Goal: Task Accomplishment & Management: Manage account settings

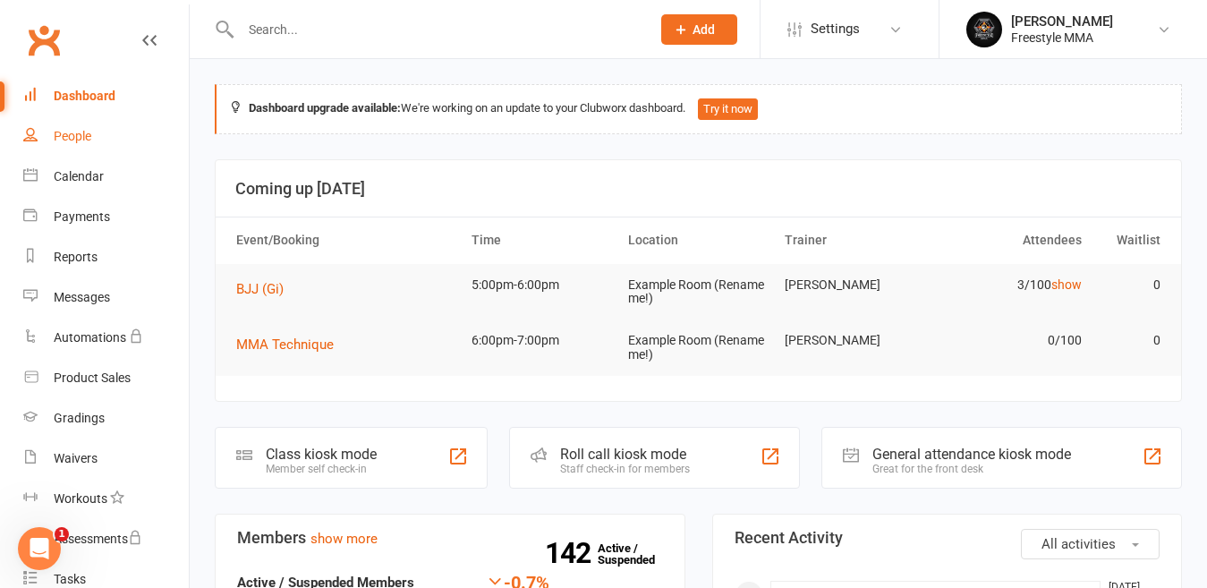
click at [66, 137] on div "People" at bounding box center [73, 136] width 38 height 14
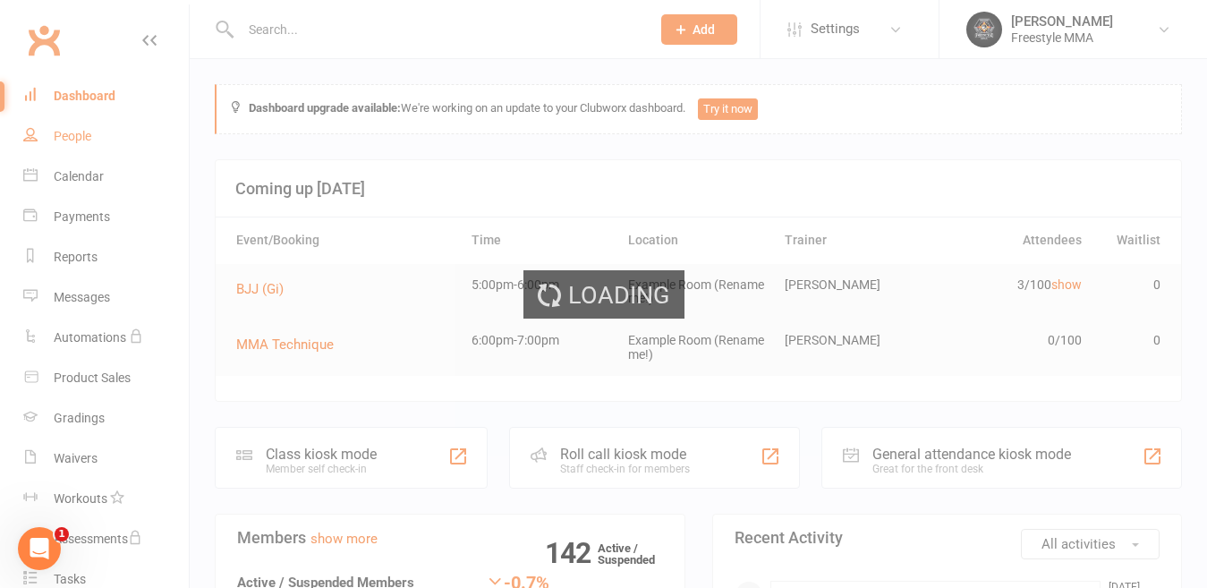
select select "50"
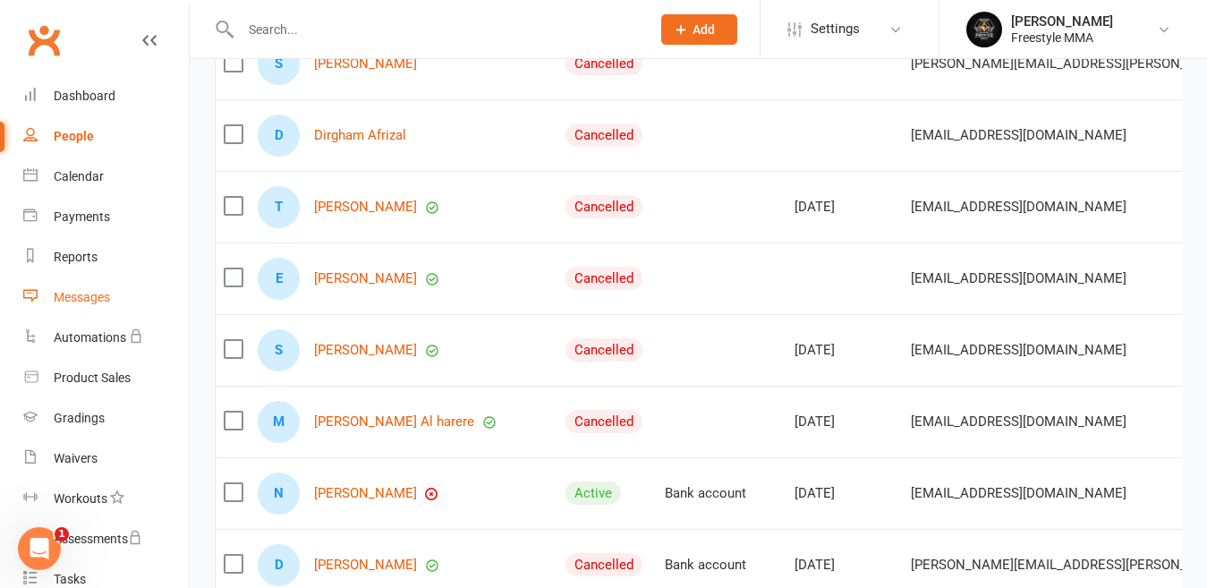
scroll to position [268, 0]
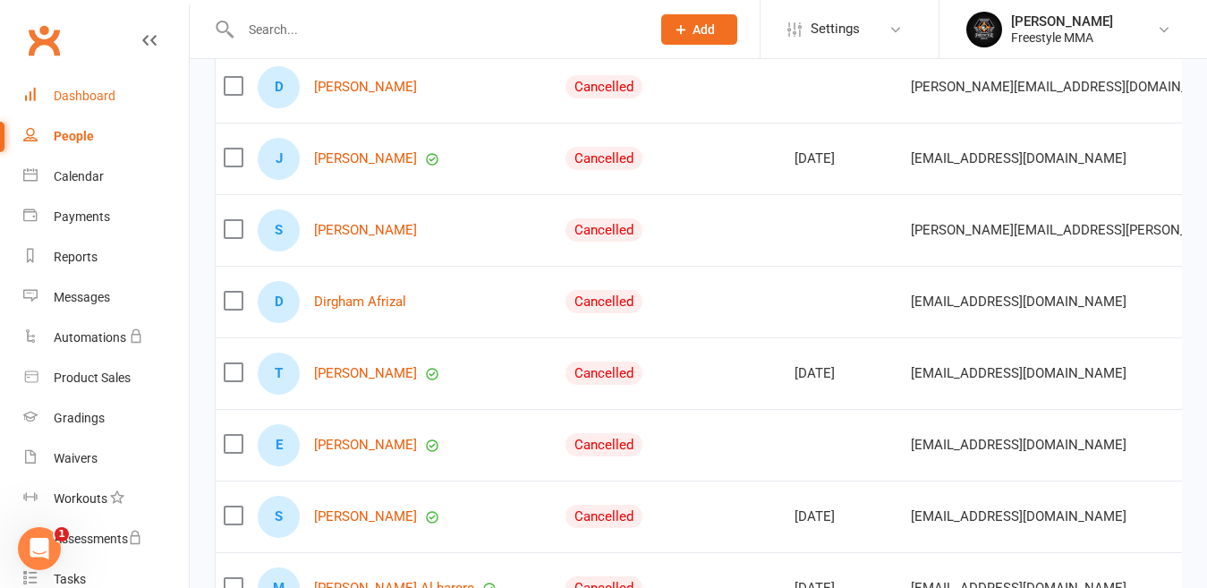
click at [99, 86] on link "Dashboard" at bounding box center [106, 96] width 166 height 40
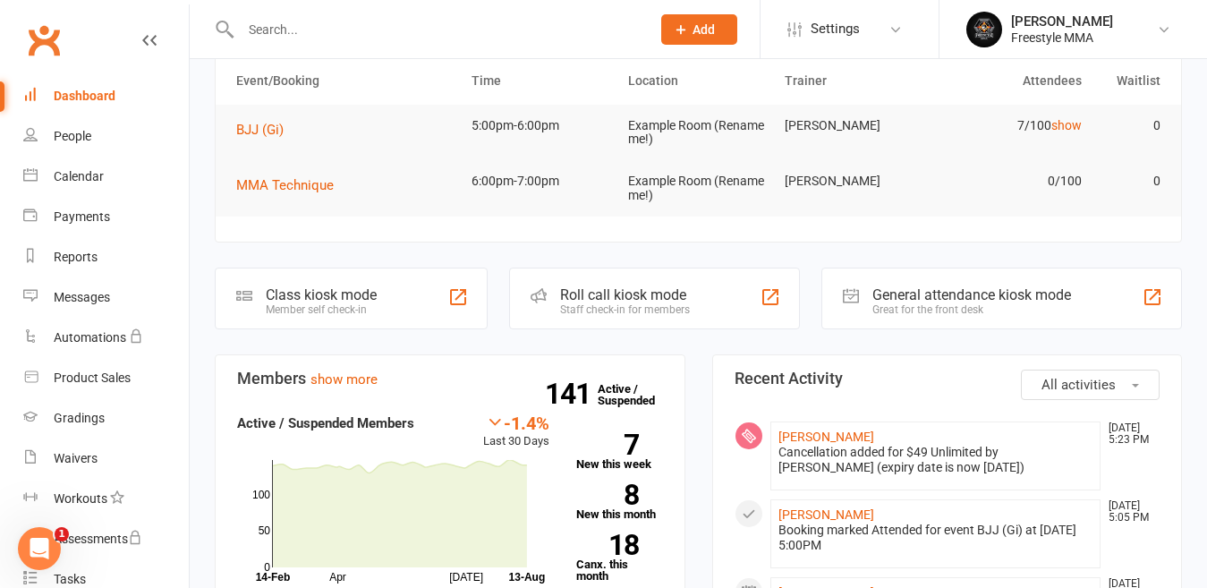
scroll to position [268, 0]
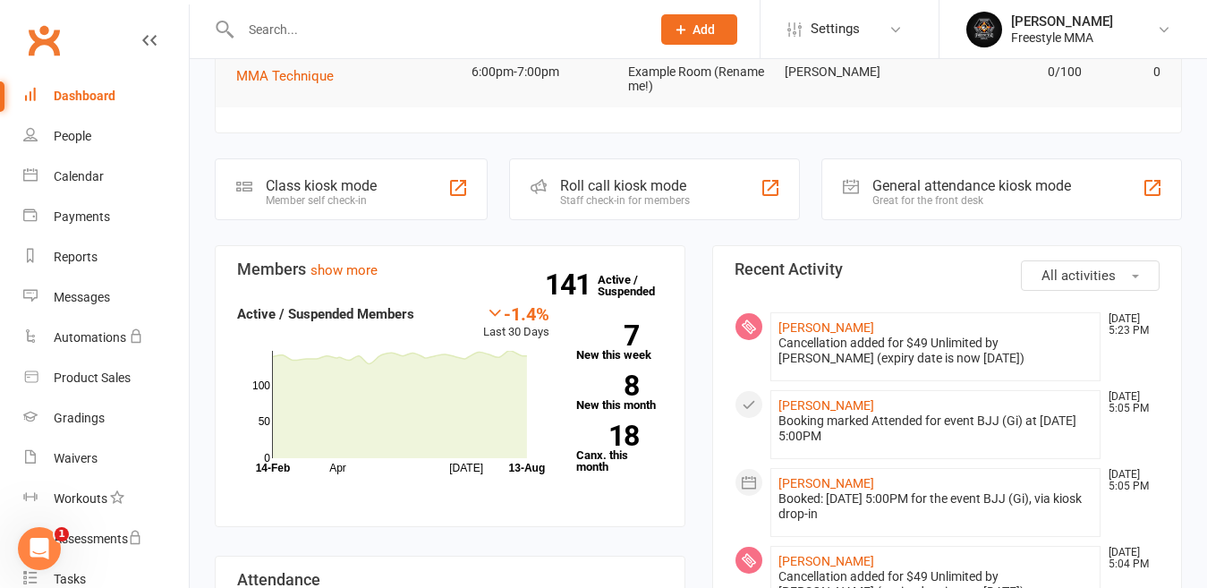
click at [95, 104] on link "Dashboard" at bounding box center [106, 96] width 166 height 40
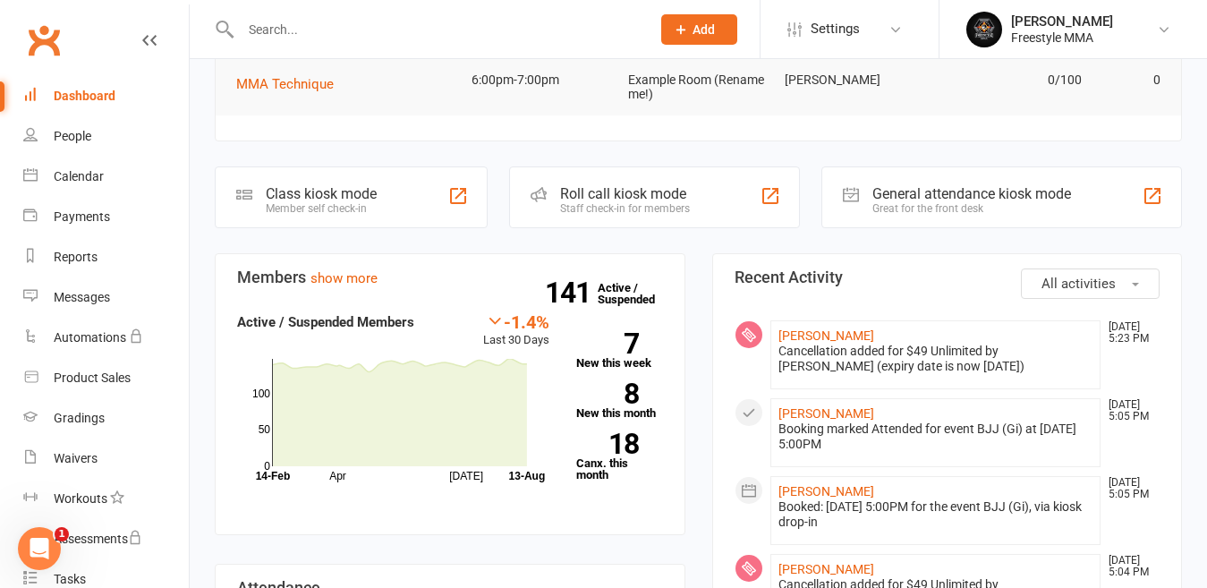
scroll to position [537, 0]
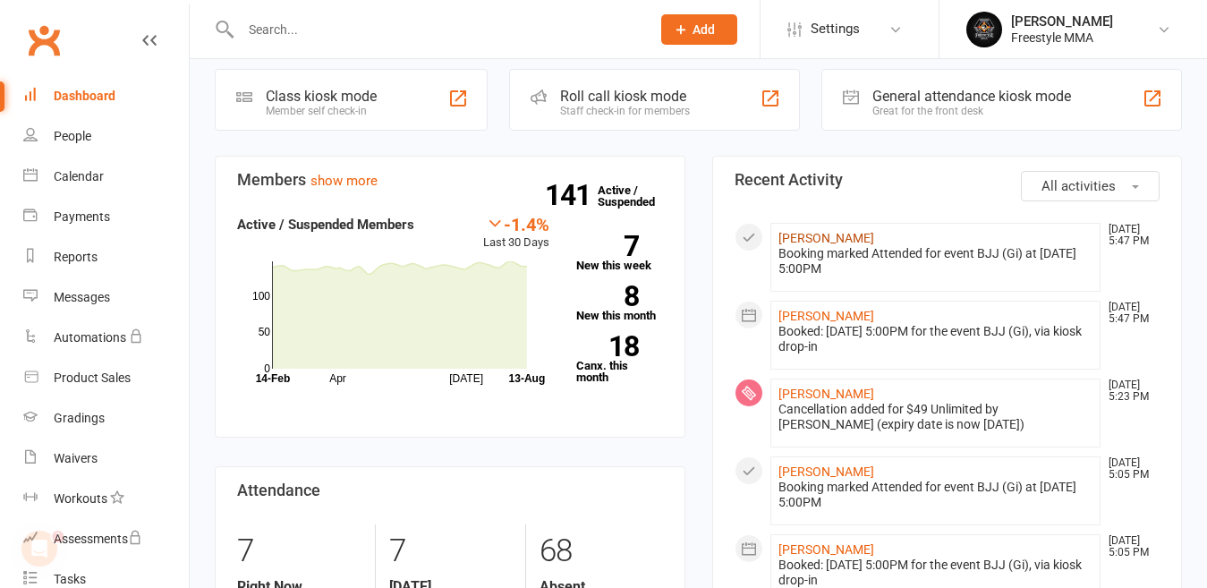
click at [810, 237] on link "[PERSON_NAME]" at bounding box center [826, 238] width 96 height 14
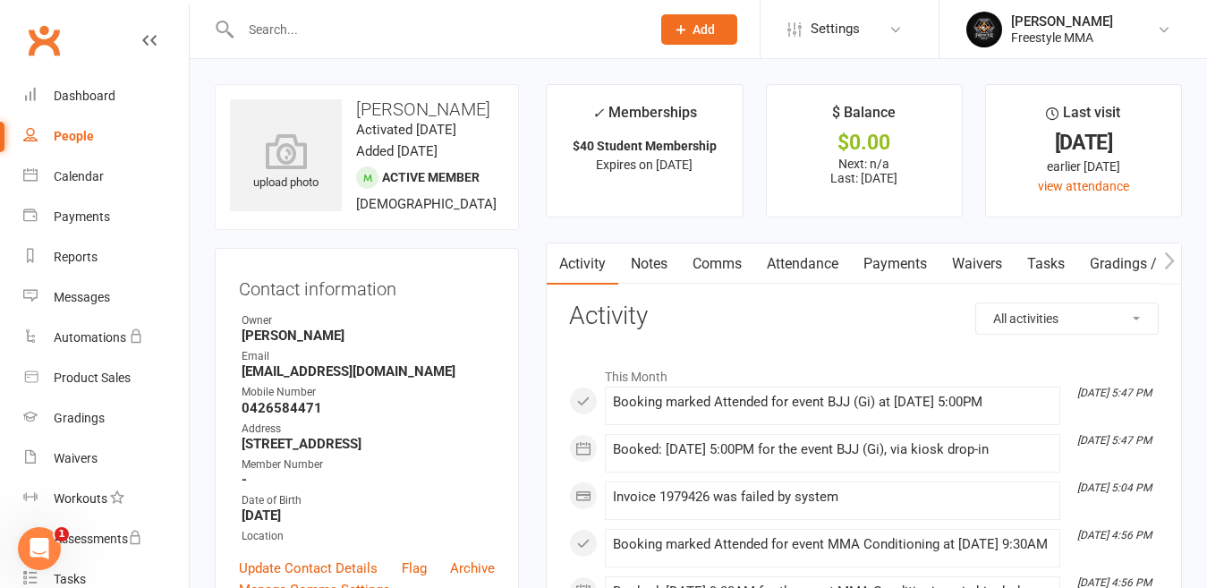
drag, startPoint x: 892, startPoint y: 274, endPoint x: 857, endPoint y: 332, distance: 67.8
click at [892, 275] on link "Payments" at bounding box center [895, 263] width 89 height 41
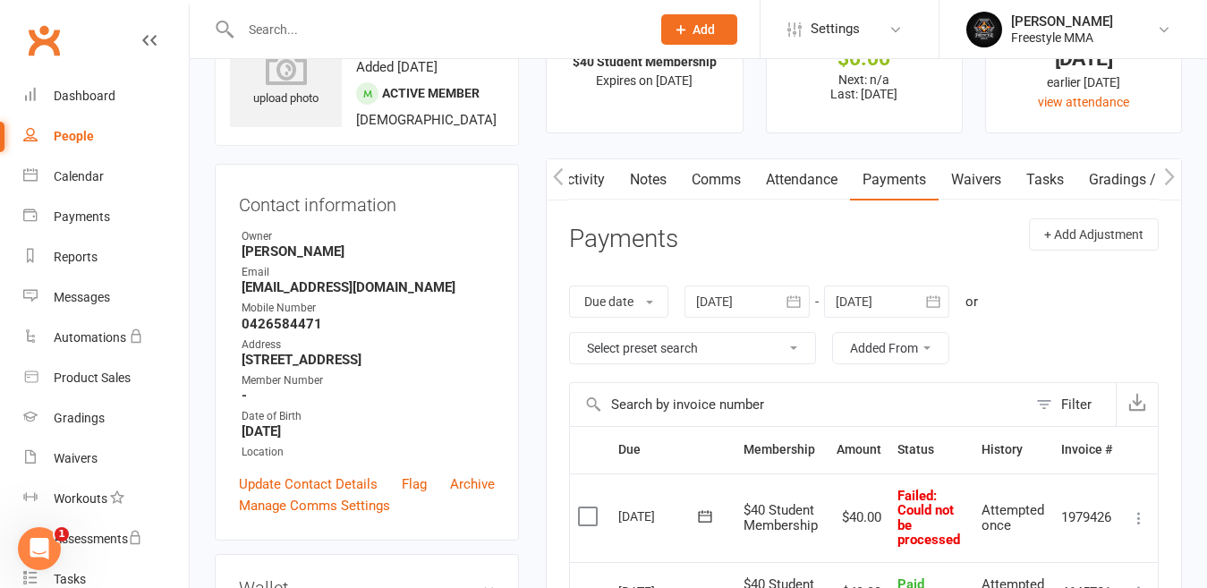
scroll to position [179, 0]
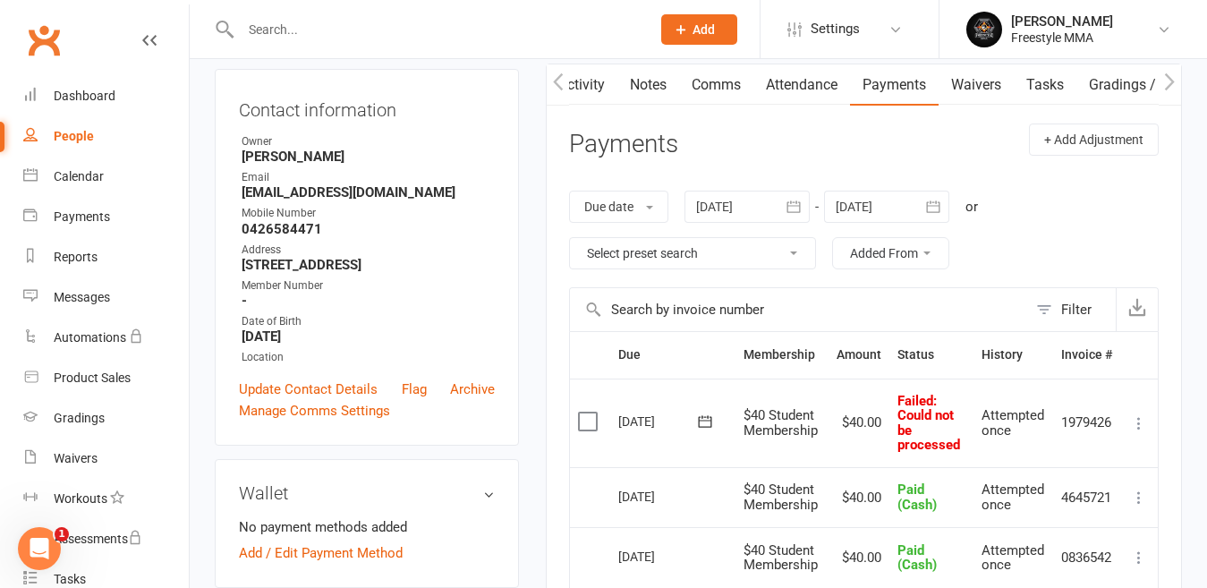
click at [595, 425] on label at bounding box center [590, 421] width 24 height 18
click at [590, 412] on input "checkbox" at bounding box center [584, 412] width 12 height 0
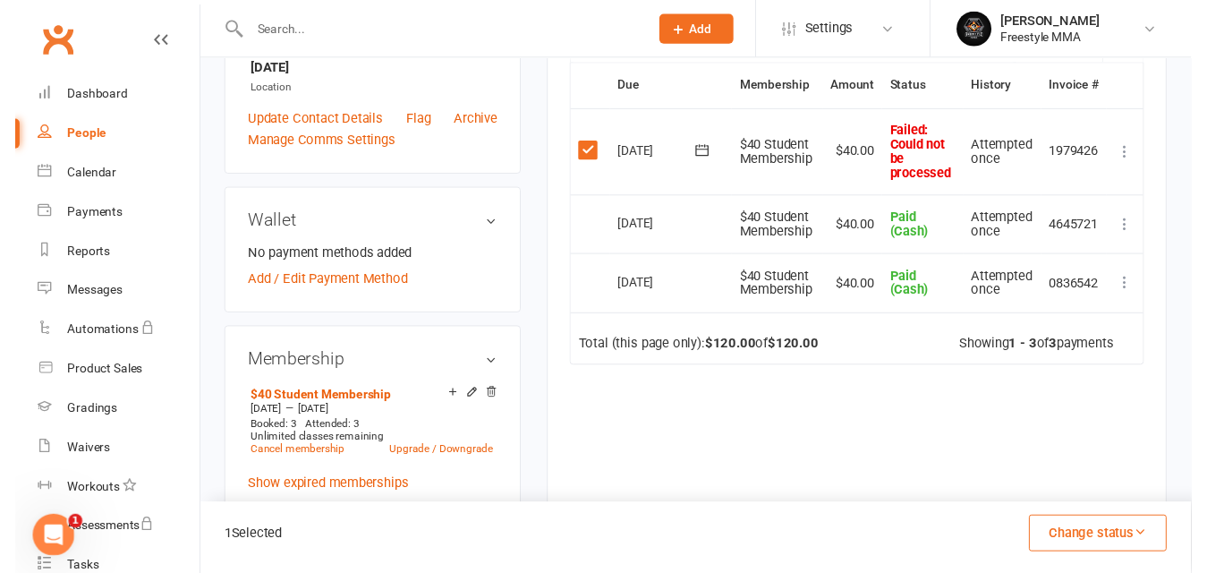
scroll to position [447, 0]
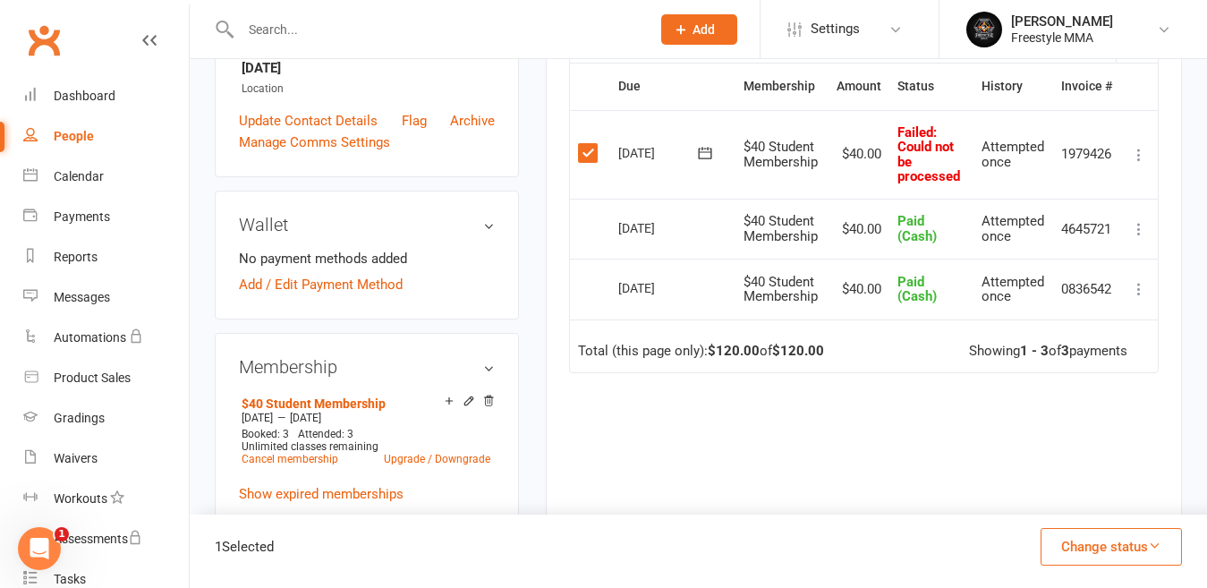
click at [1126, 553] on button "Change status" at bounding box center [1110, 547] width 141 height 38
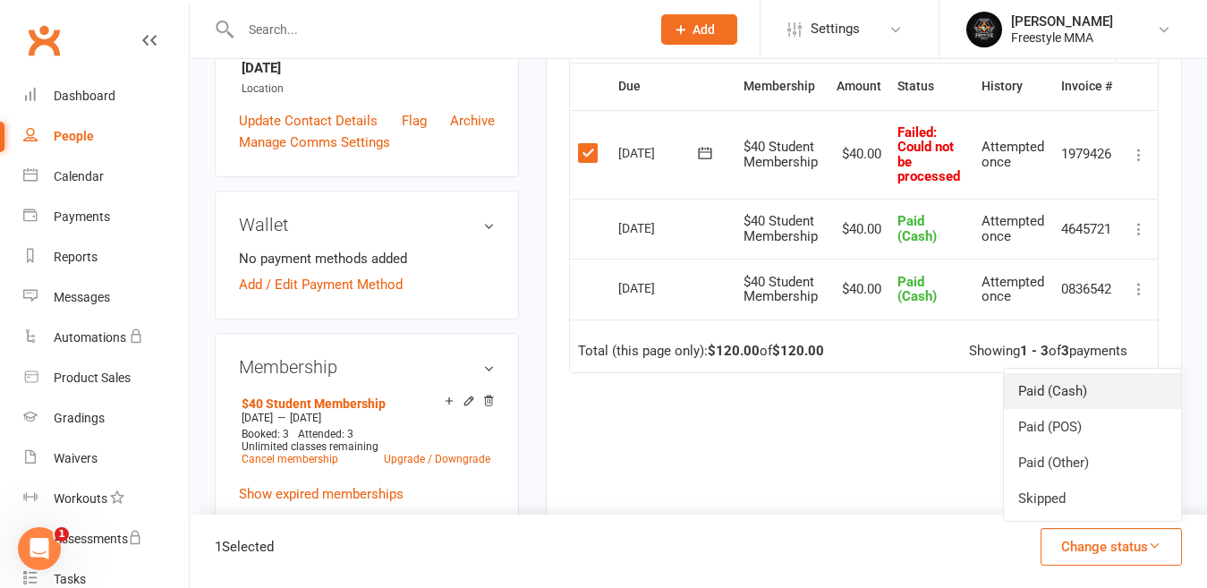
click at [1076, 399] on link "Paid (Cash)" at bounding box center [1092, 391] width 177 height 36
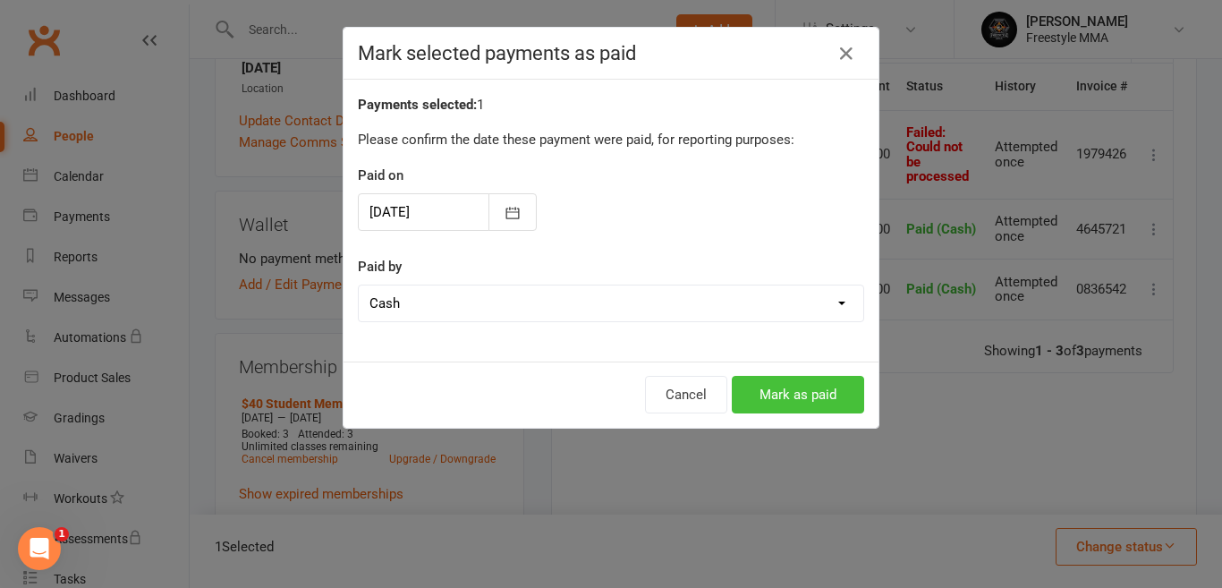
click at [795, 404] on button "Mark as paid" at bounding box center [798, 395] width 132 height 38
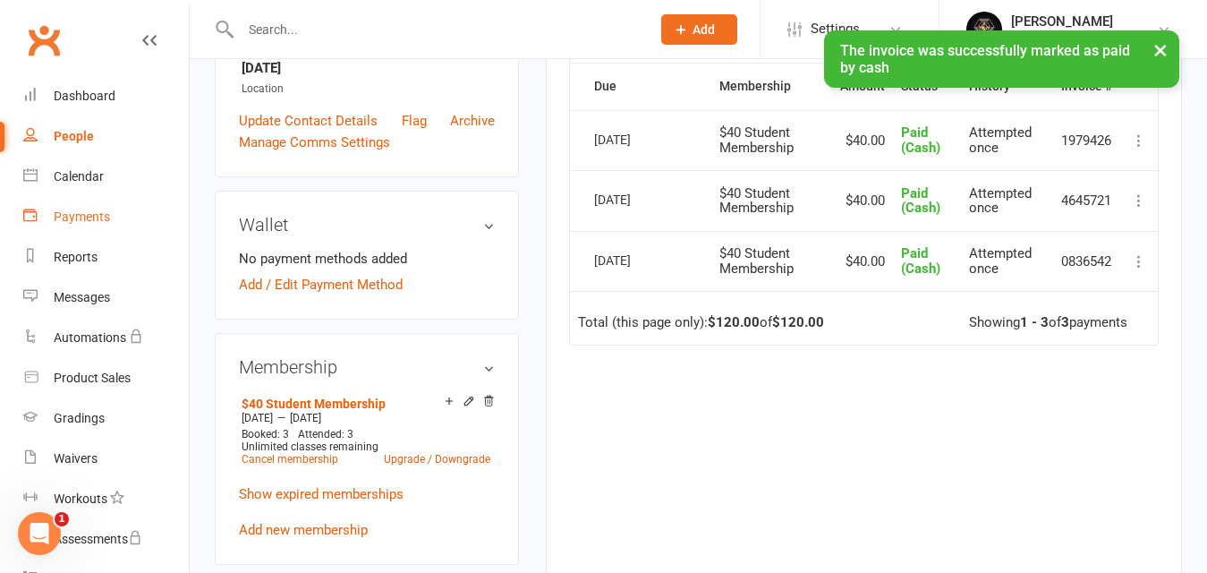
click at [98, 213] on div "Payments" at bounding box center [82, 216] width 56 height 14
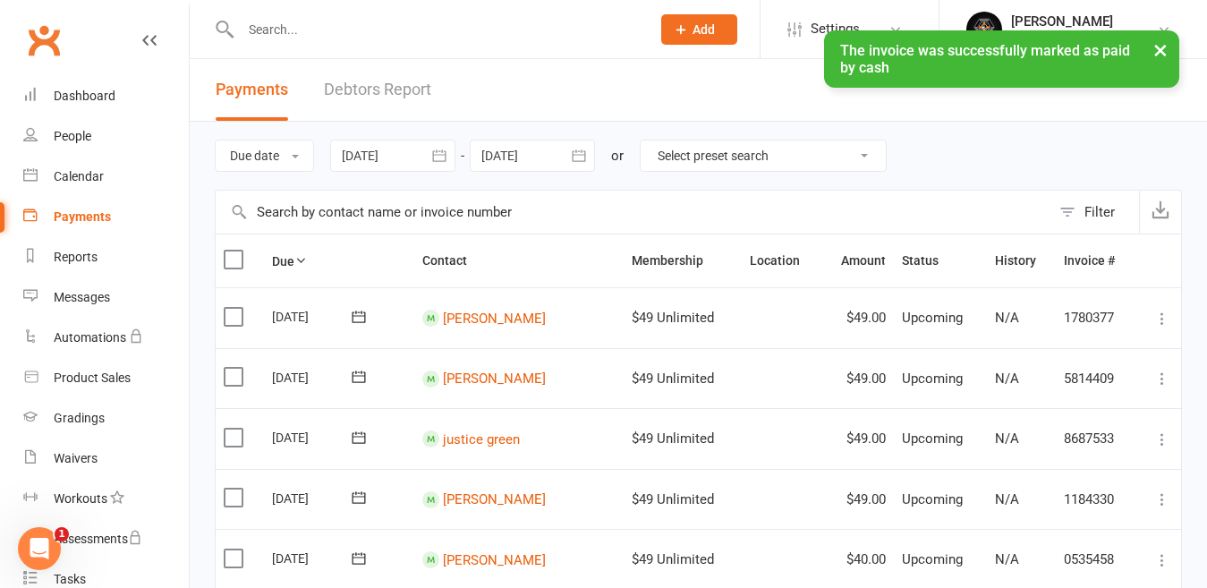
click at [379, 30] on div "× The invoice was successfully marked as paid by cash" at bounding box center [592, 30] width 1184 height 0
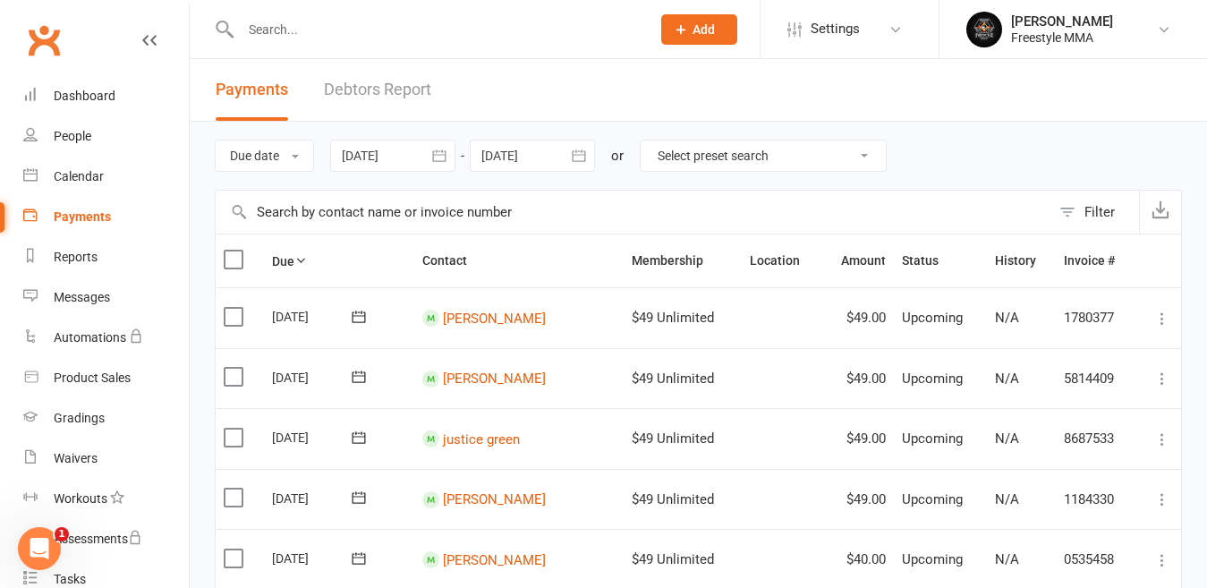
click at [396, 93] on link "Debtors Report" at bounding box center [377, 90] width 107 height 62
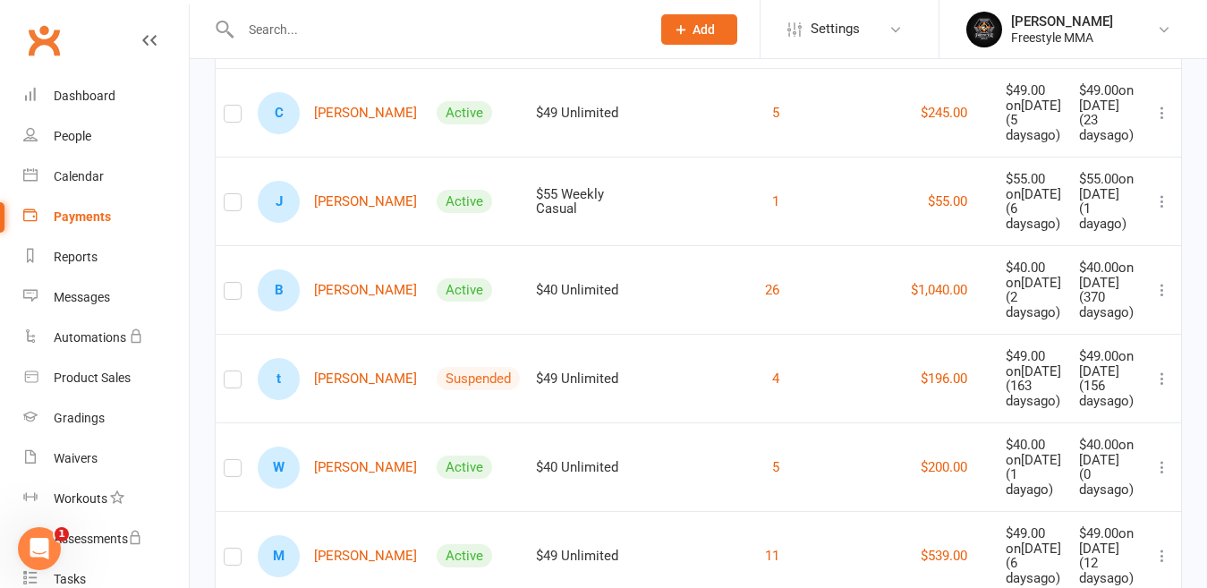
scroll to position [537, 0]
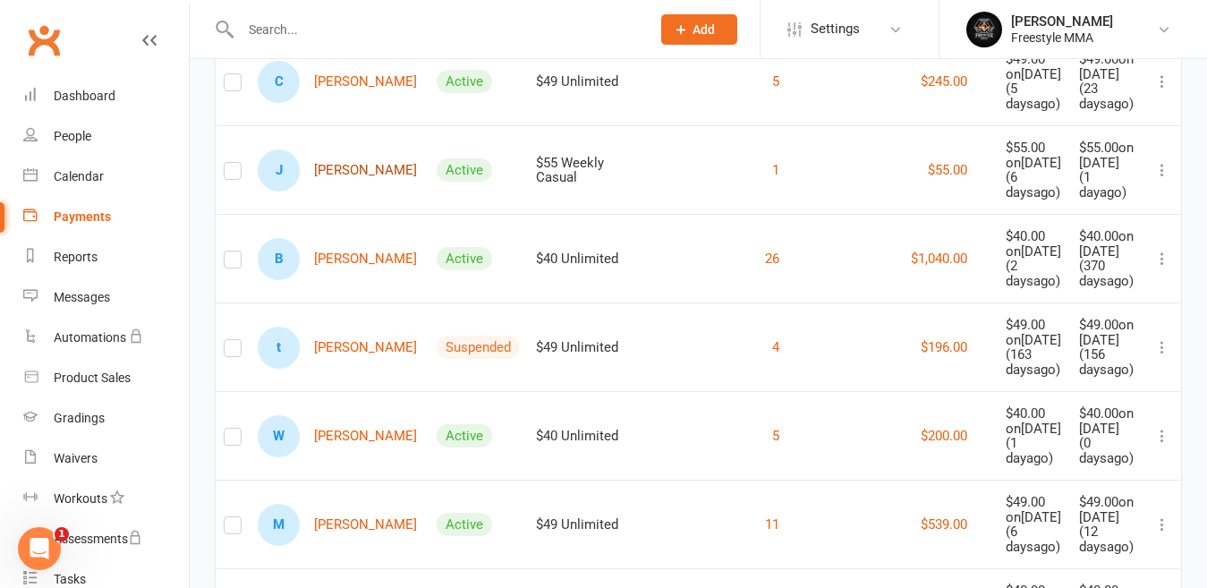
click at [361, 191] on link "J [PERSON_NAME]" at bounding box center [337, 170] width 159 height 42
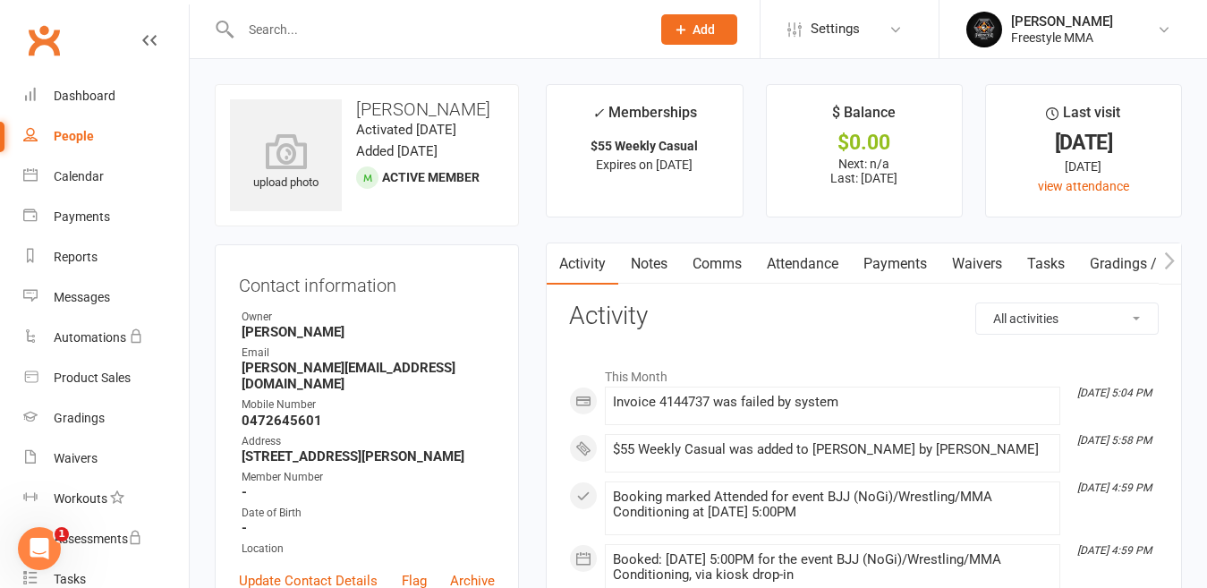
click at [908, 270] on link "Payments" at bounding box center [895, 263] width 89 height 41
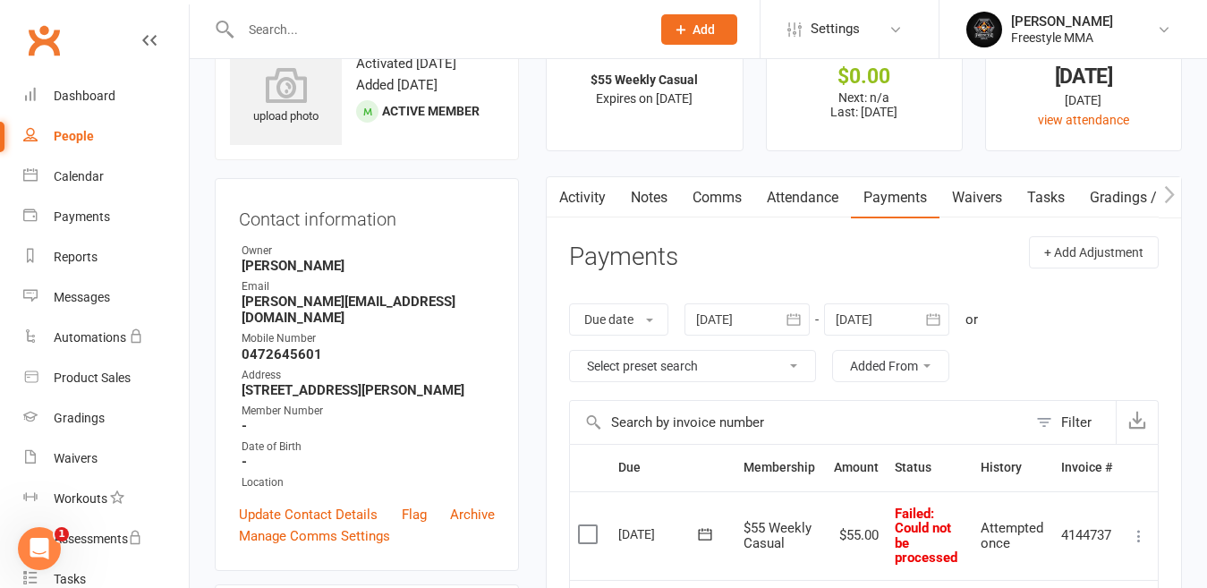
scroll to position [268, 0]
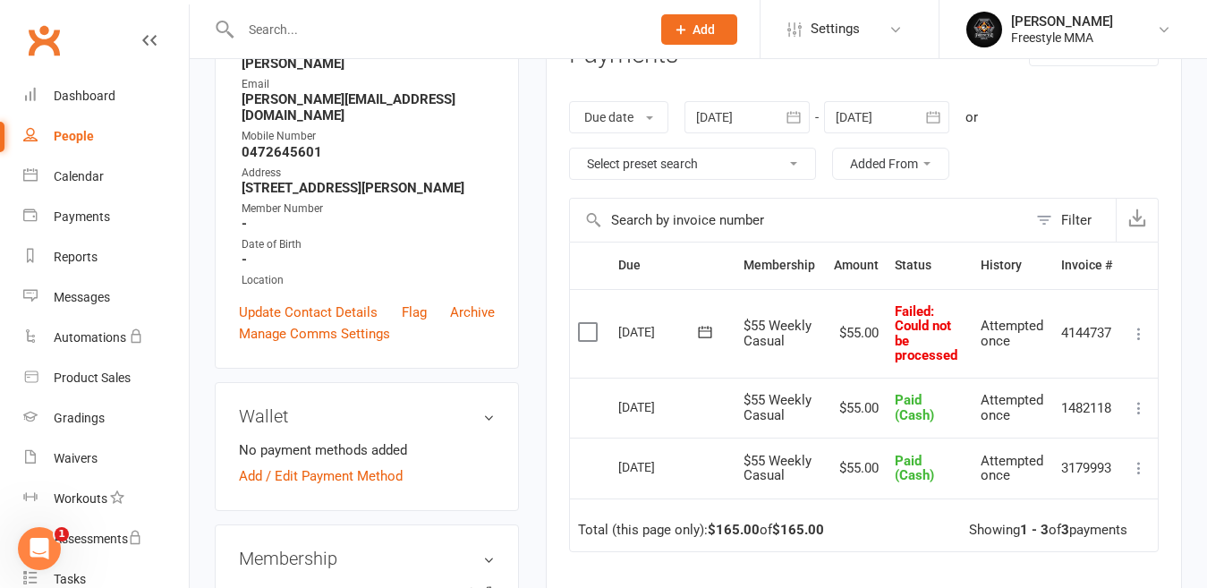
click at [584, 329] on label at bounding box center [590, 332] width 24 height 18
click at [584, 323] on input "checkbox" at bounding box center [584, 323] width 12 height 0
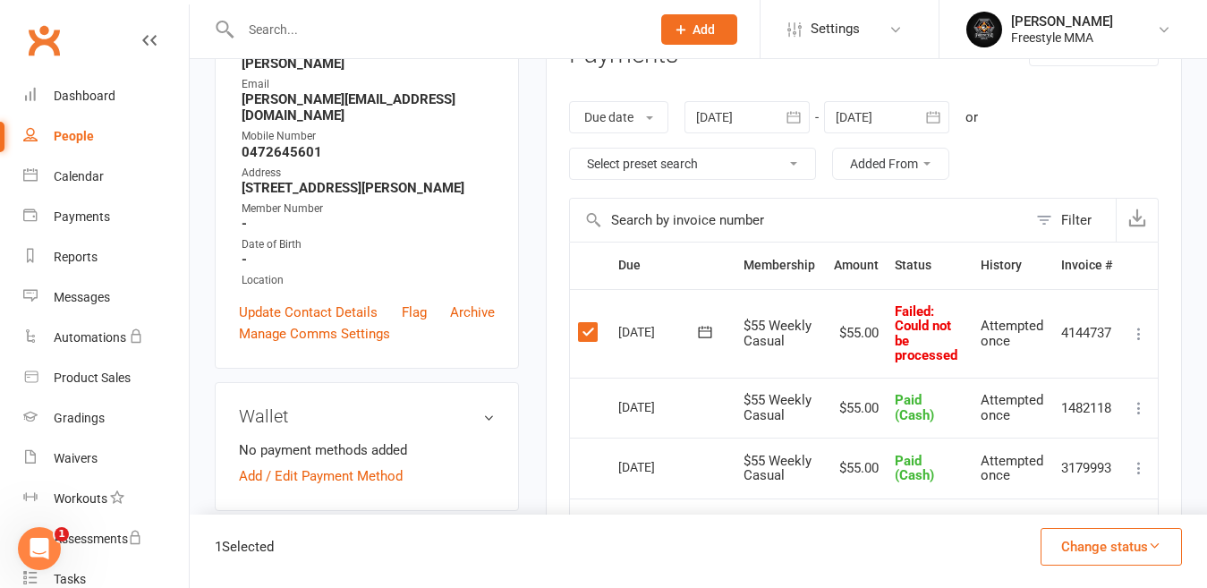
click at [1083, 535] on button "Change status" at bounding box center [1110, 547] width 141 height 38
click at [1049, 392] on link "Paid (Cash)" at bounding box center [1092, 391] width 177 height 36
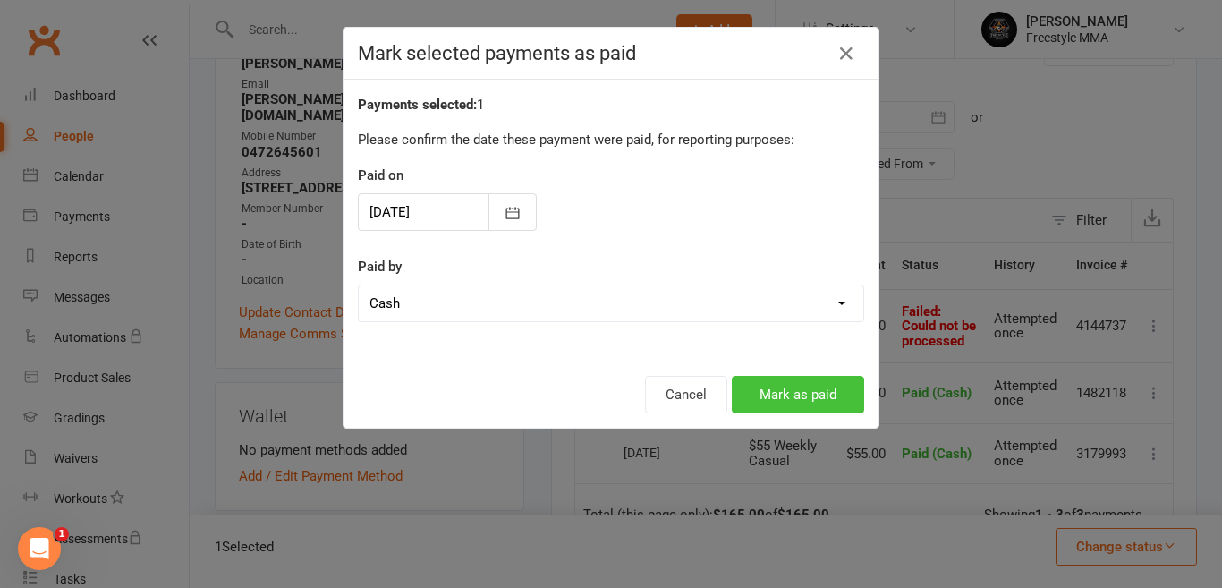
click at [822, 398] on button "Mark as paid" at bounding box center [798, 395] width 132 height 38
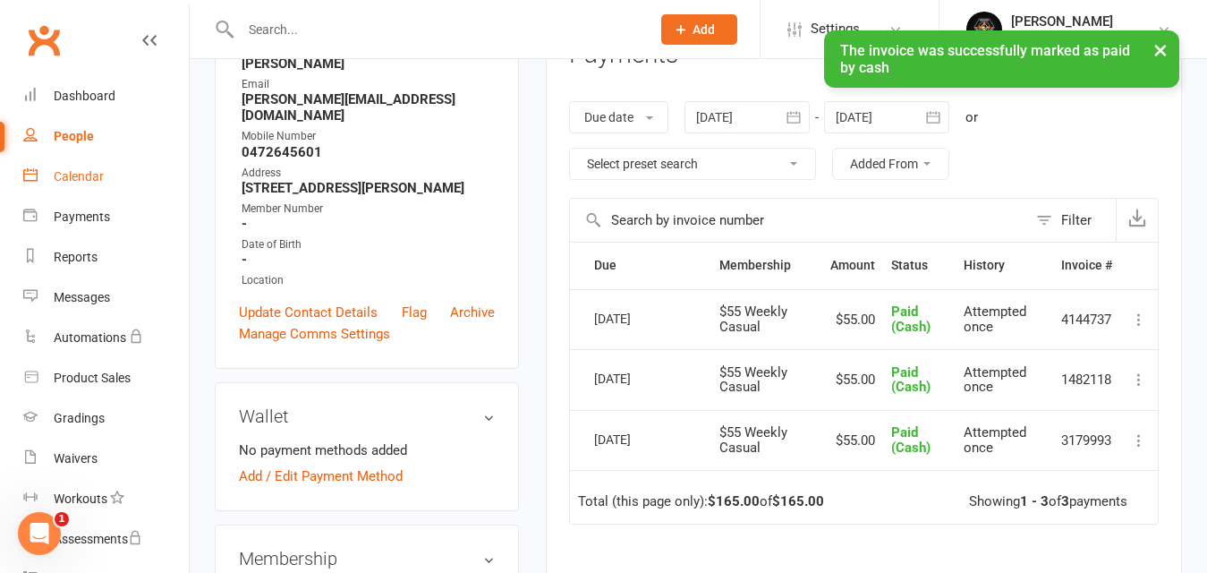
click at [78, 173] on div "Calendar" at bounding box center [79, 176] width 50 height 14
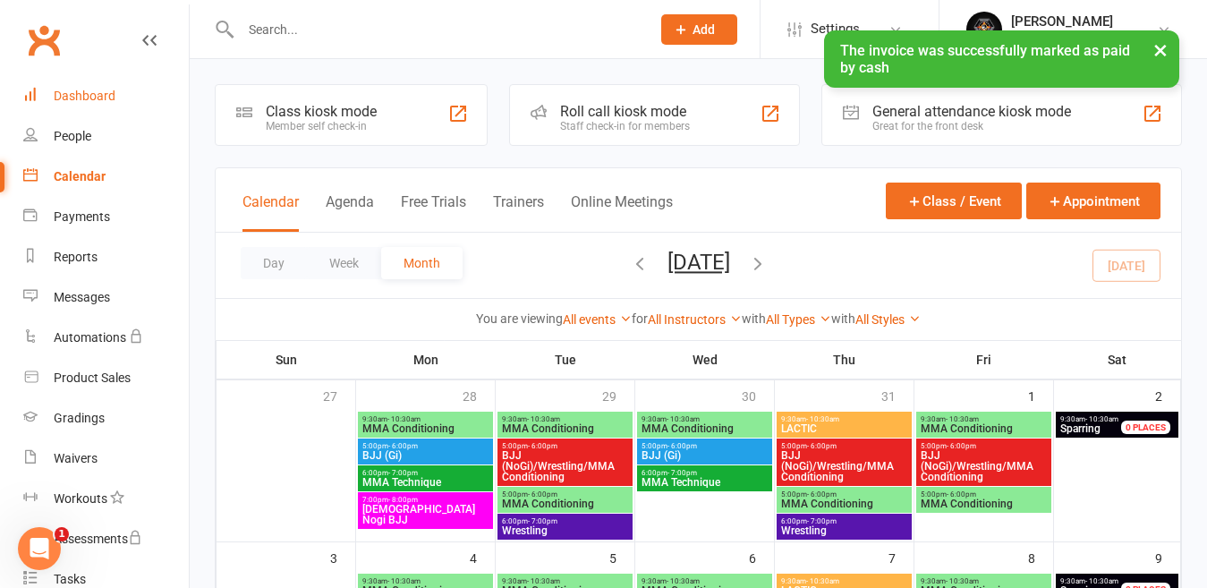
click at [89, 96] on div "Dashboard" at bounding box center [85, 96] width 62 height 14
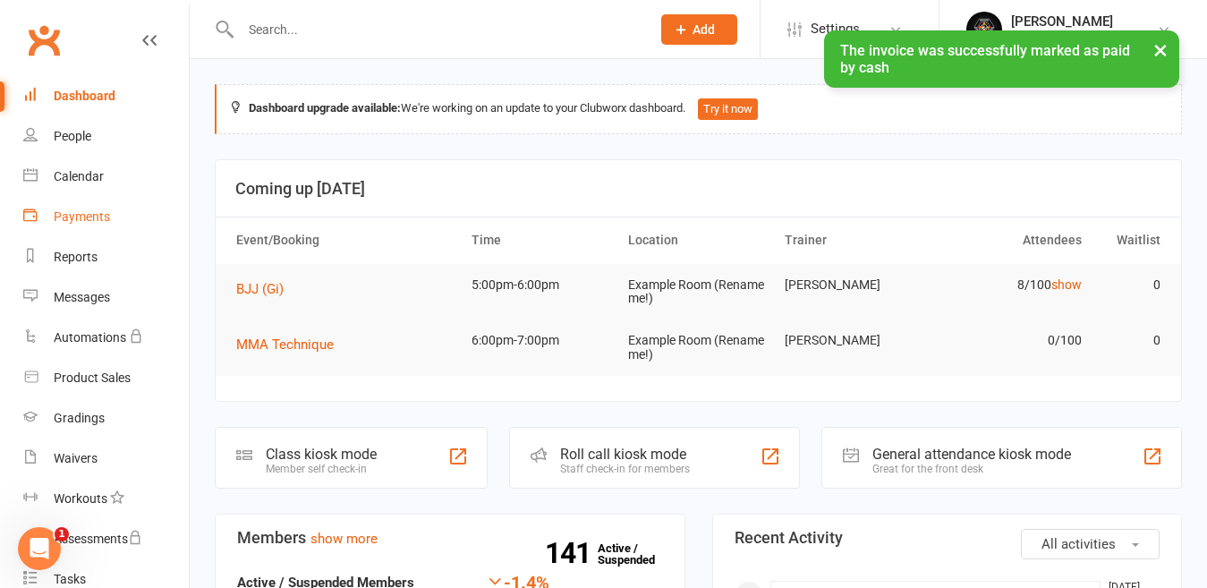
click at [78, 225] on link "Payments" at bounding box center [106, 217] width 166 height 40
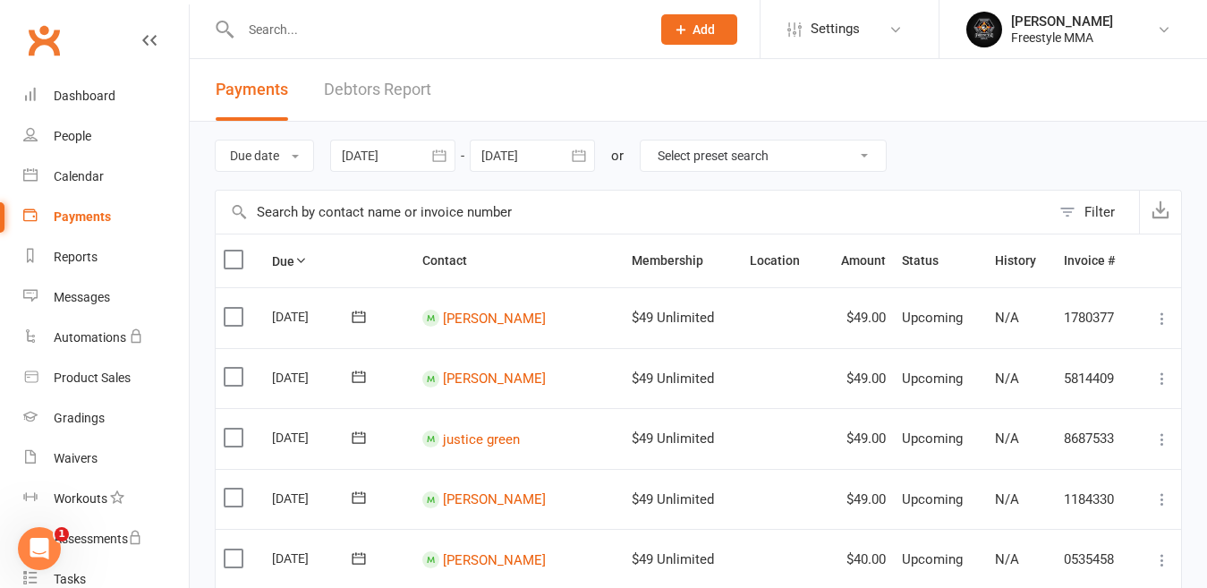
click at [392, 90] on link "Debtors Report" at bounding box center [377, 90] width 107 height 62
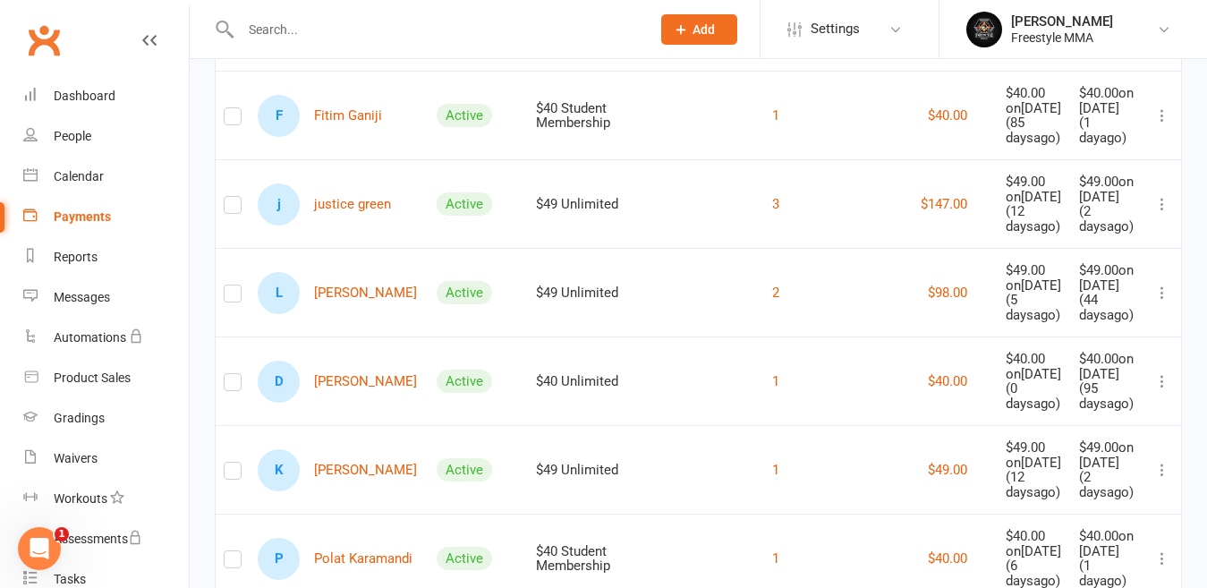
scroll to position [1163, 0]
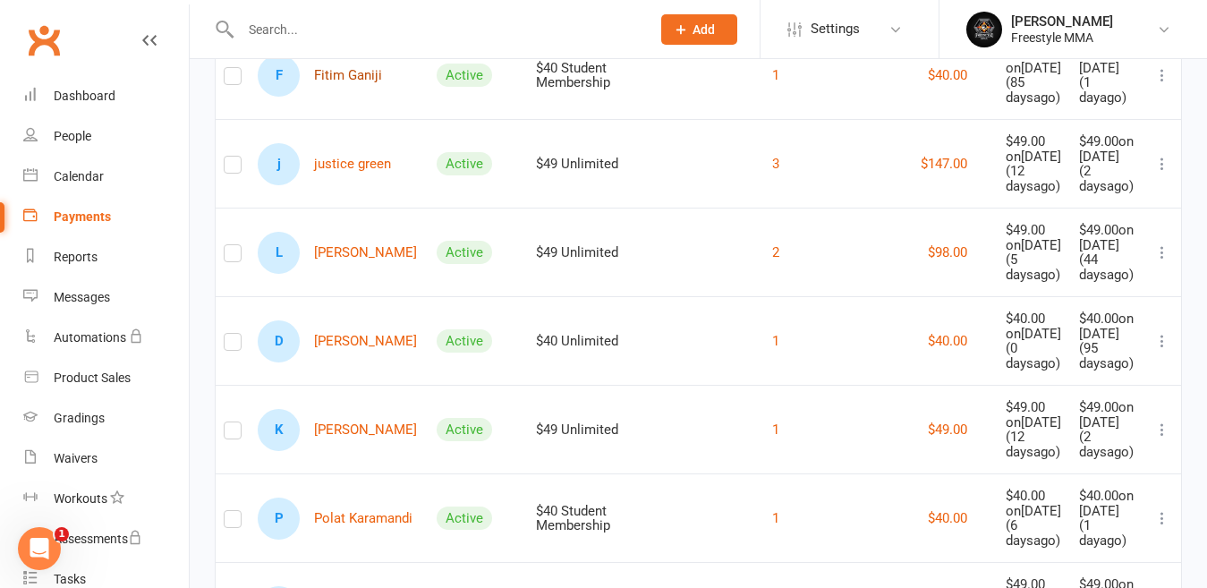
click at [360, 97] on link "F Fitim Ganiji" at bounding box center [320, 76] width 124 height 42
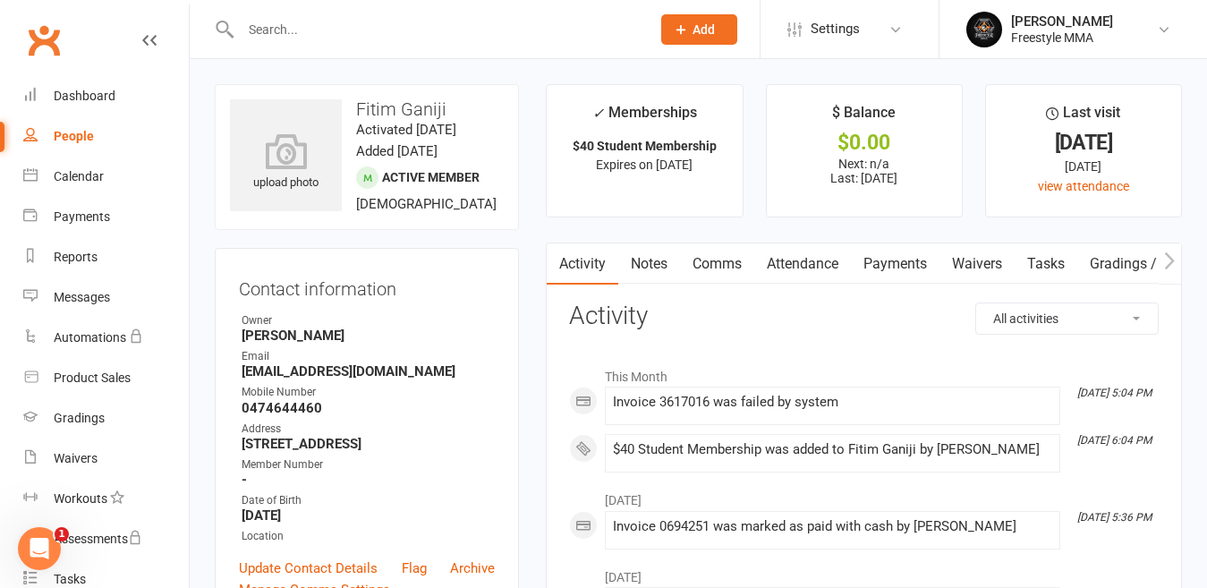
click at [885, 263] on link "Payments" at bounding box center [895, 263] width 89 height 41
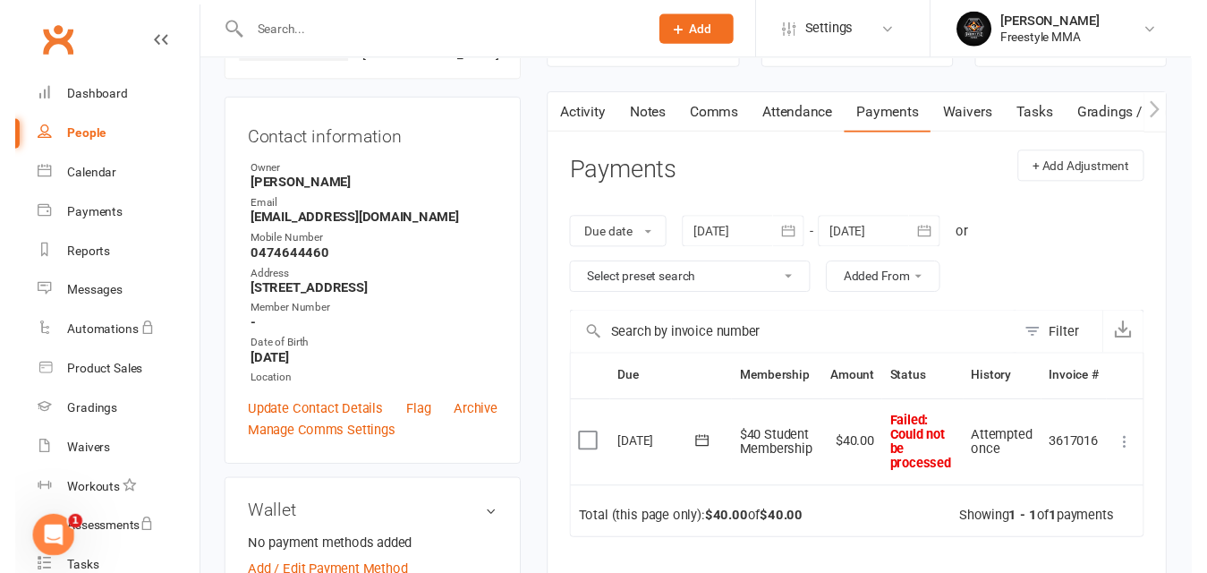
scroll to position [179, 0]
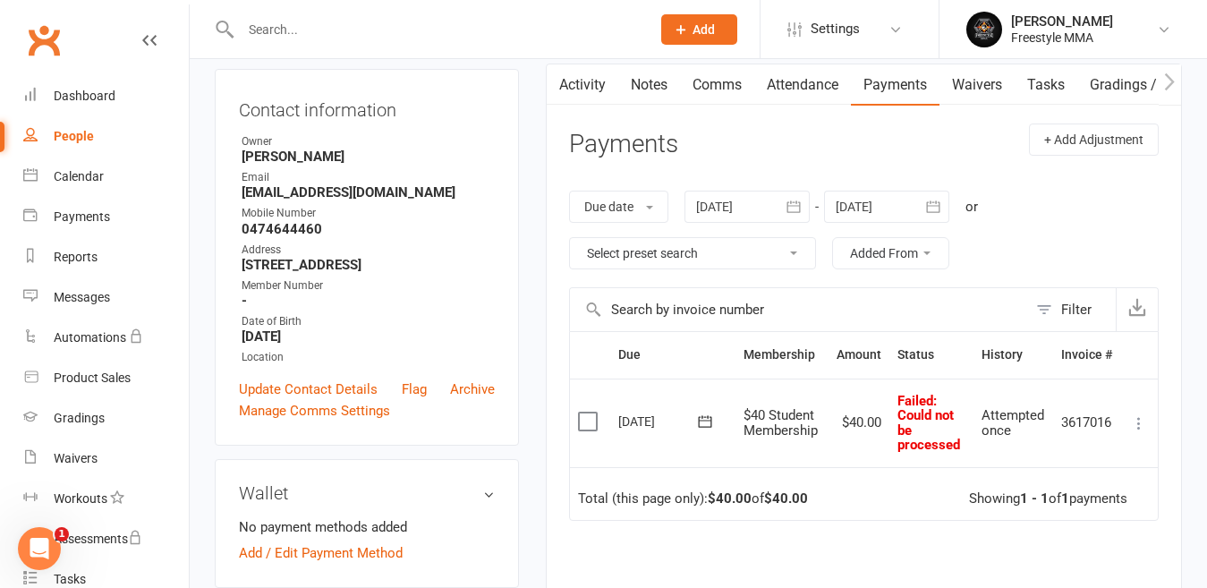
click at [582, 417] on label at bounding box center [590, 421] width 24 height 18
click at [582, 412] on input "checkbox" at bounding box center [584, 412] width 12 height 0
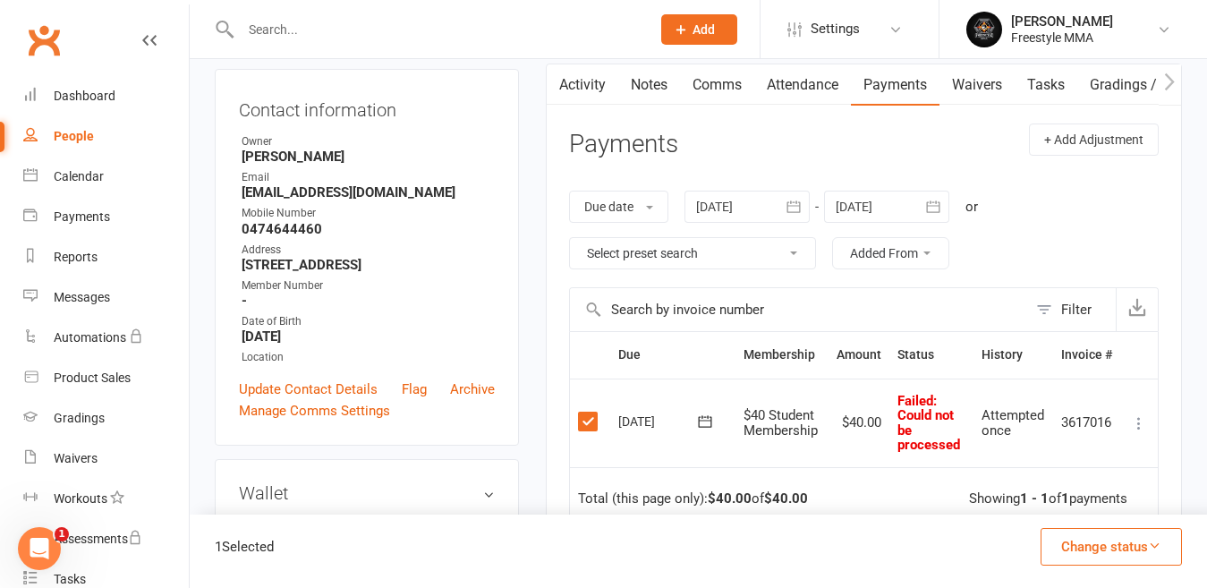
click at [1126, 548] on button "Change status" at bounding box center [1110, 547] width 141 height 38
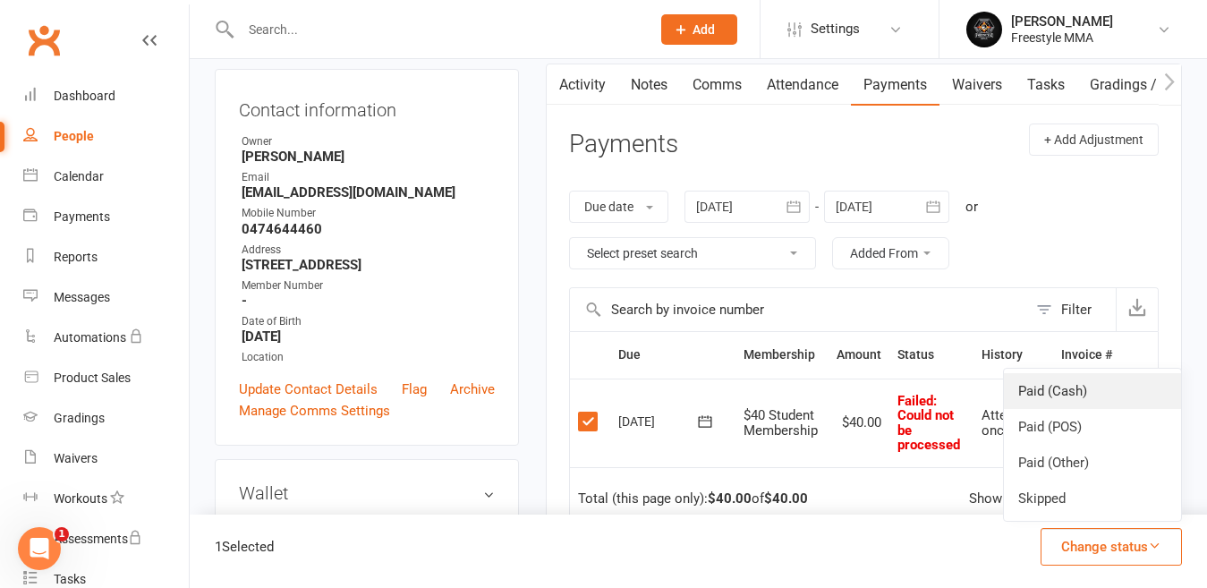
click at [1086, 401] on link "Paid (Cash)" at bounding box center [1092, 391] width 177 height 36
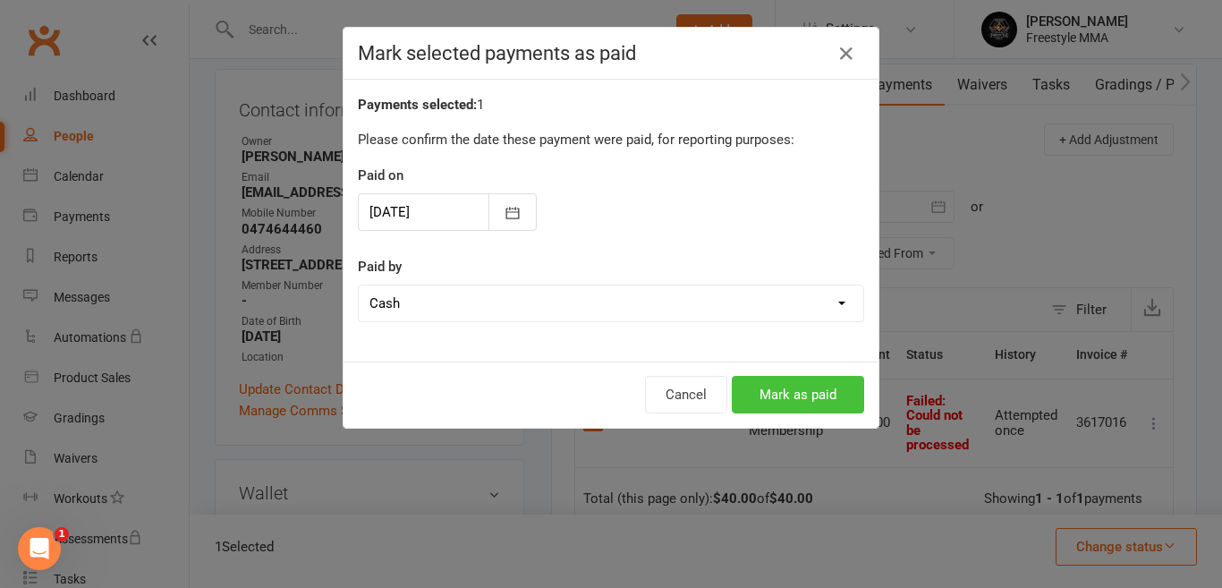
click at [777, 408] on button "Mark as paid" at bounding box center [798, 395] width 132 height 38
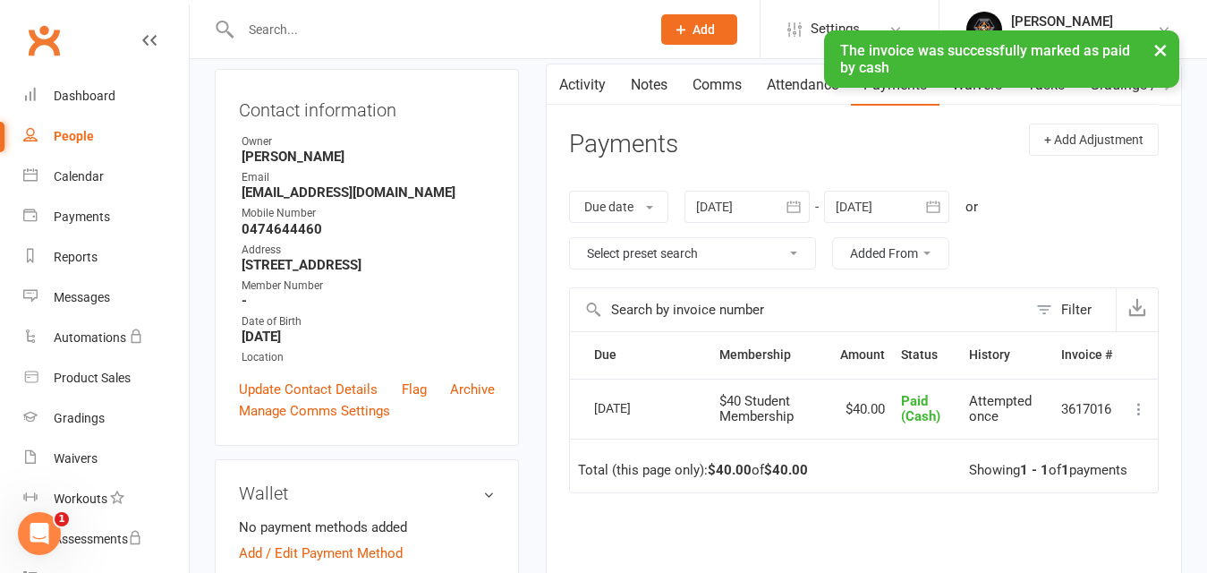
click at [74, 30] on div "× The invoice was successfully marked as paid by cash" at bounding box center [592, 30] width 1184 height 0
click at [88, 94] on div "Dashboard" at bounding box center [85, 96] width 62 height 14
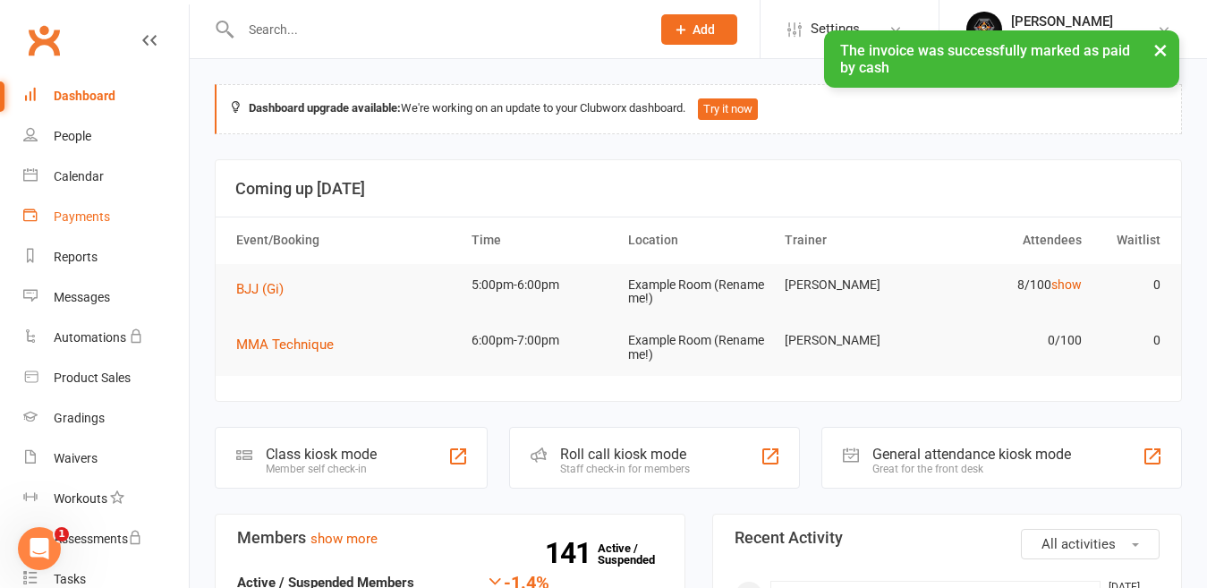
click at [87, 219] on div "Payments" at bounding box center [82, 216] width 56 height 14
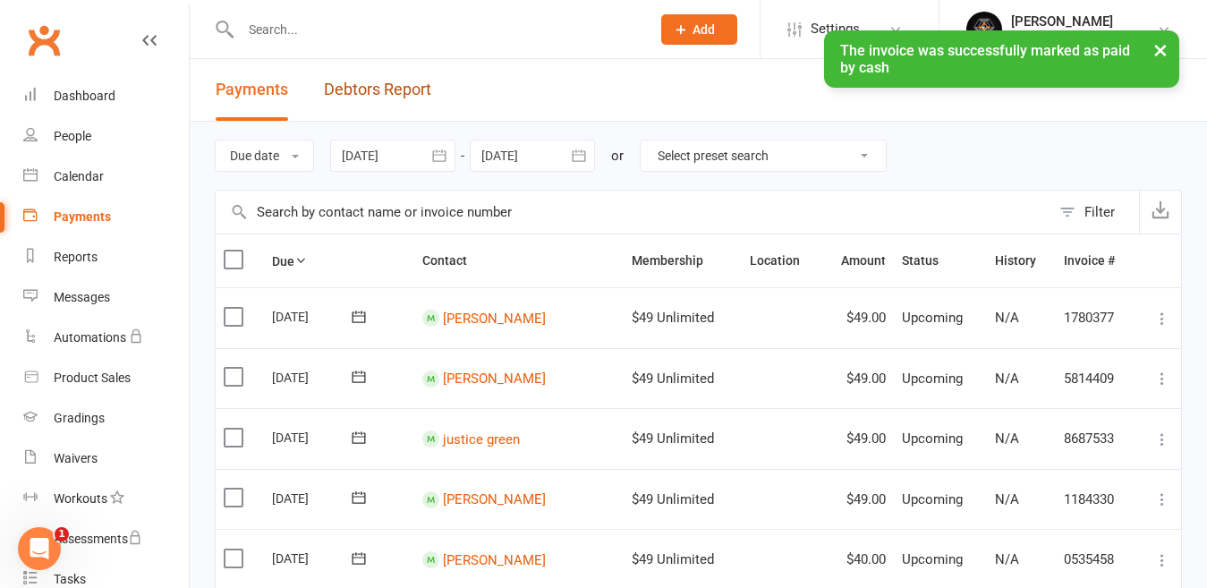
click at [413, 77] on link "Debtors Report" at bounding box center [377, 90] width 107 height 62
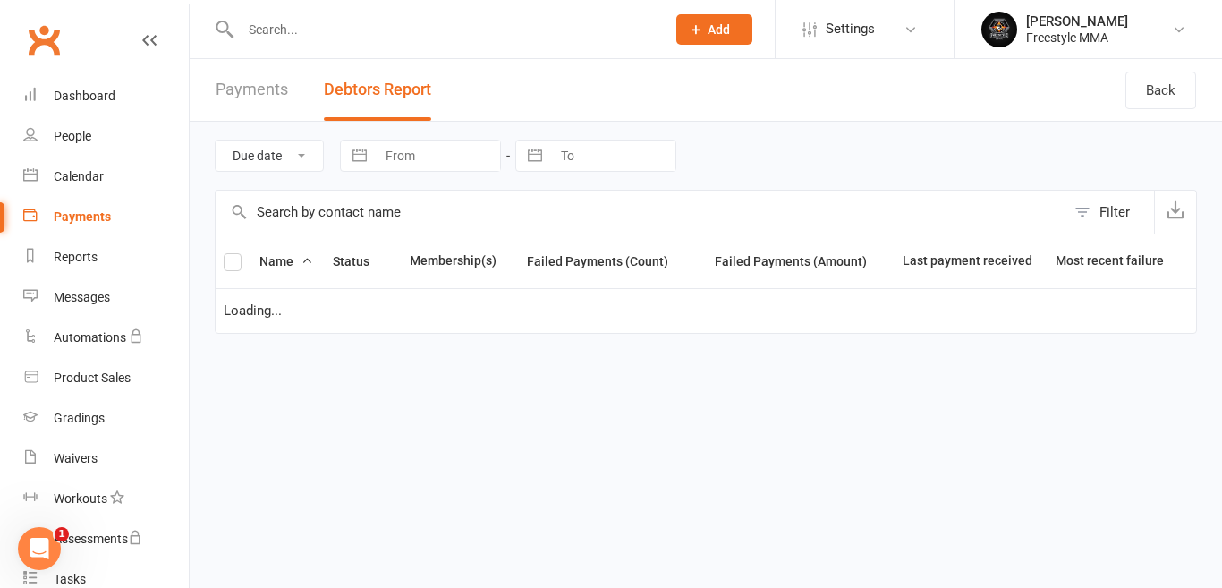
click at [413, 92] on button "Debtors Report" at bounding box center [377, 90] width 107 height 62
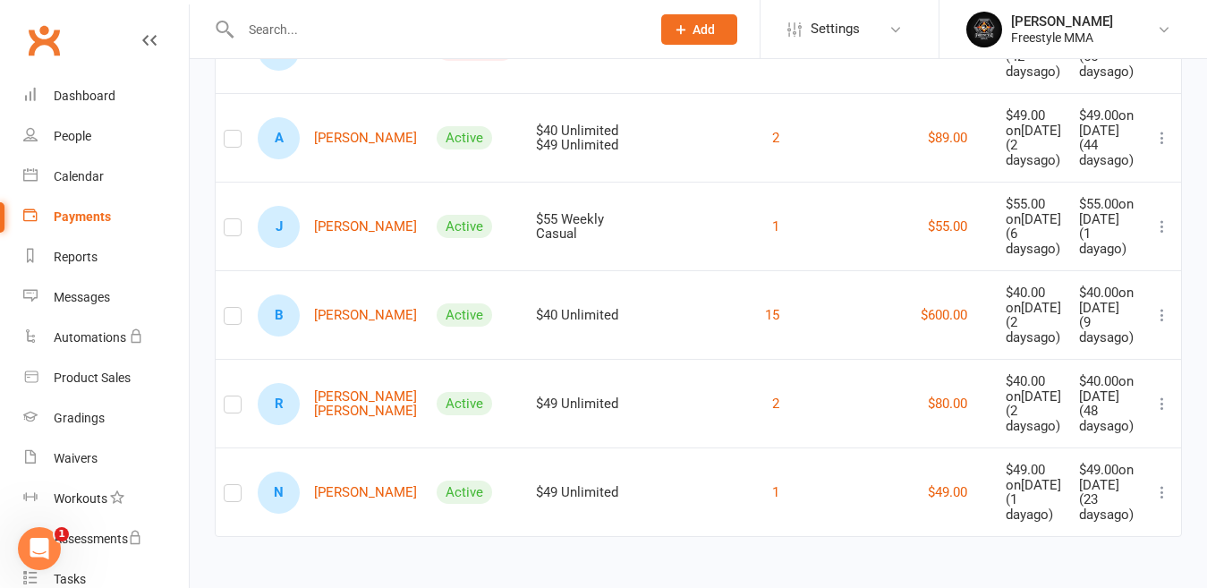
scroll to position [2886, 0]
click at [325, 248] on link "[PERSON_NAME]" at bounding box center [337, 227] width 159 height 42
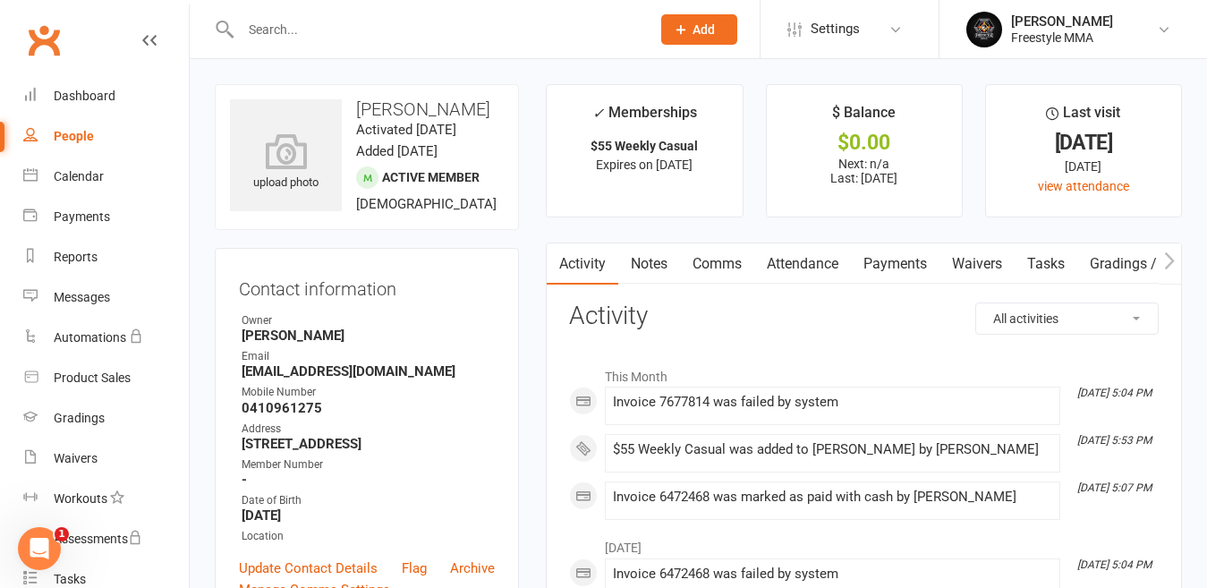
drag, startPoint x: 891, startPoint y: 272, endPoint x: 890, endPoint y: 300, distance: 27.7
click at [890, 273] on link "Payments" at bounding box center [895, 263] width 89 height 41
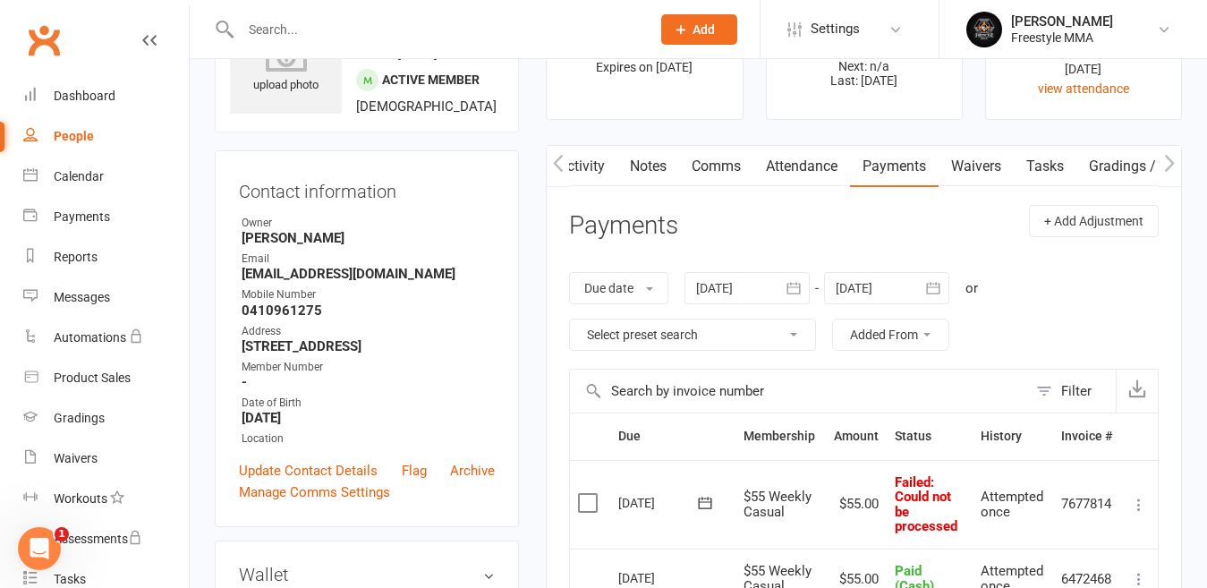
scroll to position [268, 0]
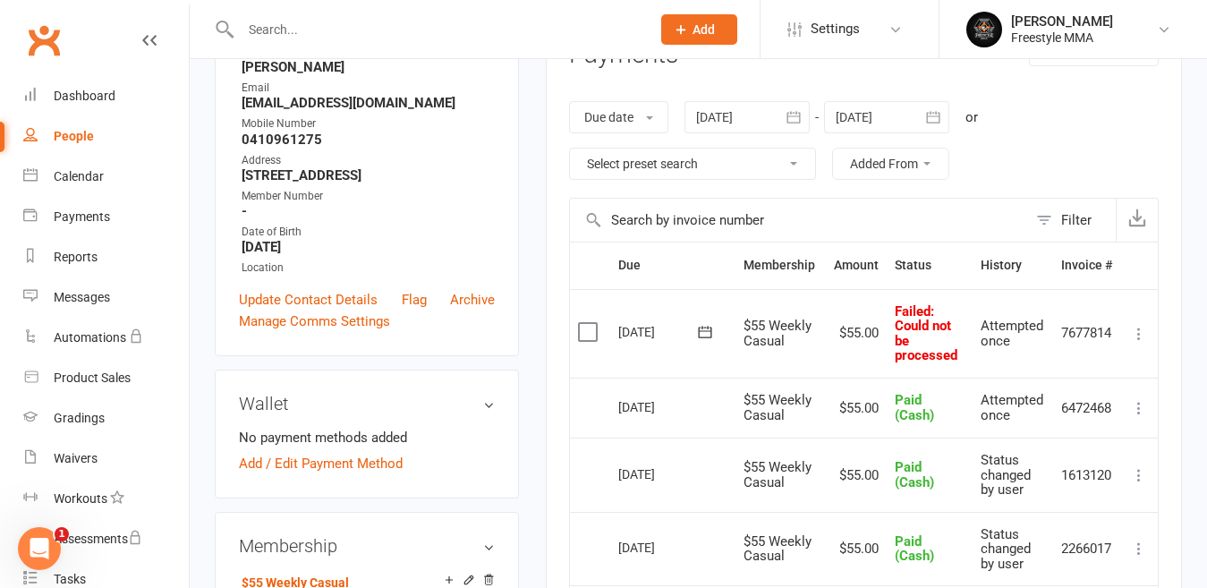
click at [595, 339] on label at bounding box center [590, 332] width 24 height 18
click at [590, 323] on input "checkbox" at bounding box center [584, 323] width 12 height 0
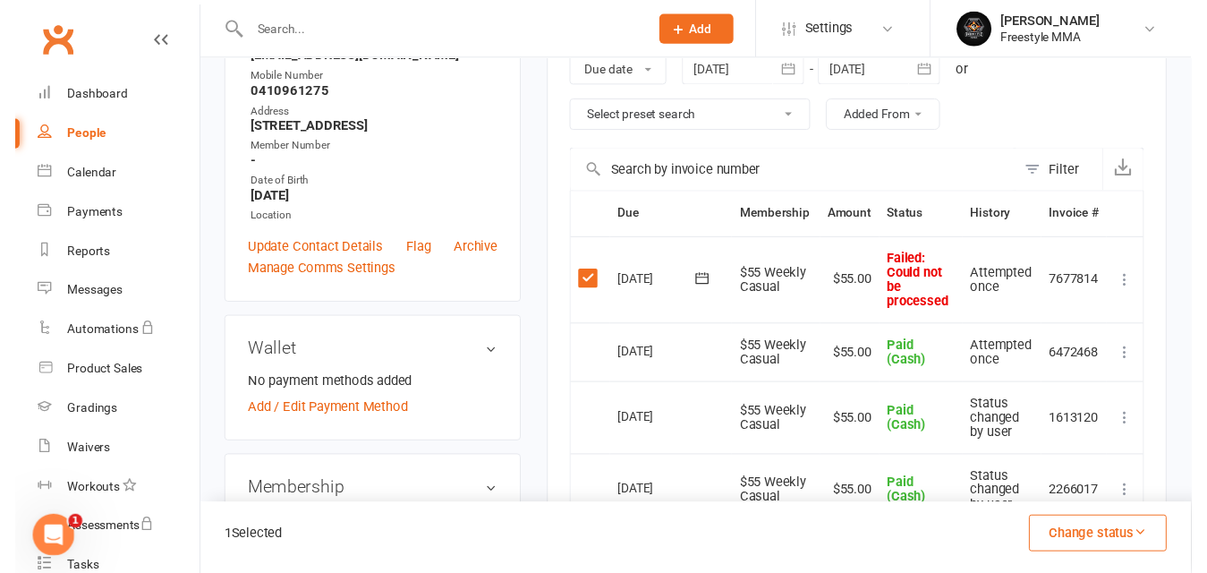
scroll to position [358, 0]
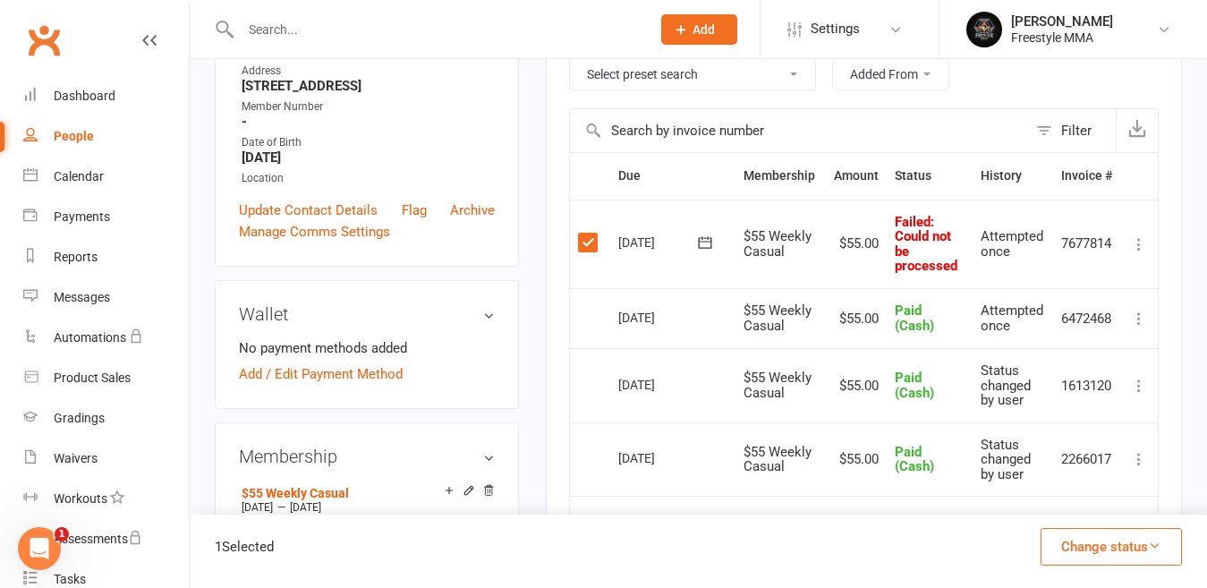
click at [1138, 544] on button "Change status" at bounding box center [1110, 547] width 141 height 38
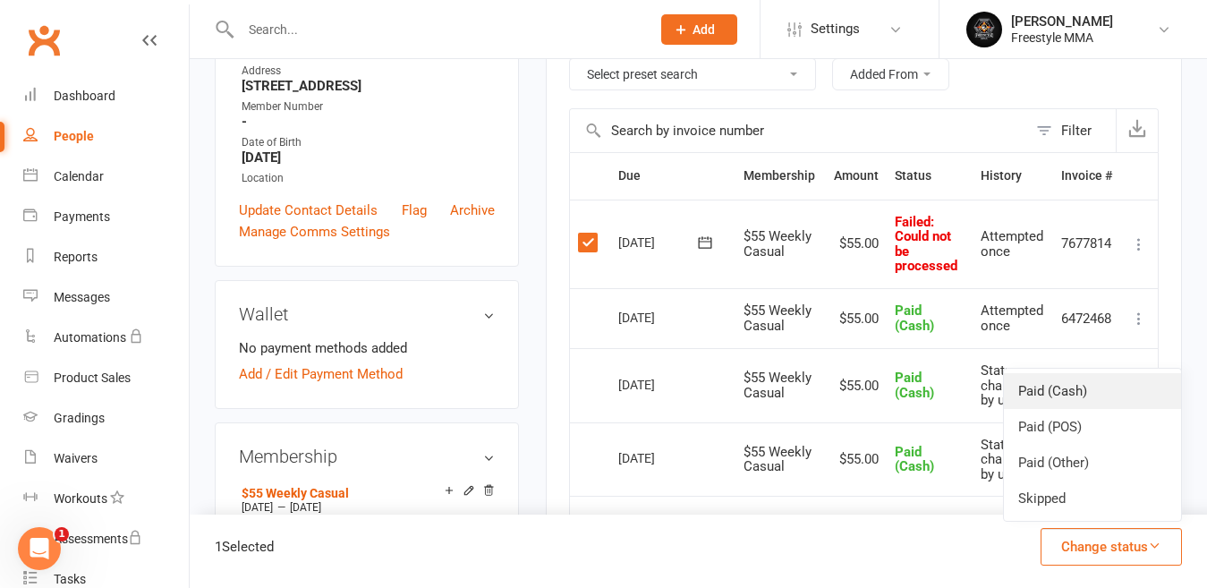
click at [1083, 388] on link "Paid (Cash)" at bounding box center [1092, 391] width 177 height 36
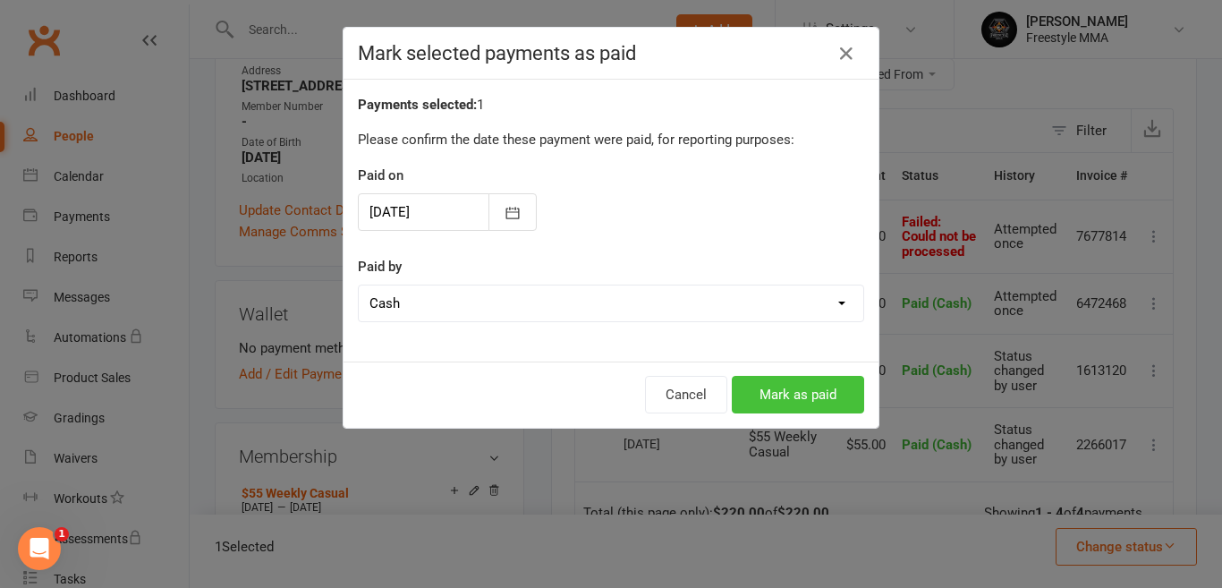
click at [784, 403] on button "Mark as paid" at bounding box center [798, 395] width 132 height 38
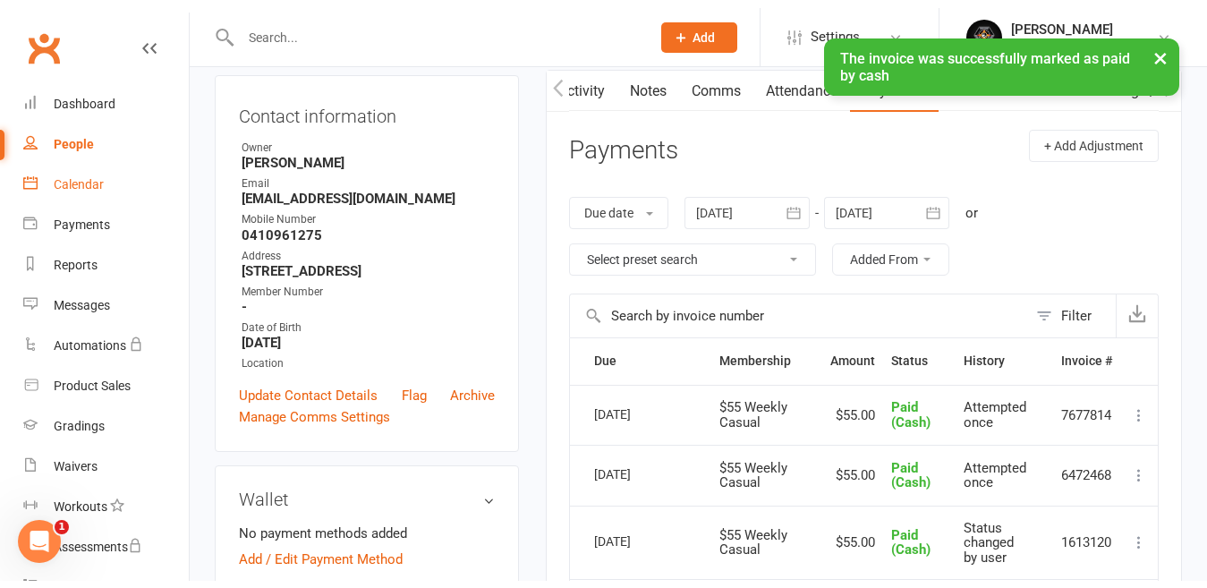
scroll to position [0, 0]
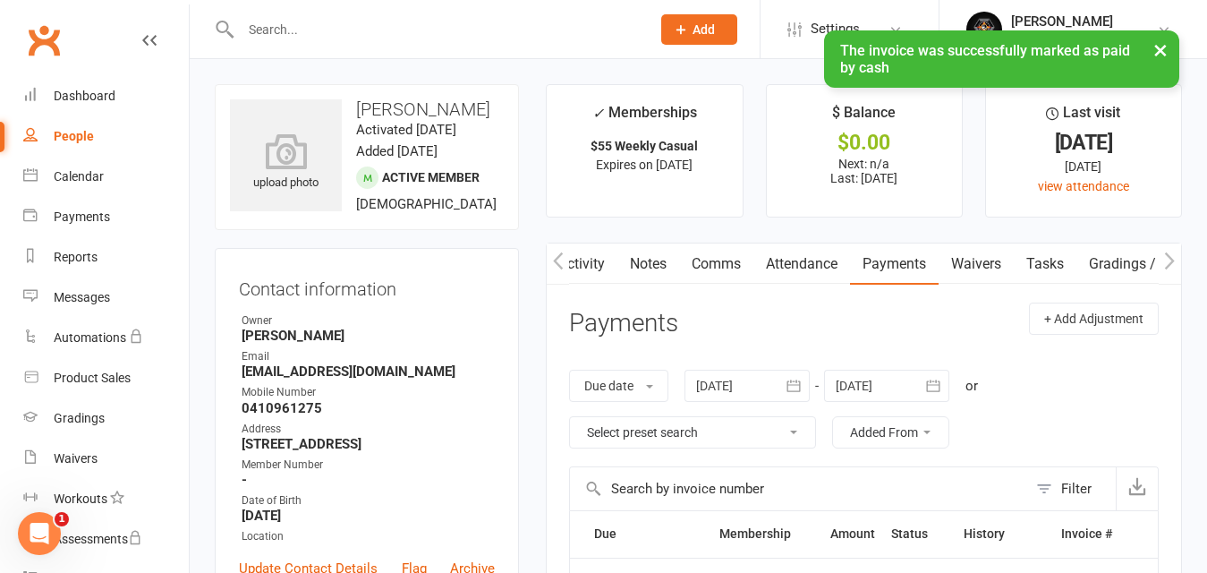
click at [69, 30] on div "× The invoice was successfully marked as paid by cash" at bounding box center [592, 30] width 1184 height 0
click at [92, 101] on div "Dashboard" at bounding box center [85, 96] width 62 height 14
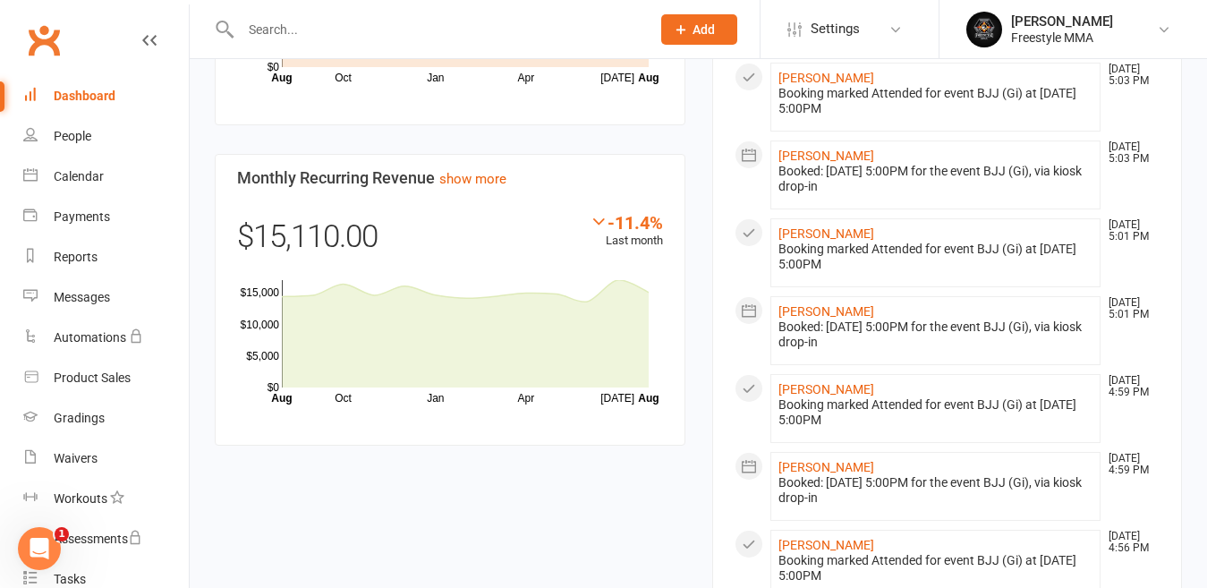
scroll to position [1252, 0]
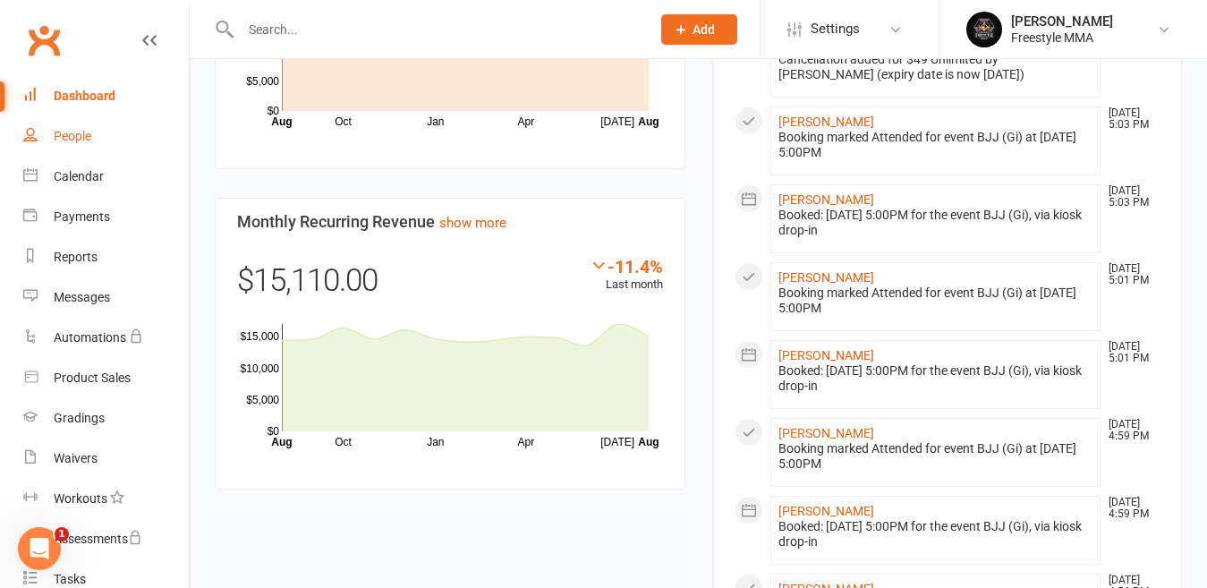
click at [56, 145] on link "People" at bounding box center [106, 136] width 166 height 40
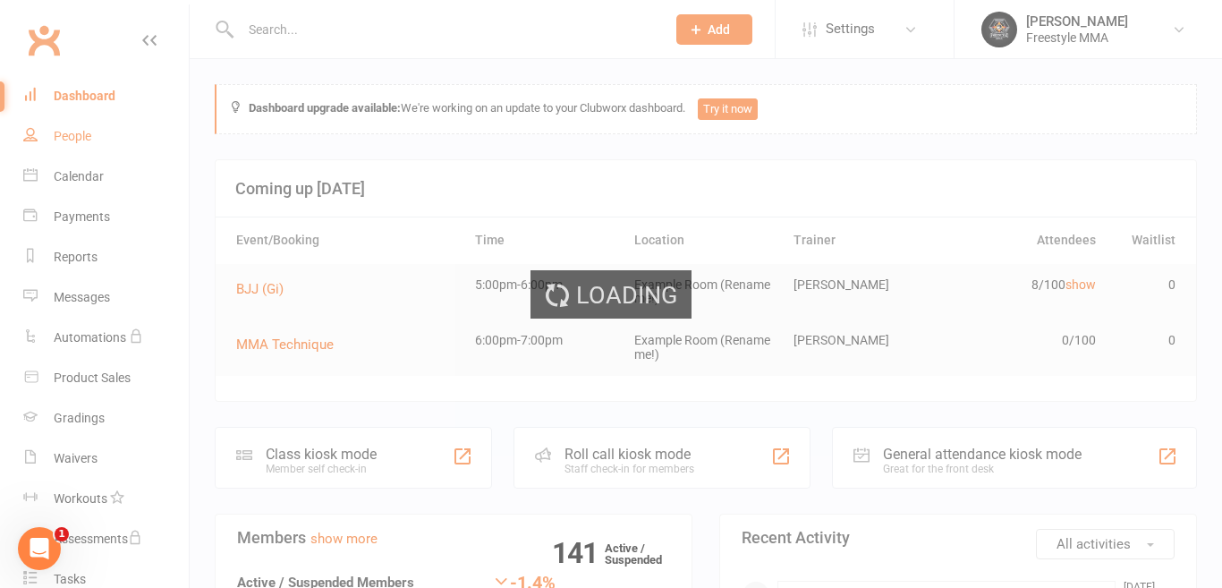
select select "50"
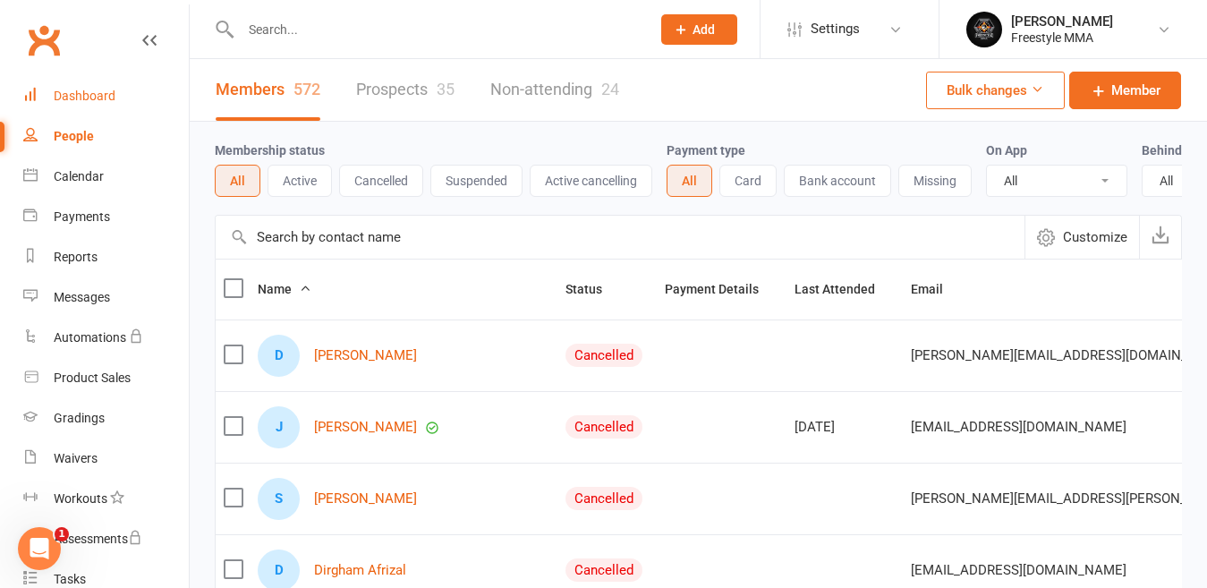
click at [100, 93] on div "Dashboard" at bounding box center [85, 96] width 62 height 14
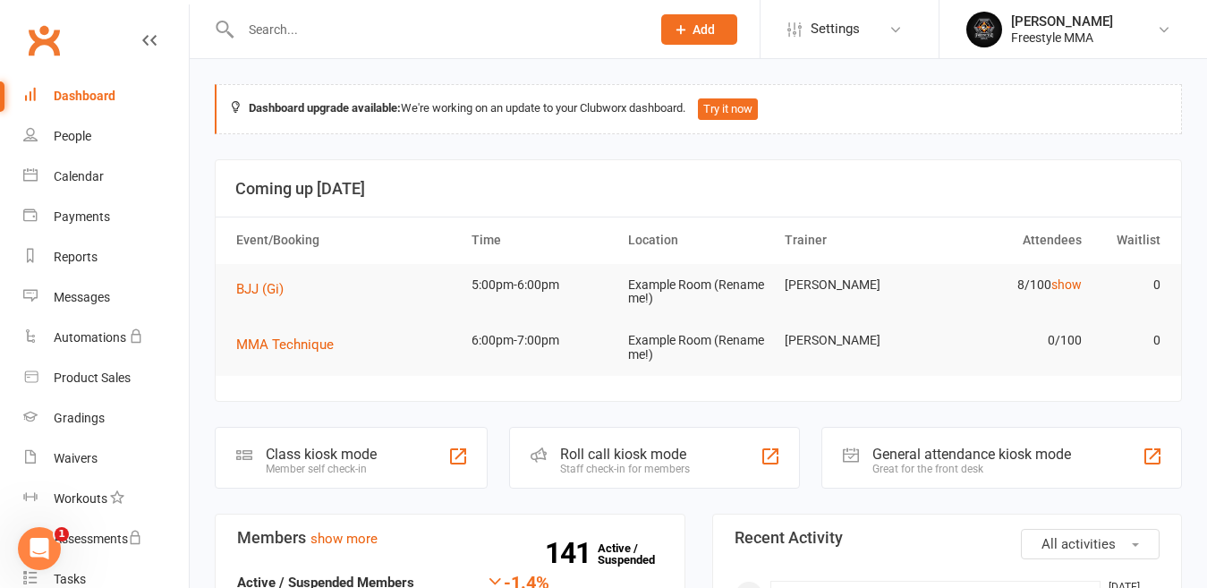
click at [128, 30] on div "Clubworx" at bounding box center [94, 51] width 189 height 66
click at [72, 132] on div "People" at bounding box center [73, 136] width 38 height 14
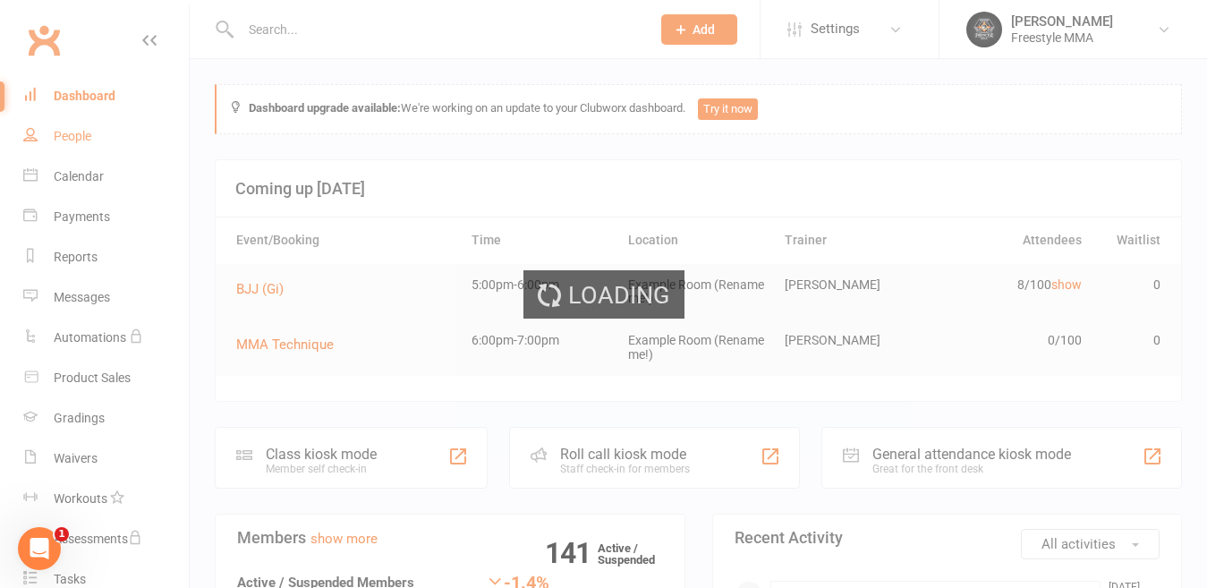
select select "50"
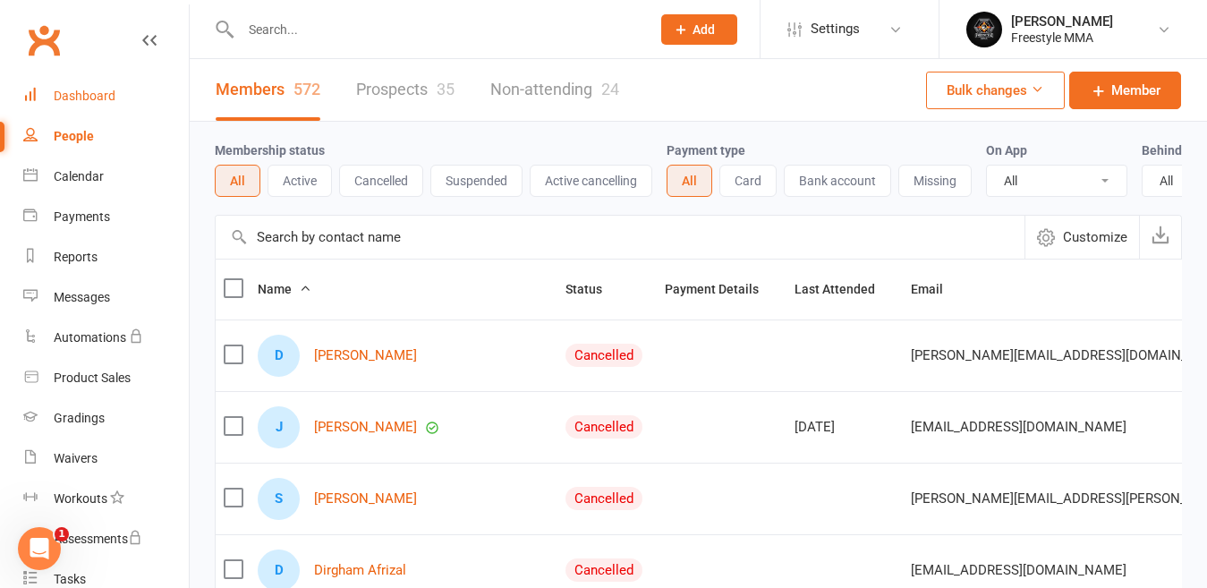
click at [71, 88] on link "Dashboard" at bounding box center [106, 96] width 166 height 40
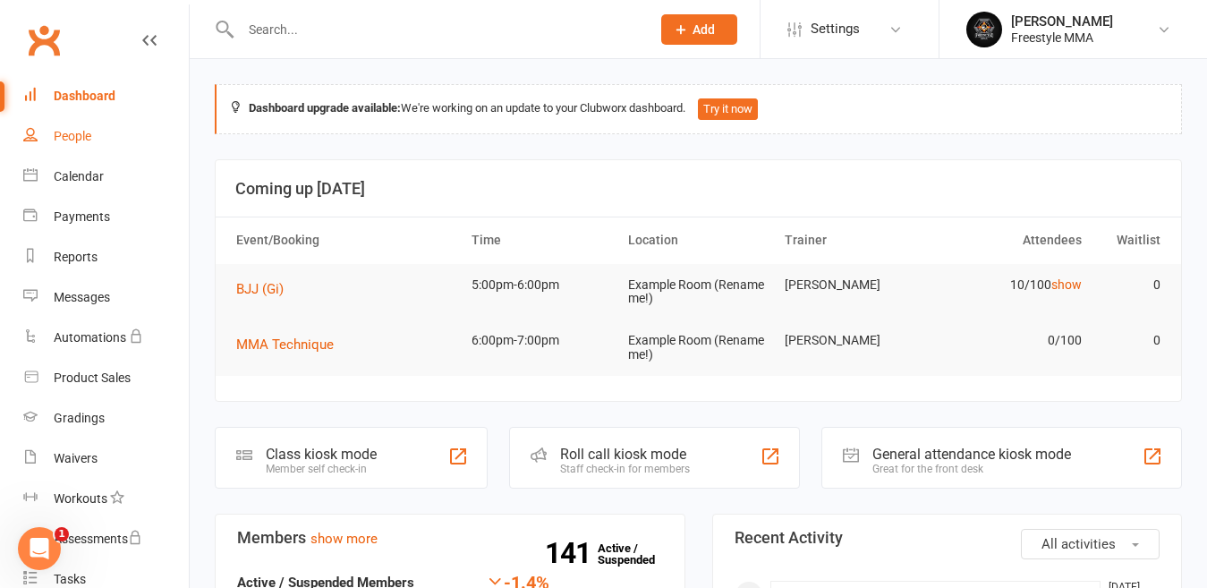
click at [98, 138] on link "People" at bounding box center [106, 136] width 166 height 40
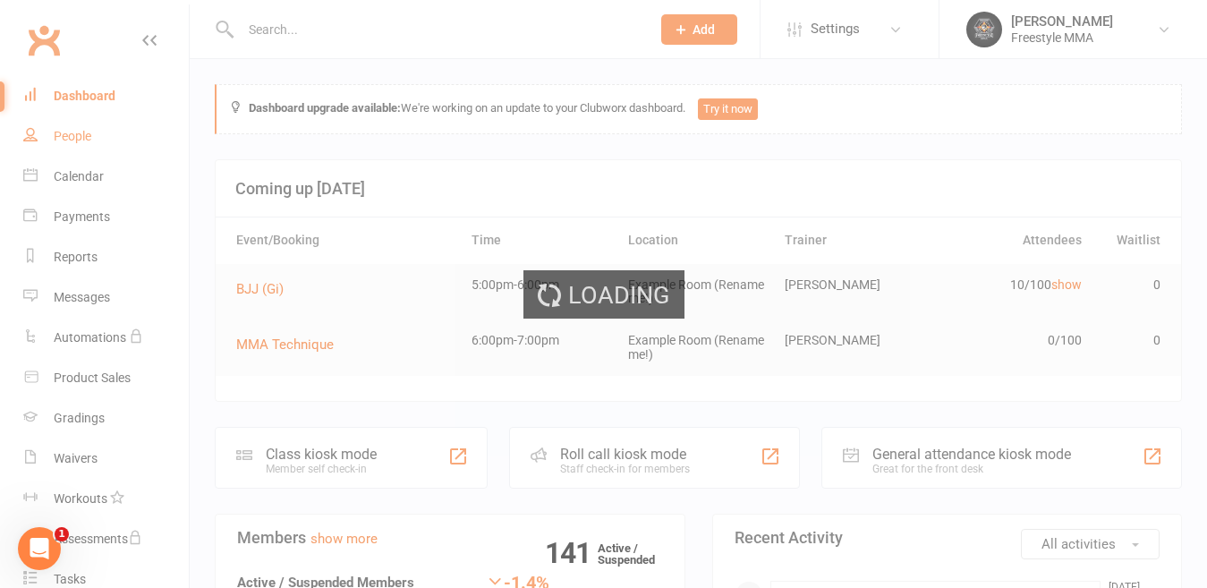
select select "50"
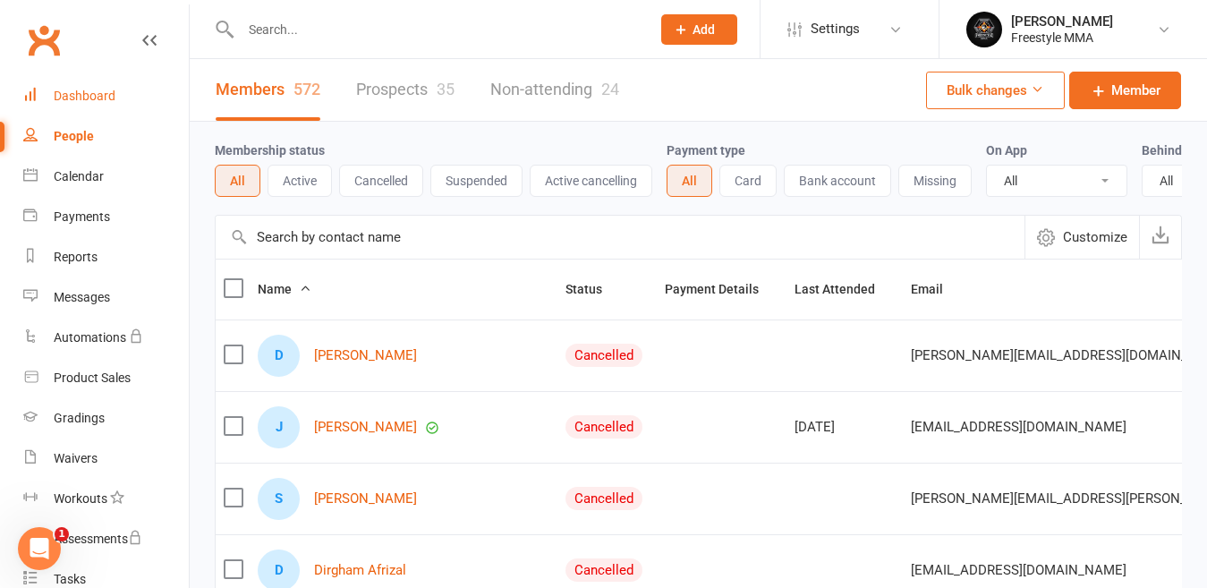
click at [102, 90] on div "Dashboard" at bounding box center [85, 96] width 62 height 14
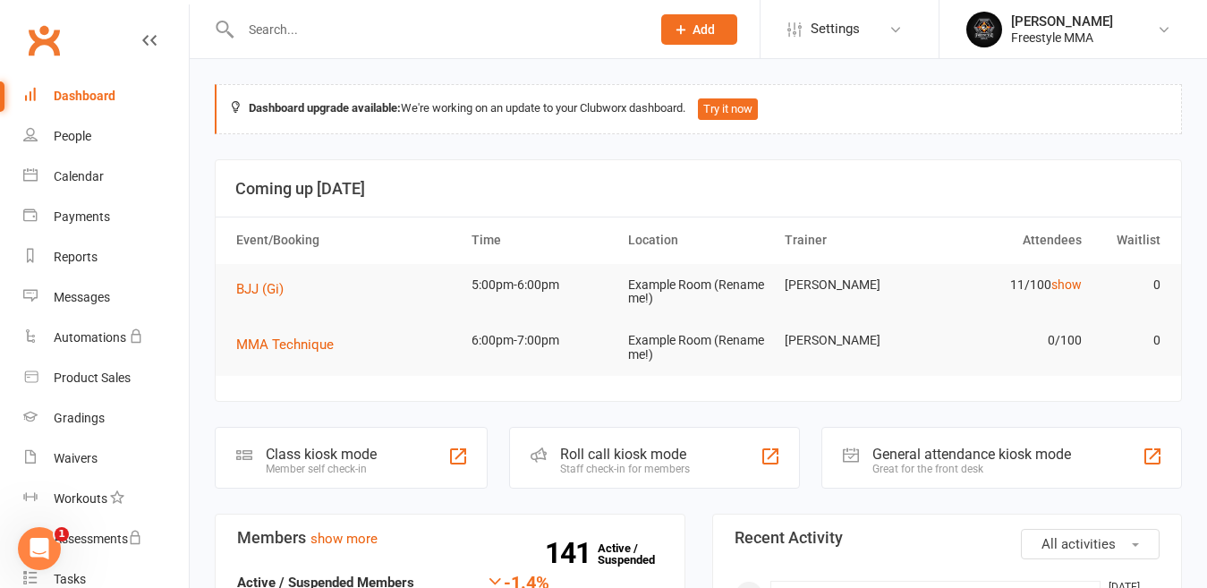
click at [142, 30] on link at bounding box center [149, 57] width 14 height 54
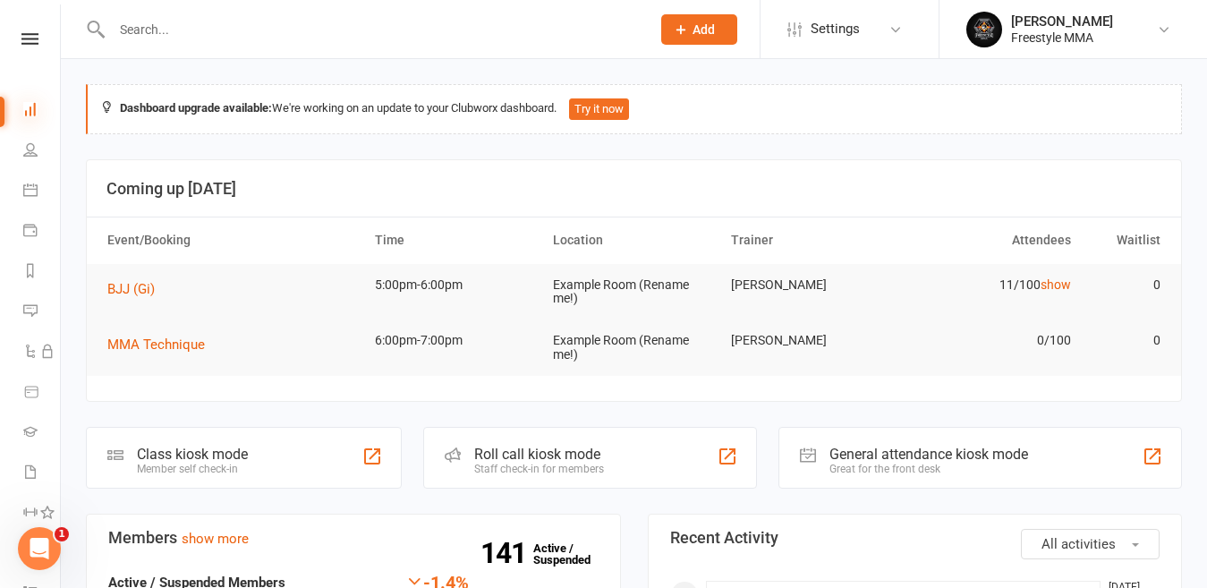
click at [28, 115] on icon at bounding box center [30, 109] width 14 height 14
click at [25, 24] on nav "Clubworx Dashboard People Calendar Payments Reports Messages Automations Produc…" at bounding box center [30, 298] width 61 height 588
click at [23, 34] on icon at bounding box center [29, 39] width 17 height 12
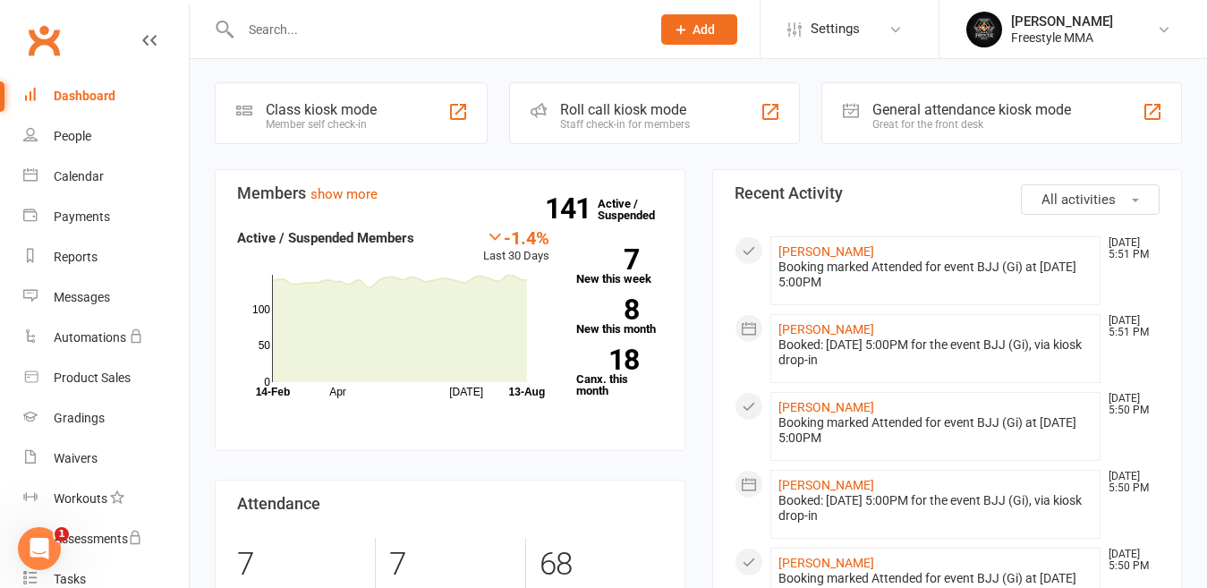
scroll to position [358, 0]
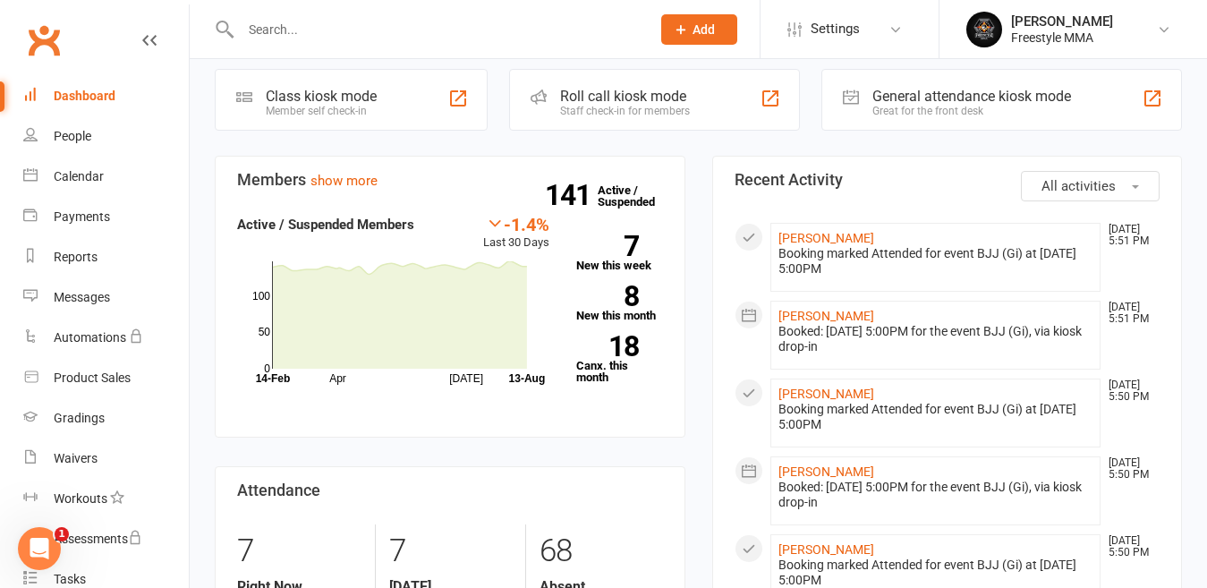
click at [251, 21] on input "text" at bounding box center [436, 29] width 403 height 25
click at [242, 26] on input "text" at bounding box center [436, 29] width 403 height 25
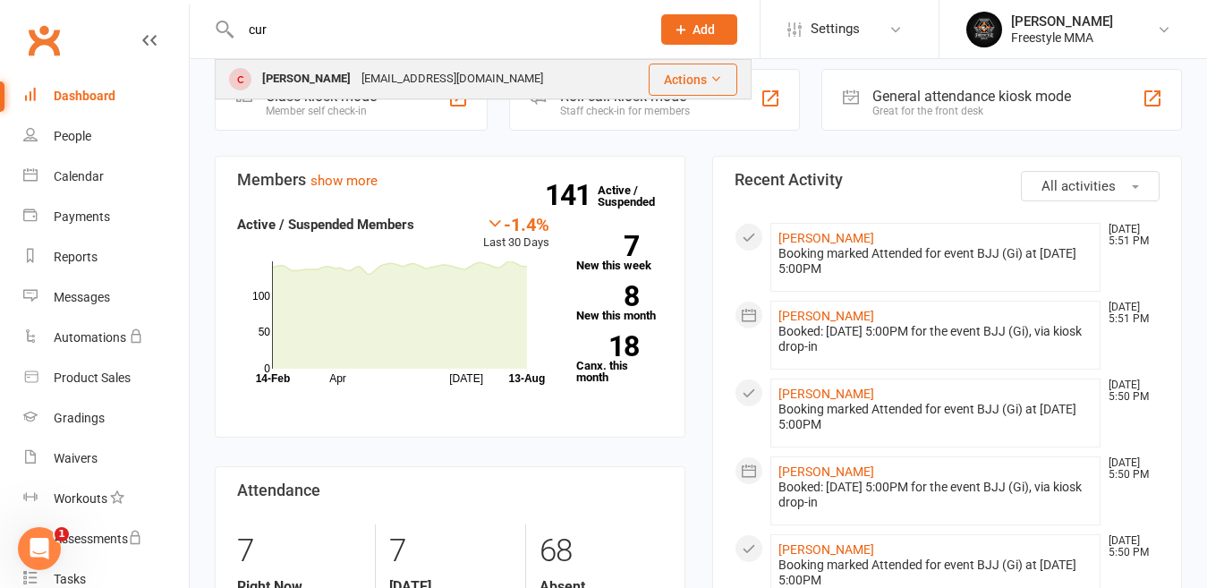
type input "cur"
click at [310, 74] on div "[PERSON_NAME]" at bounding box center [306, 79] width 99 height 26
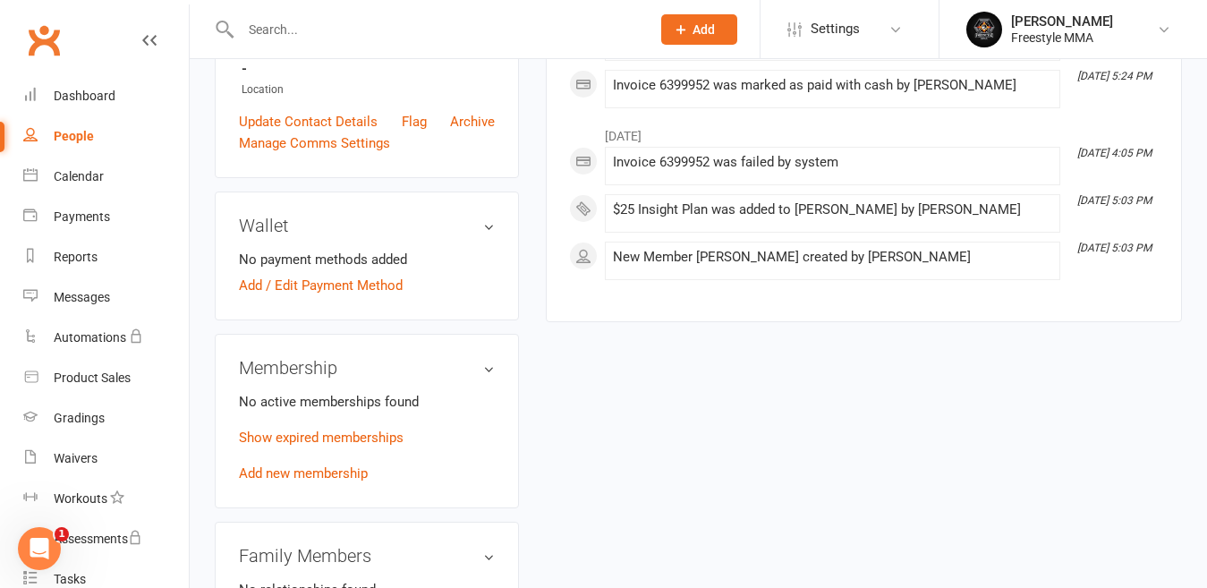
scroll to position [537, 0]
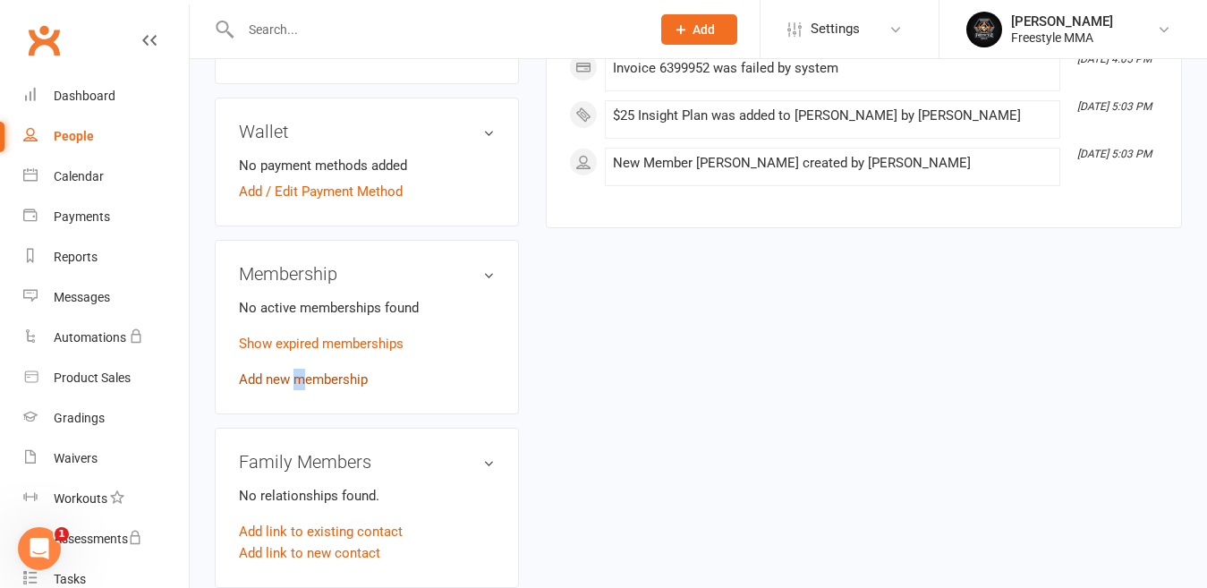
click at [299, 377] on link "Add new membership" at bounding box center [303, 379] width 129 height 16
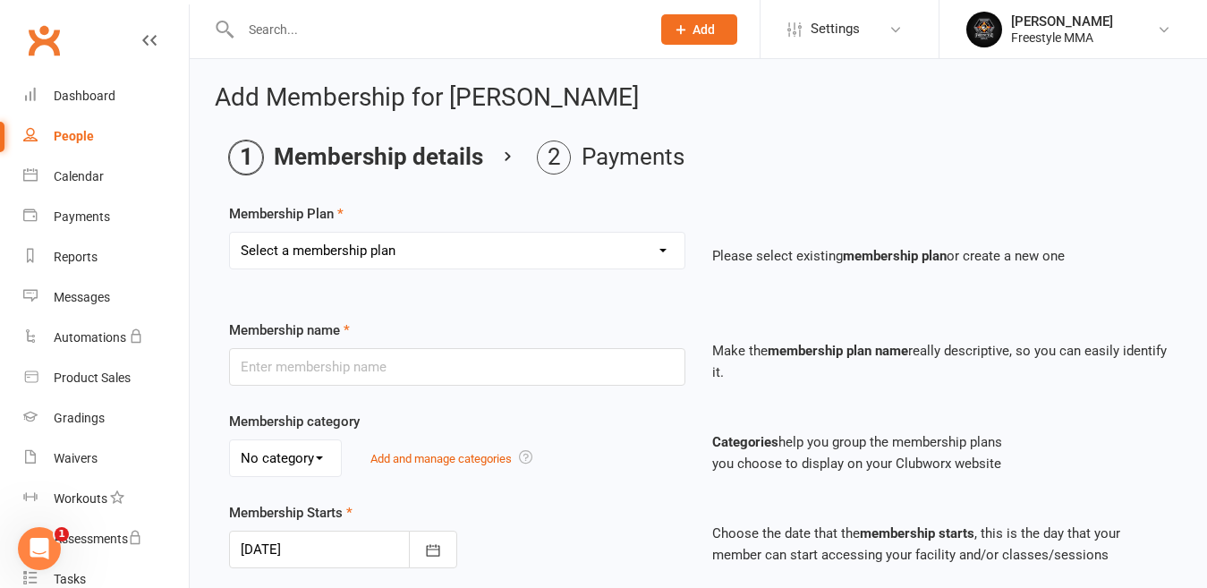
click at [362, 257] on select "Select a membership plan Create new Membership Plan $49 Unlimited $55 Weekly Ca…" at bounding box center [457, 251] width 454 height 36
select select "3"
click at [230, 233] on select "Select a membership plan Create new Membership Plan $49 Unlimited $55 Weekly Ca…" at bounding box center [457, 251] width 454 height 36
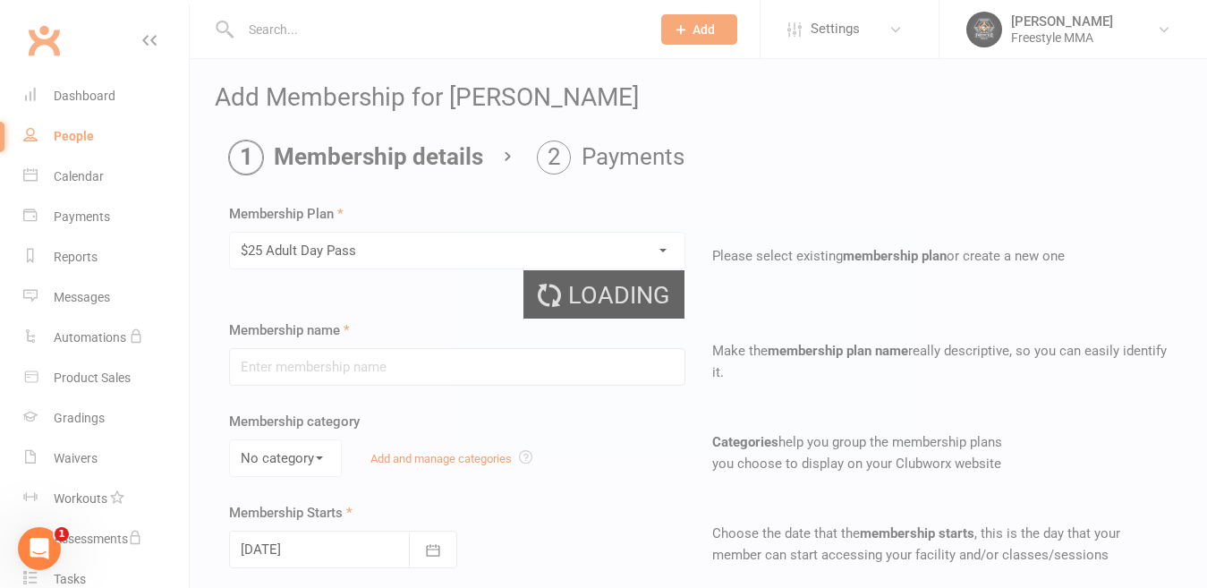
type input "$25 Adult Day Pass"
type input "1"
select select "0"
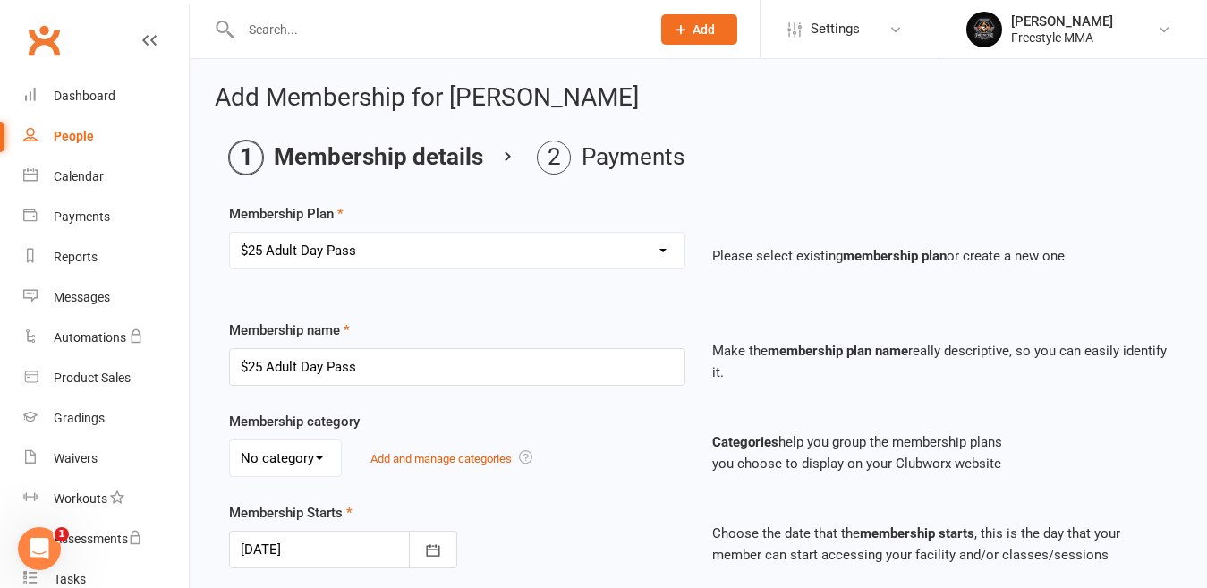
click at [339, 328] on label "Membership name" at bounding box center [289, 329] width 121 height 21
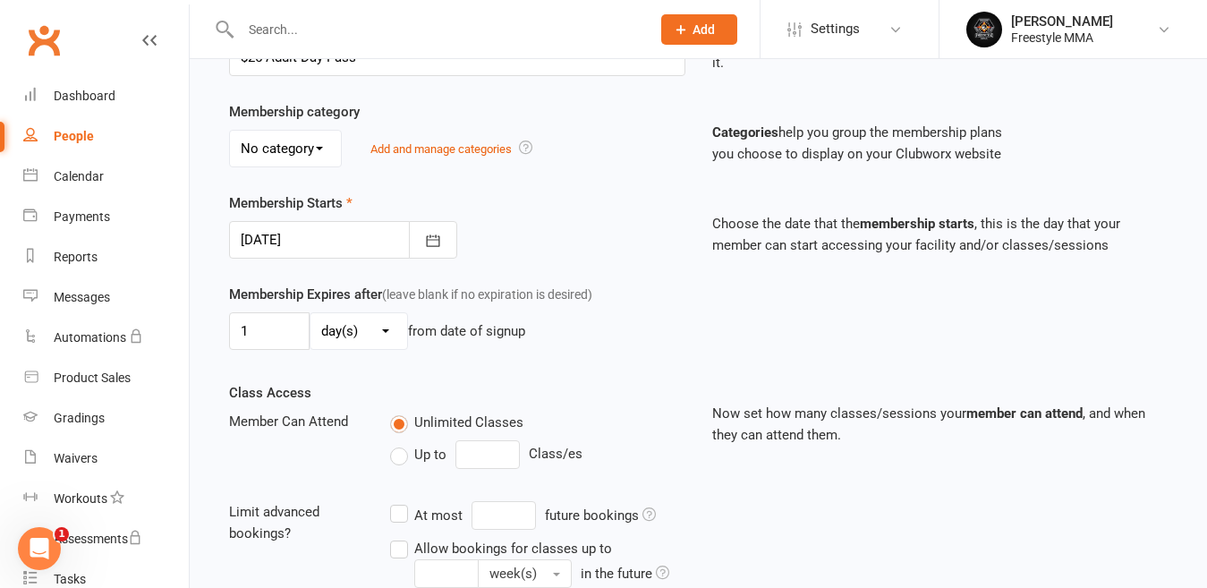
scroll to position [584, 0]
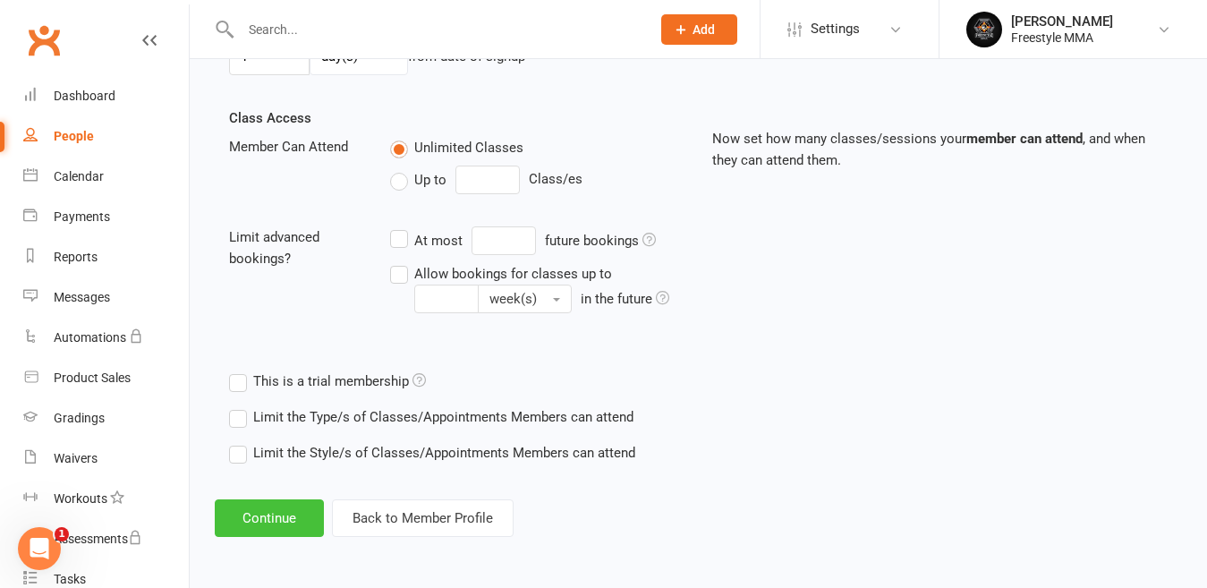
click at [284, 515] on button "Continue" at bounding box center [269, 518] width 109 height 38
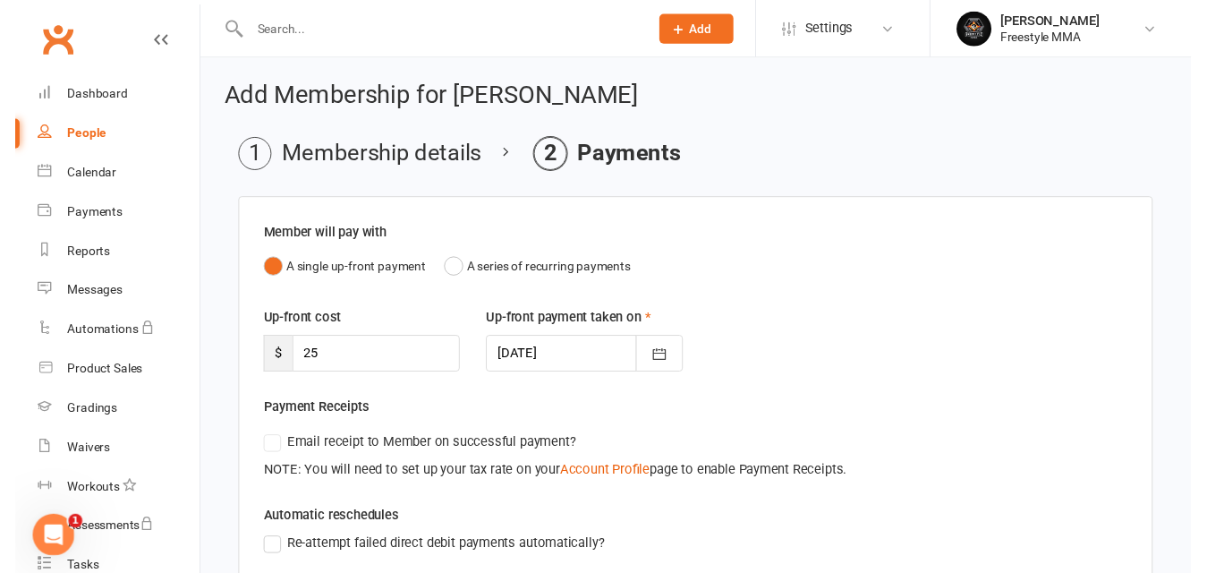
scroll to position [386, 0]
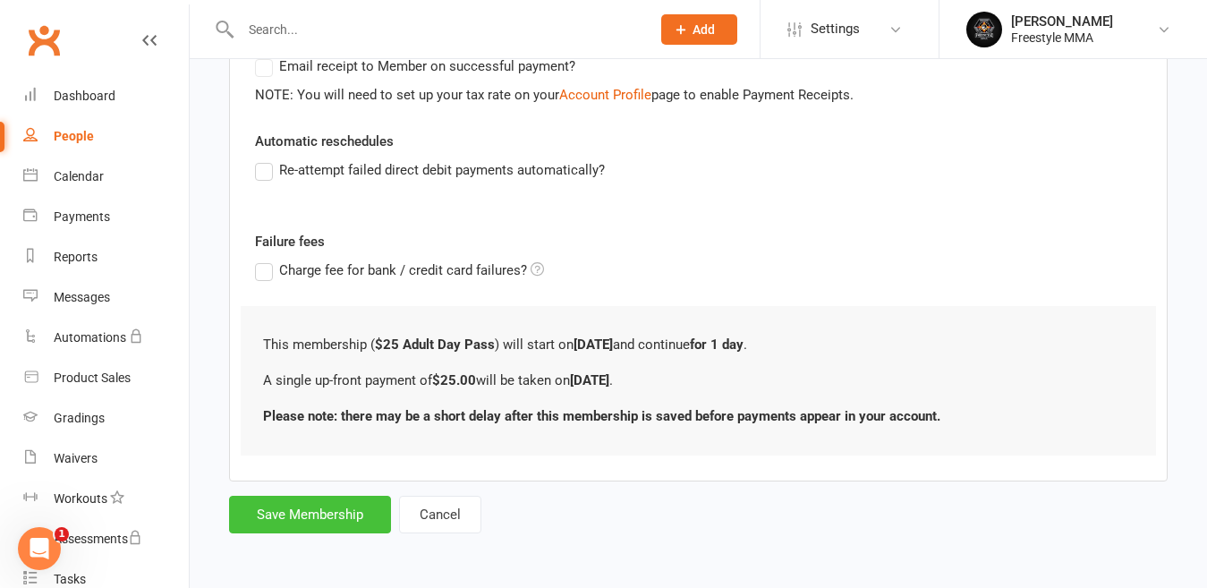
click at [358, 506] on button "Save Membership" at bounding box center [310, 515] width 162 height 38
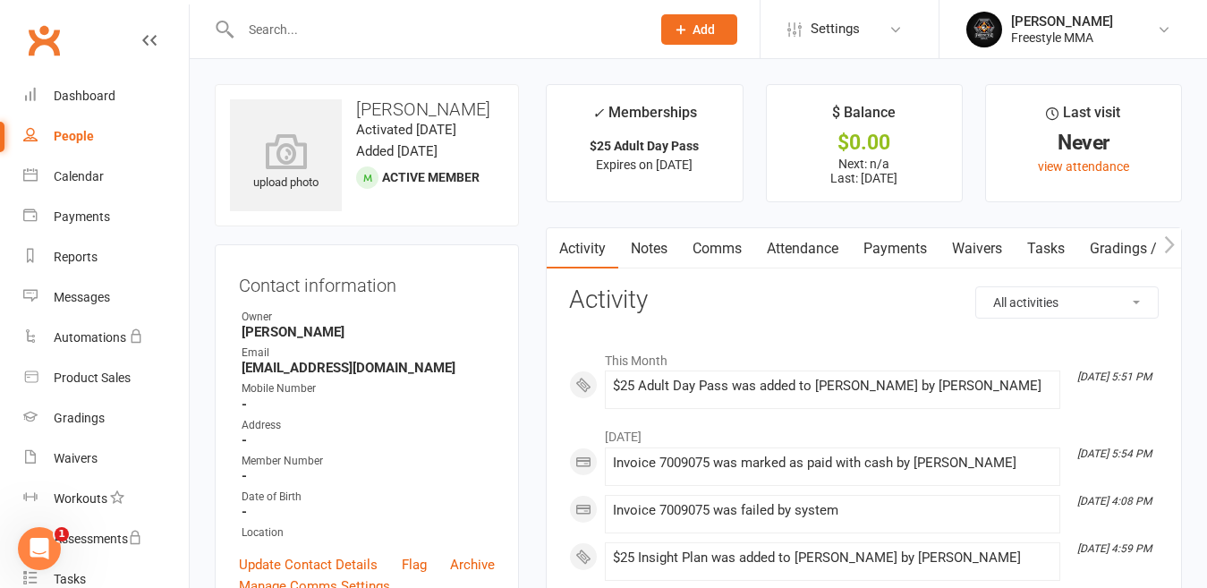
click at [267, 31] on input "text" at bounding box center [436, 29] width 403 height 25
click at [58, 64] on div "Clubworx" at bounding box center [94, 51] width 189 height 66
click at [73, 102] on div "Dashboard" at bounding box center [85, 96] width 62 height 14
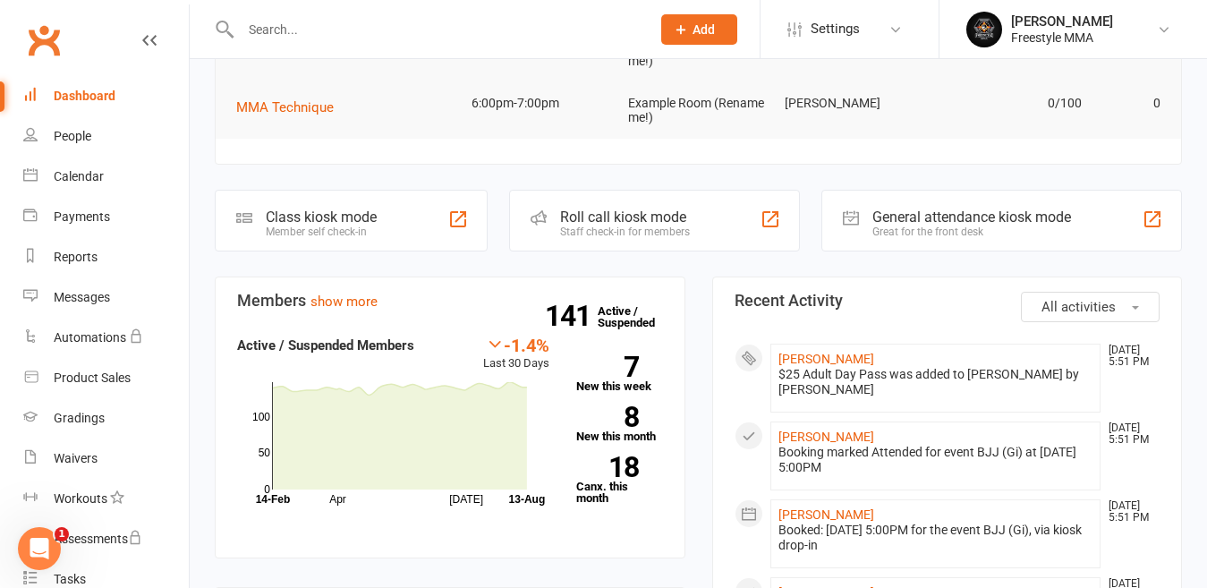
scroll to position [268, 0]
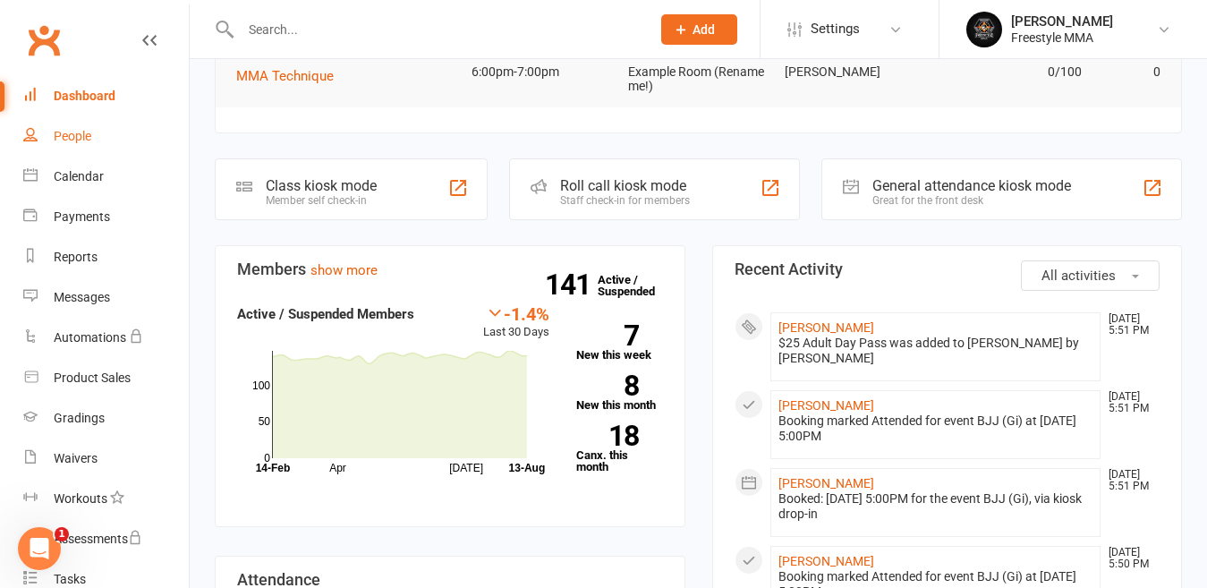
click at [44, 128] on link "People" at bounding box center [106, 136] width 166 height 40
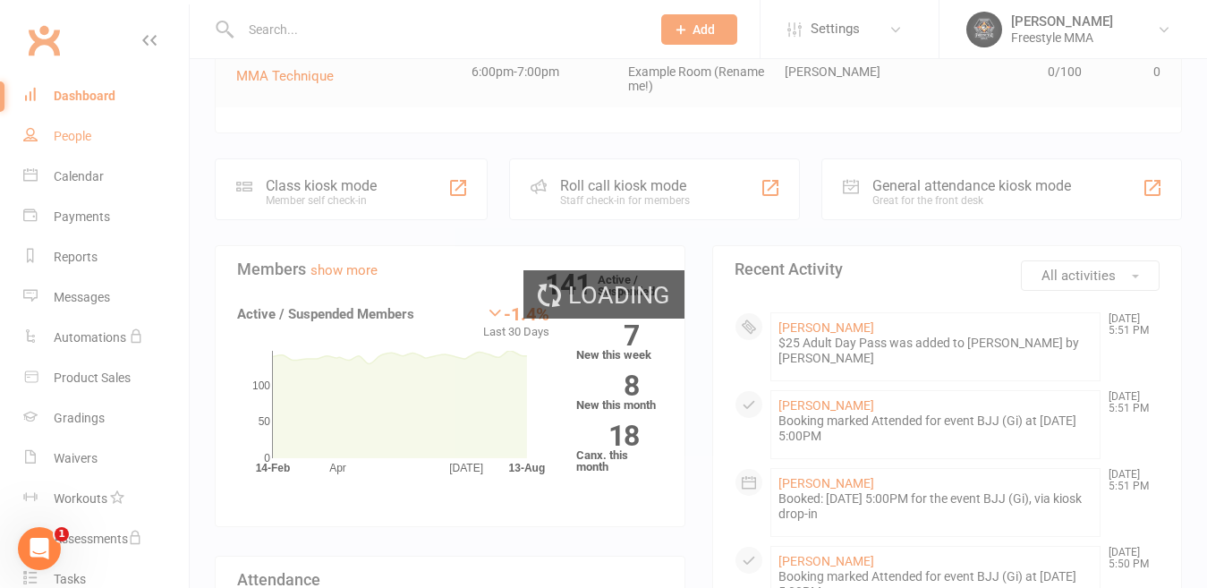
select select "50"
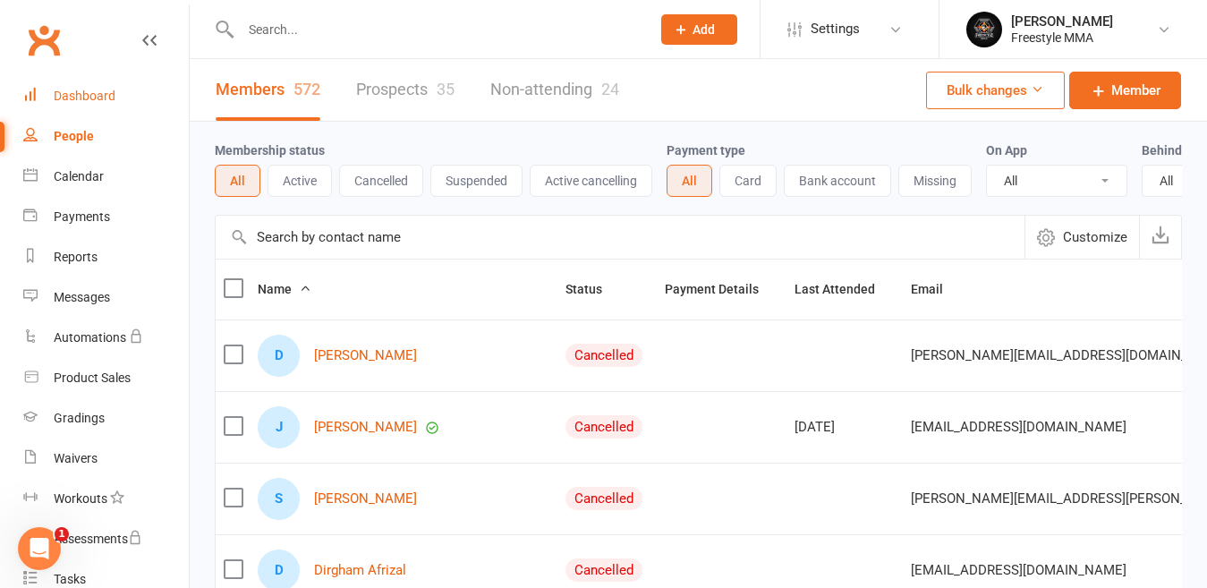
click at [73, 99] on div "Dashboard" at bounding box center [85, 96] width 62 height 14
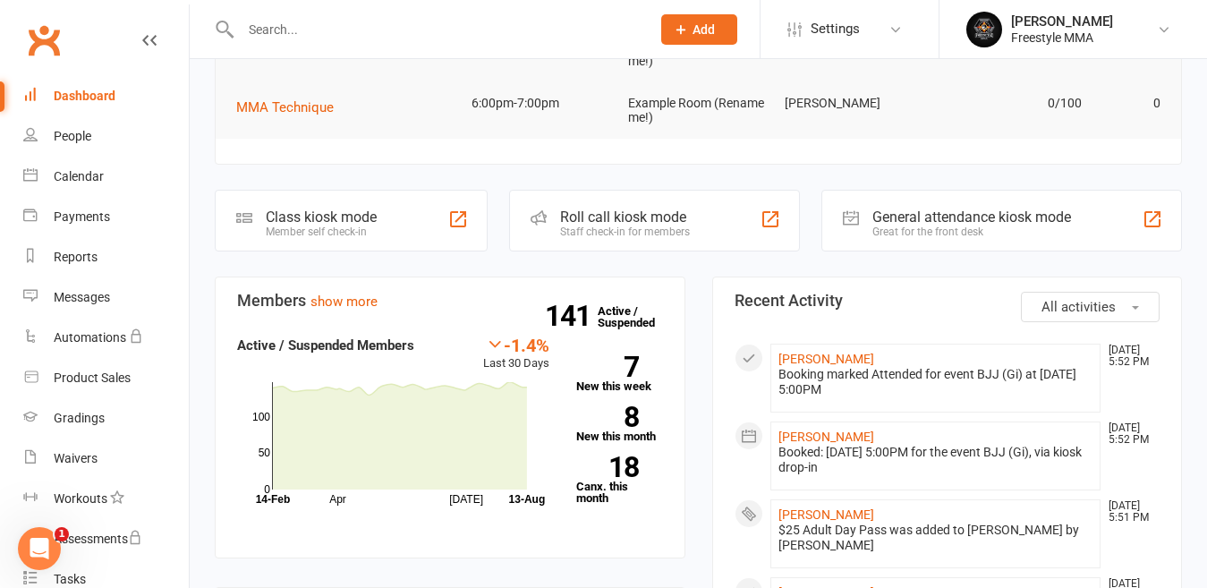
scroll to position [268, 0]
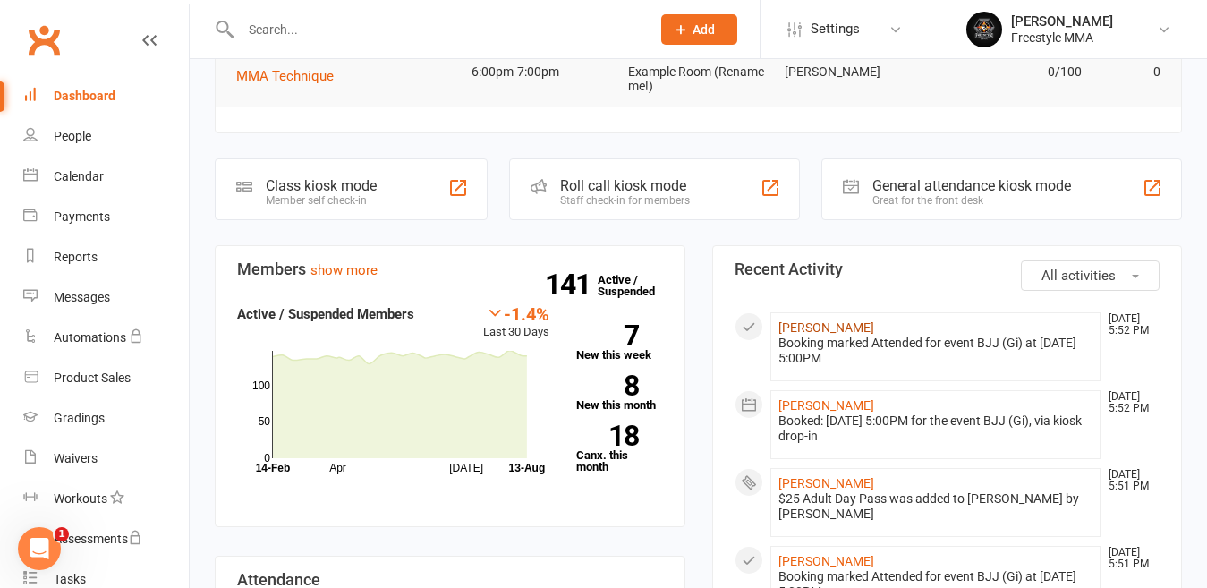
click at [802, 325] on link "[PERSON_NAME]" at bounding box center [826, 327] width 96 height 14
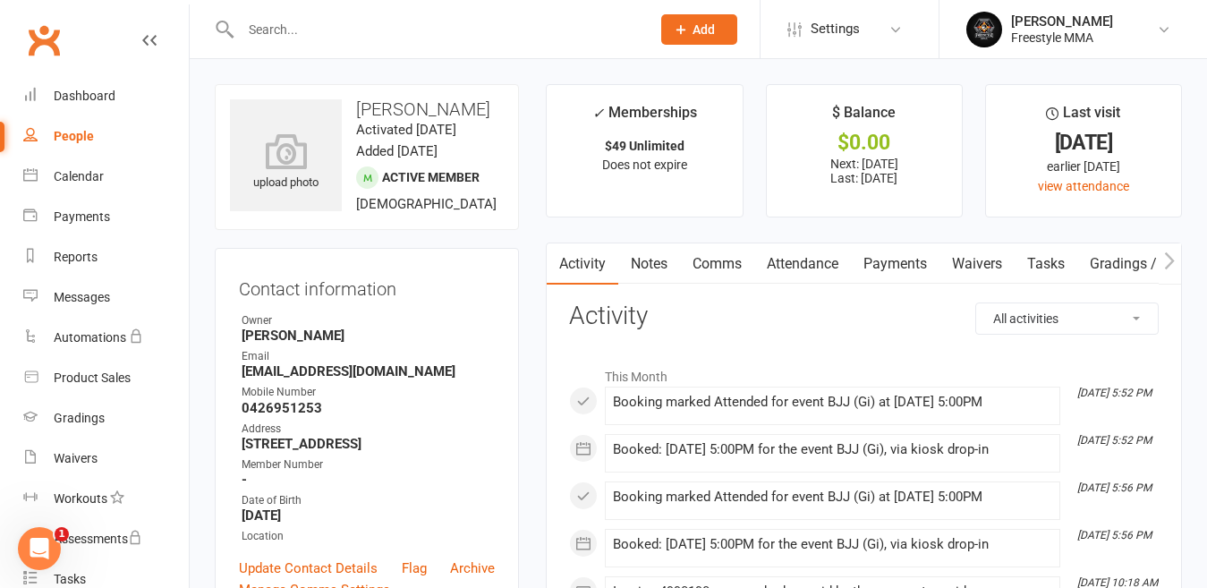
click at [886, 267] on link "Payments" at bounding box center [895, 263] width 89 height 41
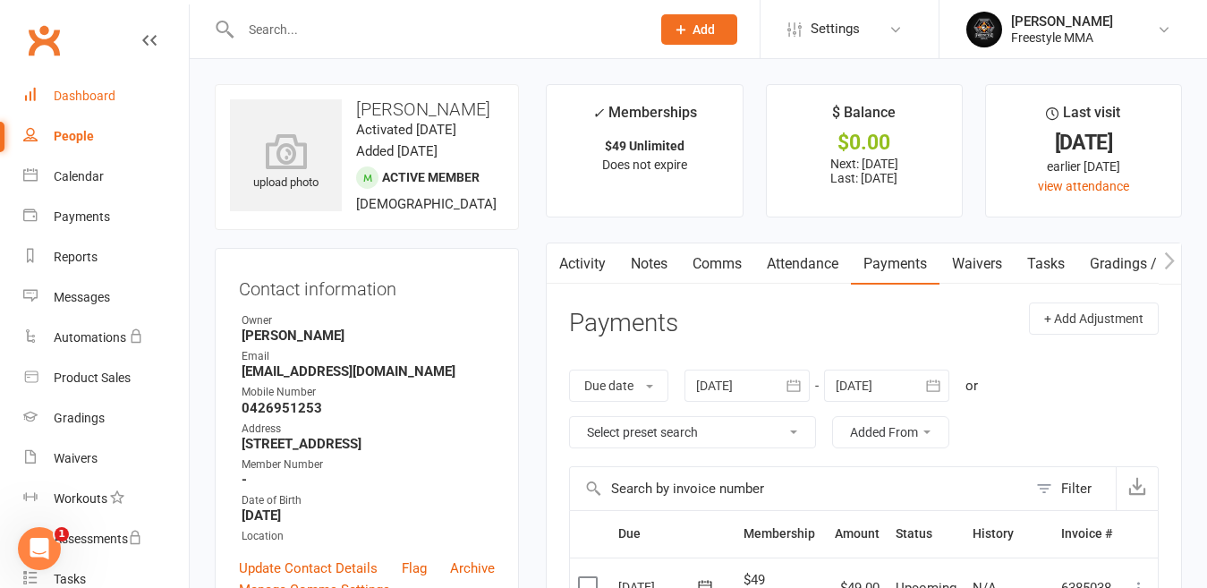
click at [96, 99] on div "Dashboard" at bounding box center [85, 96] width 62 height 14
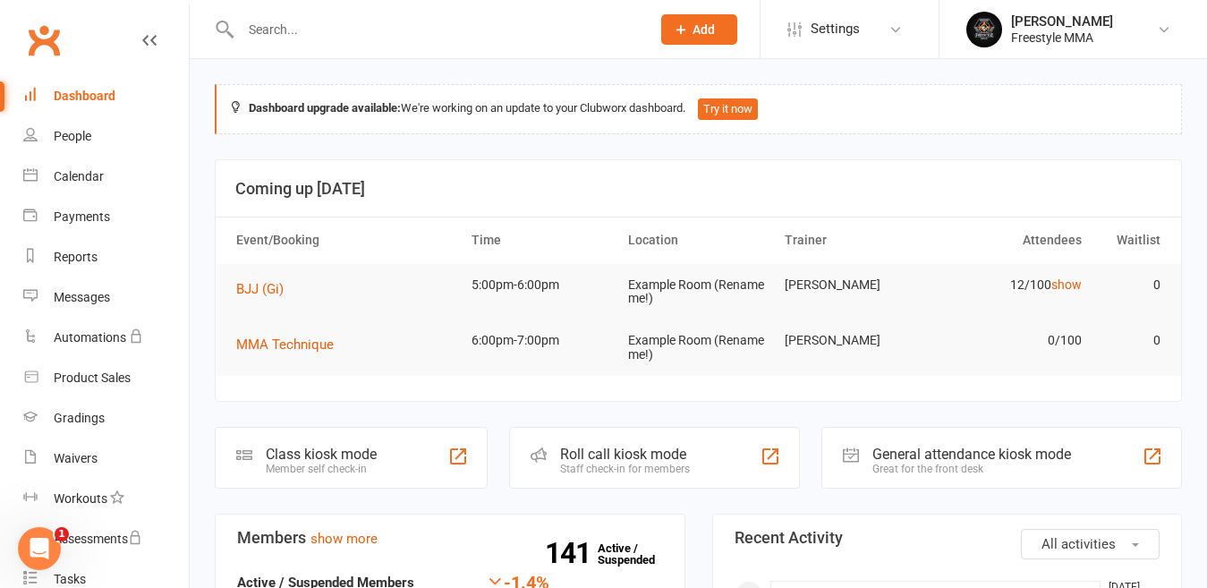
click at [316, 27] on input "text" at bounding box center [436, 29] width 403 height 25
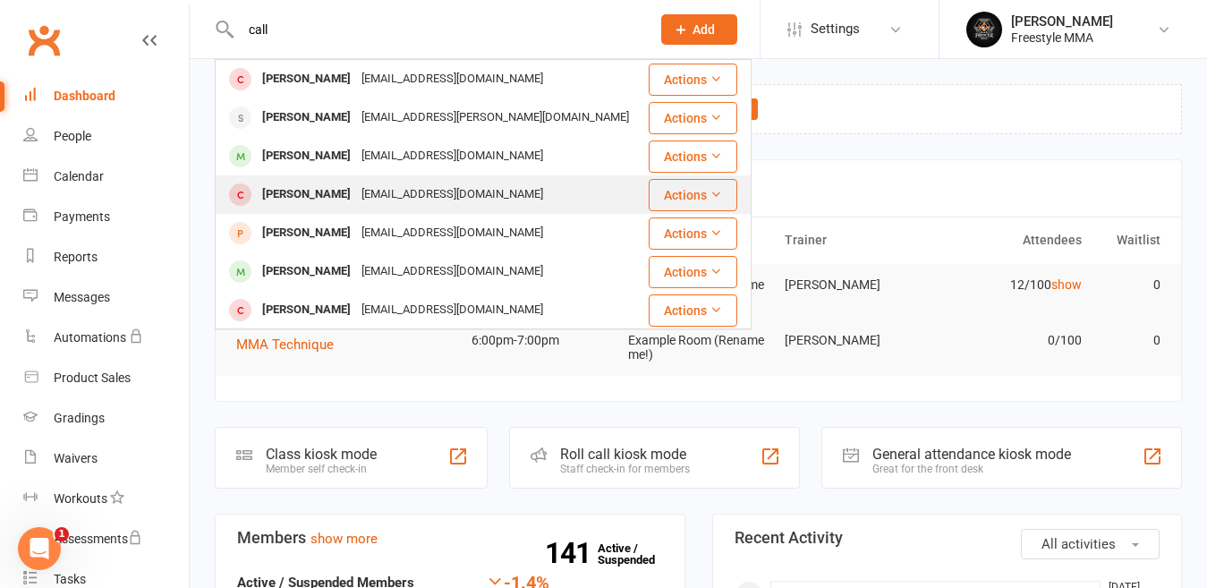
type input "call"
click at [380, 194] on div "[EMAIL_ADDRESS][DOMAIN_NAME]" at bounding box center [452, 195] width 192 height 26
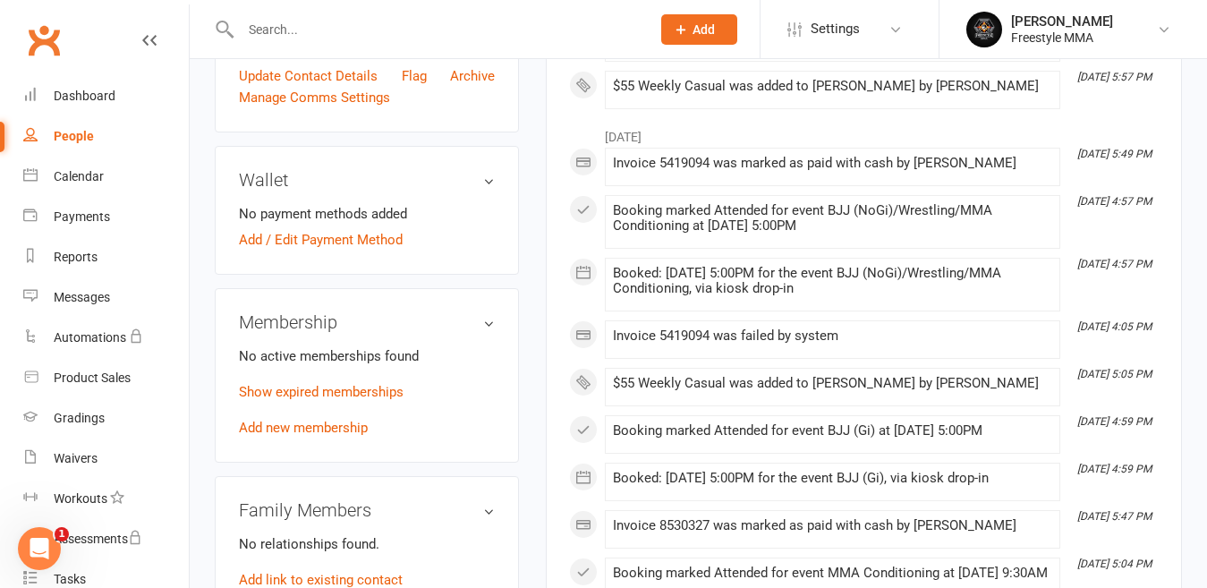
scroll to position [537, 0]
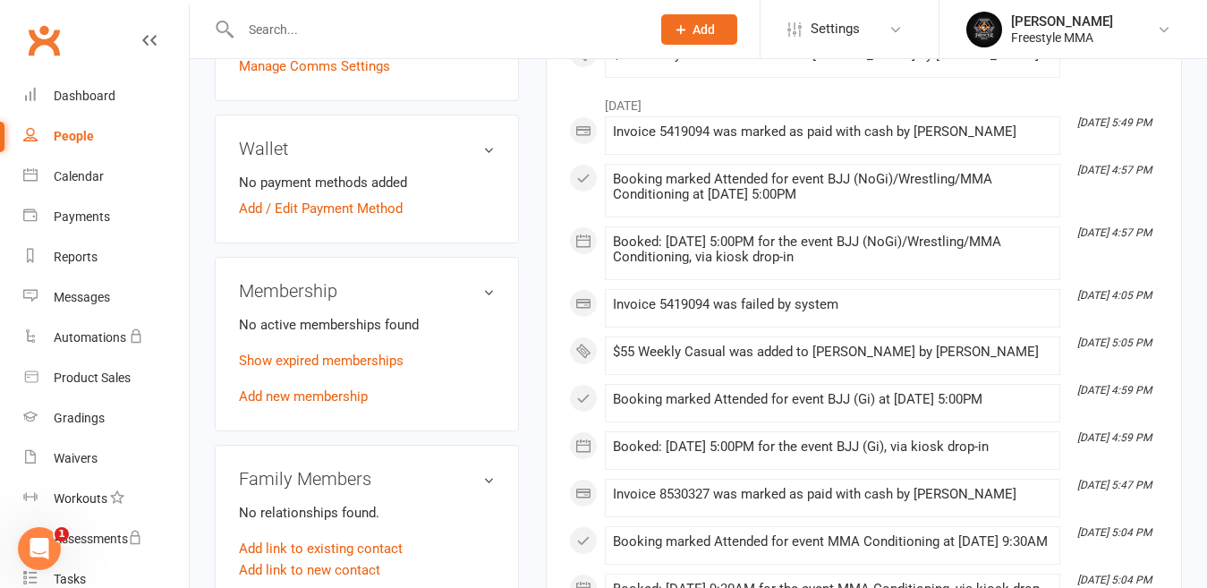
click at [333, 407] on div "No active memberships found Show expired memberships Add new membership" at bounding box center [367, 360] width 256 height 93
click at [333, 431] on div "Membership No active memberships found Show expired memberships Add new members…" at bounding box center [367, 344] width 304 height 174
click at [337, 404] on link "Add new membership" at bounding box center [303, 396] width 129 height 16
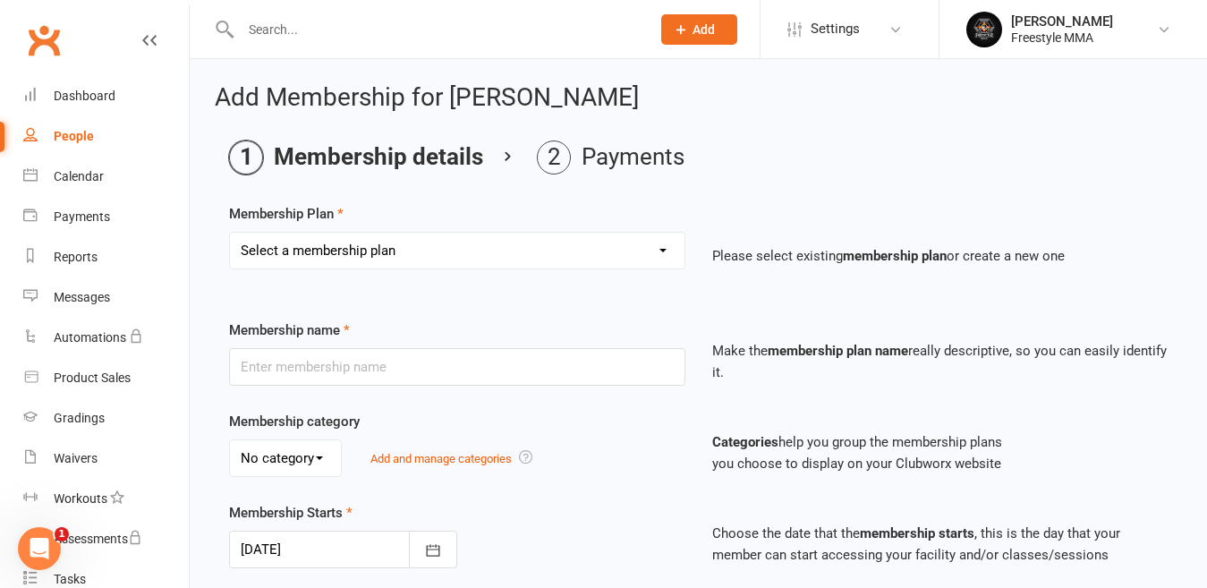
click at [374, 251] on select "Select a membership plan Create new Membership Plan $49 Unlimited $55 Weekly Ca…" at bounding box center [457, 251] width 454 height 36
select select "2"
click at [230, 233] on select "Select a membership plan Create new Membership Plan $49 Unlimited $55 Weekly Ca…" at bounding box center [457, 251] width 454 height 36
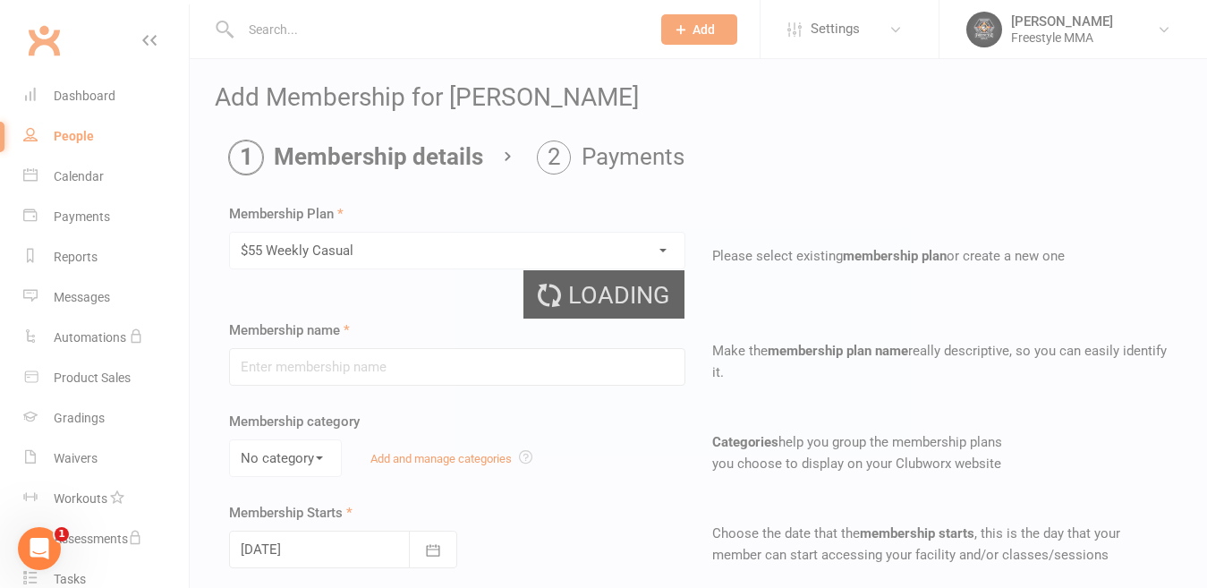
type input "$55 Weekly Casual"
type input "7"
select select "0"
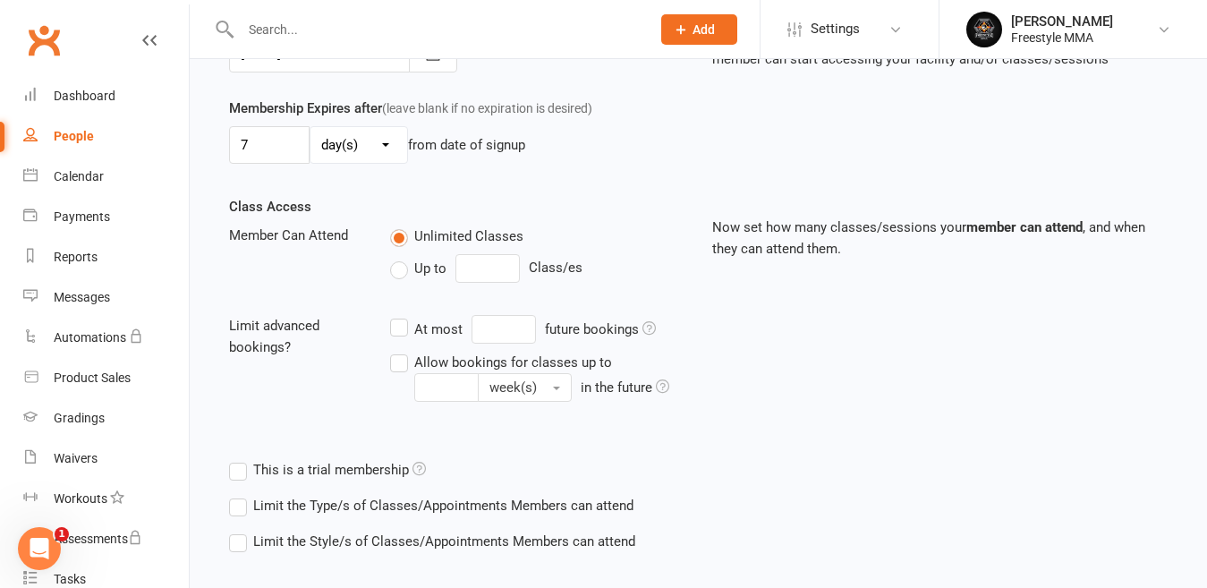
scroll to position [584, 0]
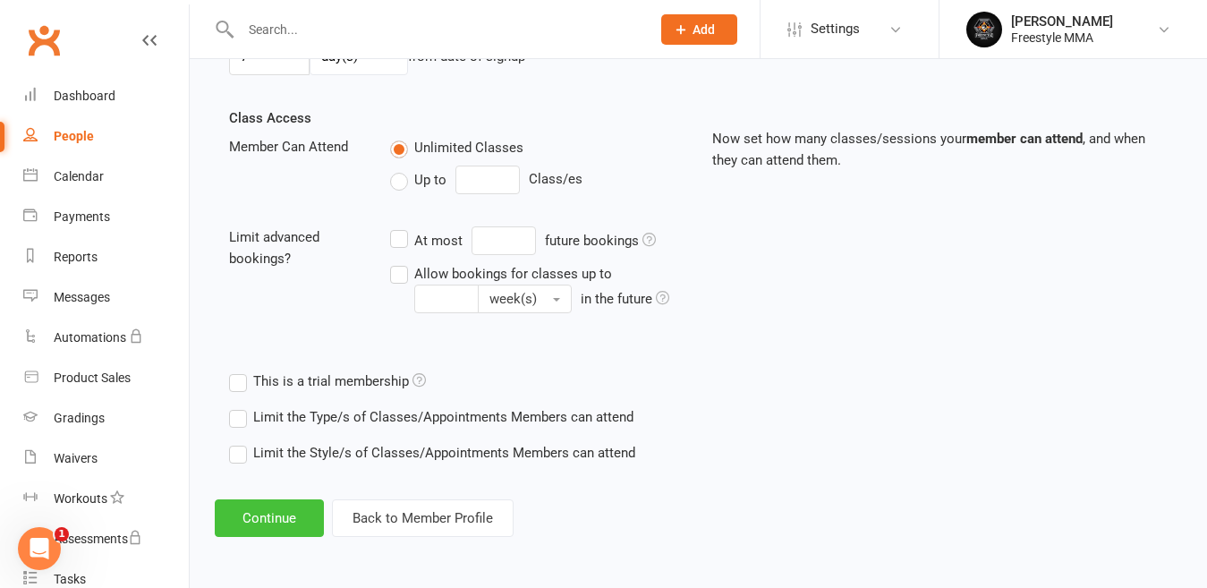
click at [248, 533] on button "Continue" at bounding box center [269, 518] width 109 height 38
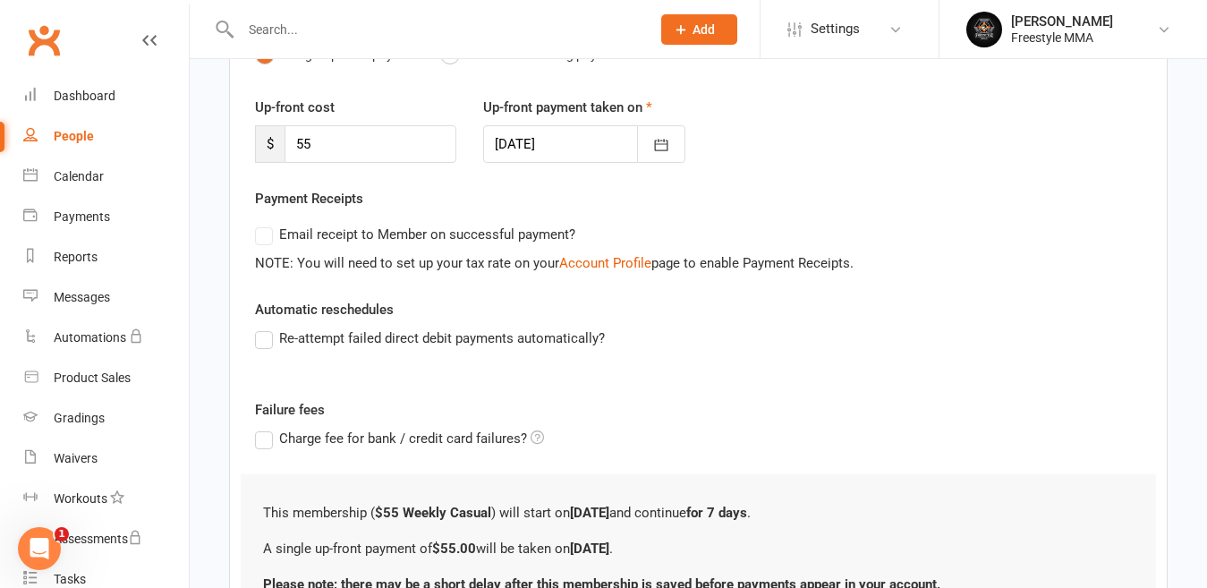
scroll to position [386, 0]
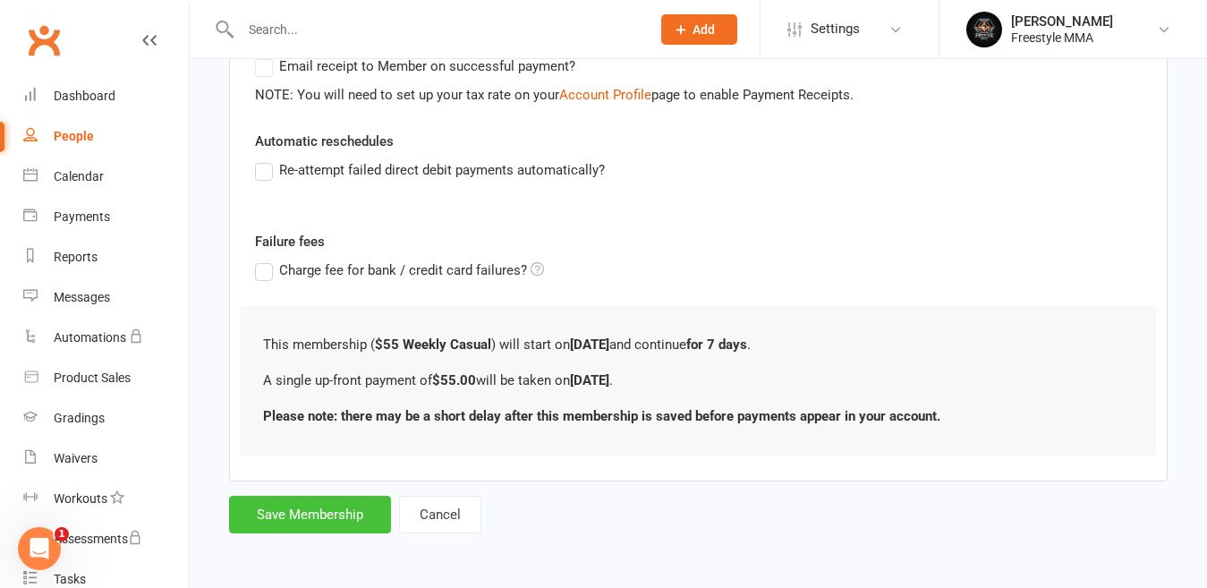
click at [319, 523] on button "Save Membership" at bounding box center [310, 515] width 162 height 38
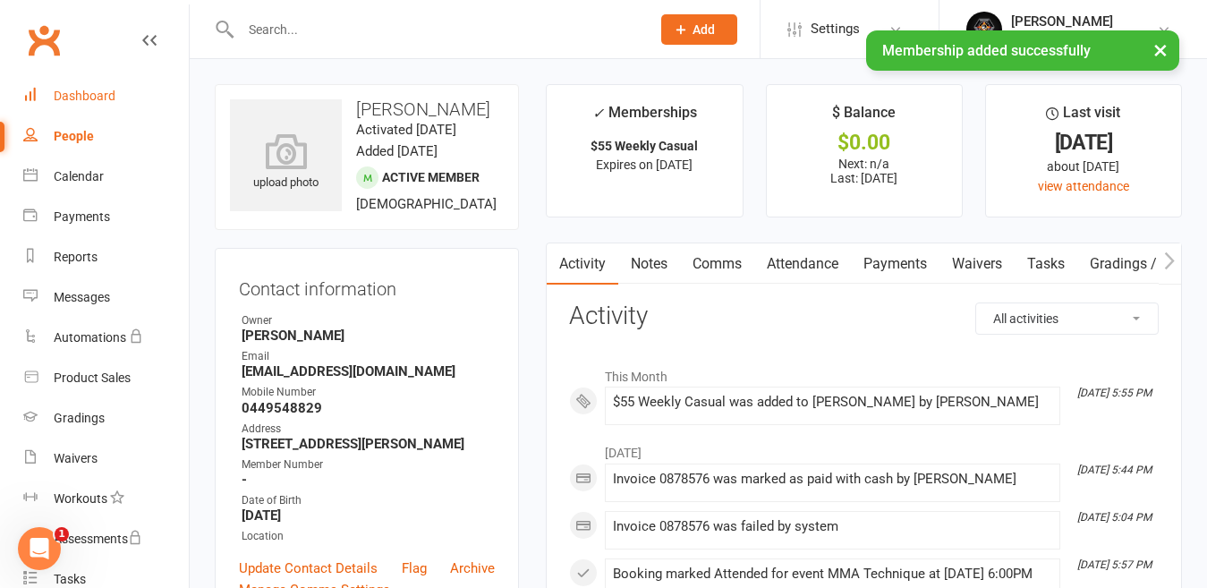
click at [99, 92] on div "Dashboard" at bounding box center [85, 96] width 62 height 14
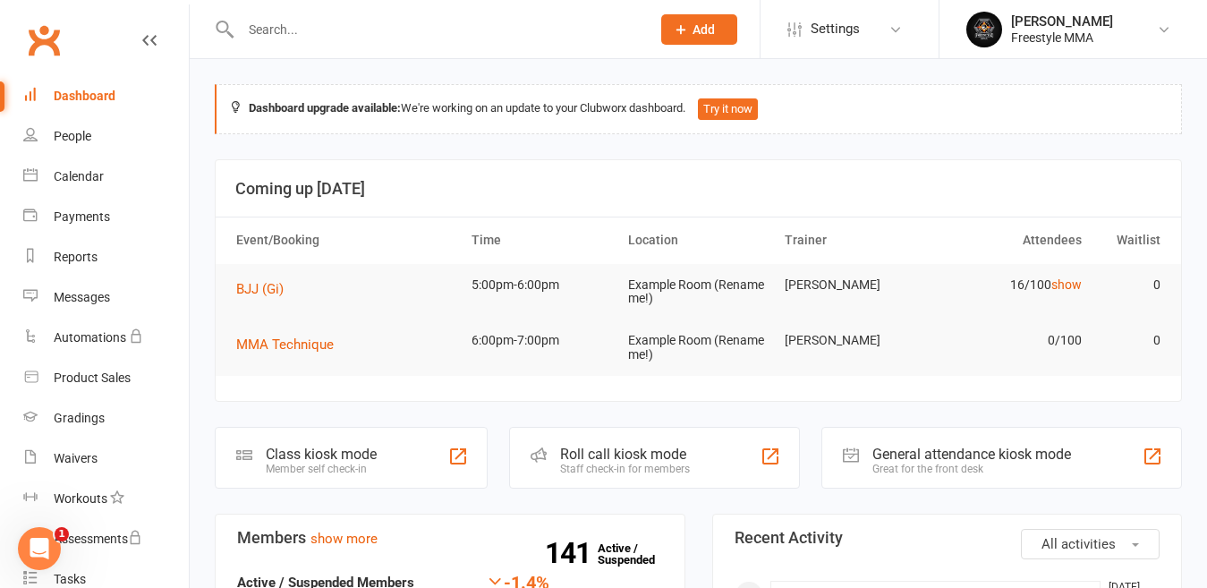
click at [142, 35] on div "Clubworx" at bounding box center [94, 51] width 189 height 66
click at [142, 38] on icon at bounding box center [149, 40] width 14 height 14
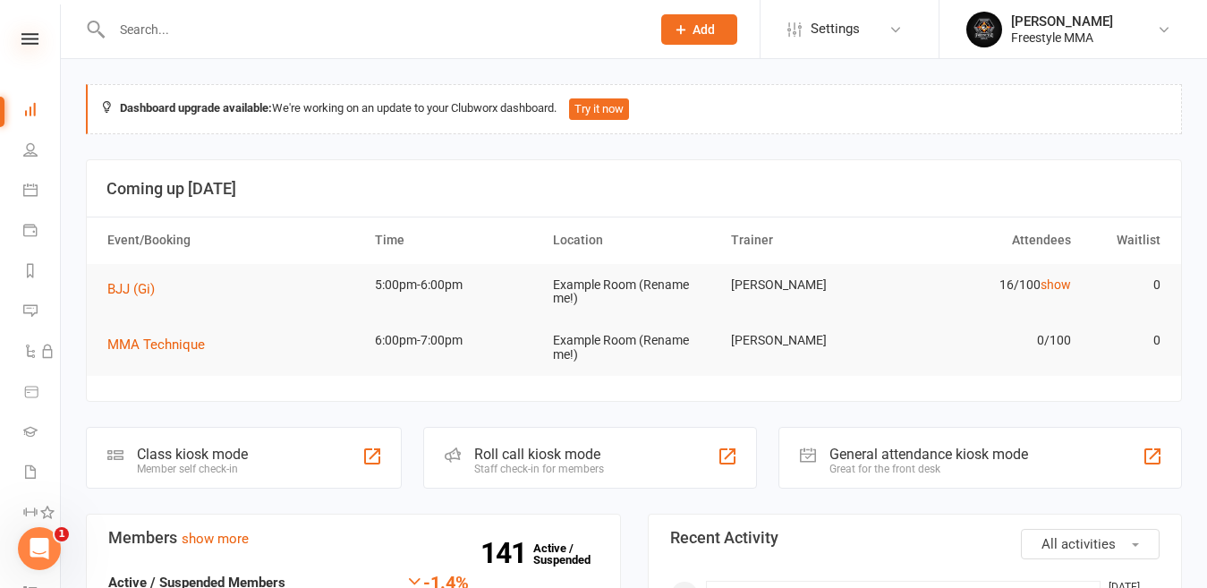
click at [21, 34] on icon at bounding box center [29, 39] width 17 height 12
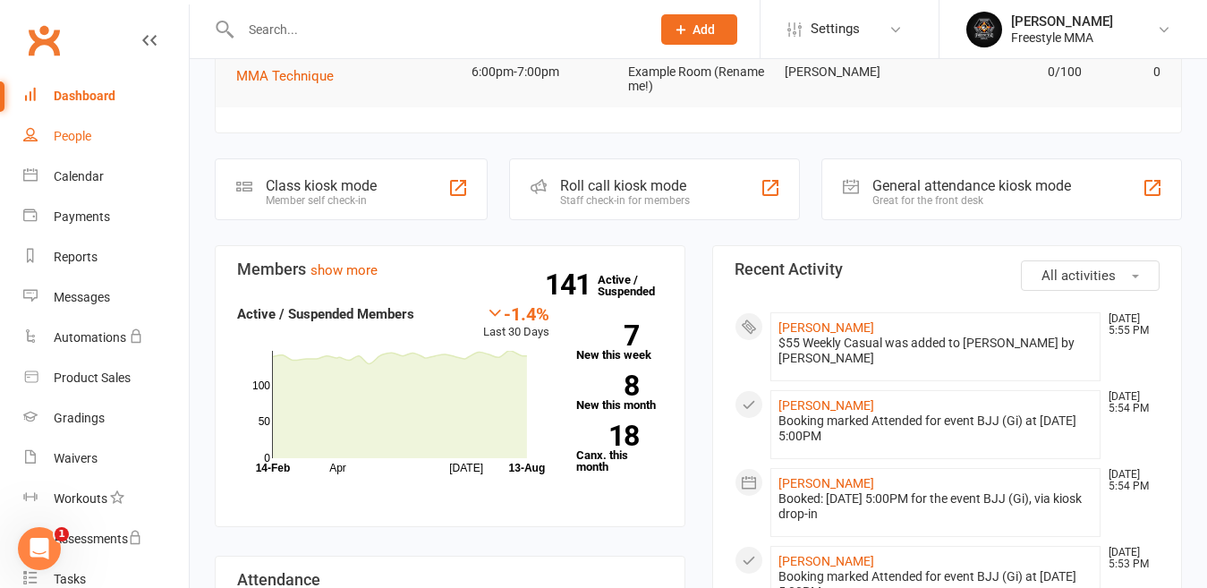
click at [70, 138] on div "People" at bounding box center [73, 136] width 38 height 14
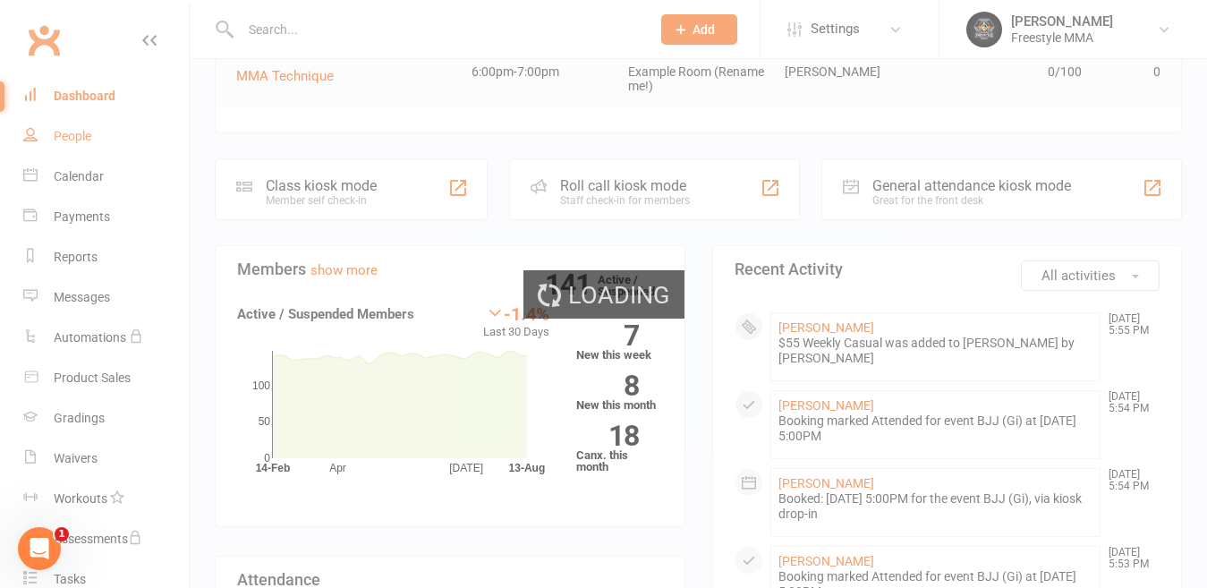
select select "50"
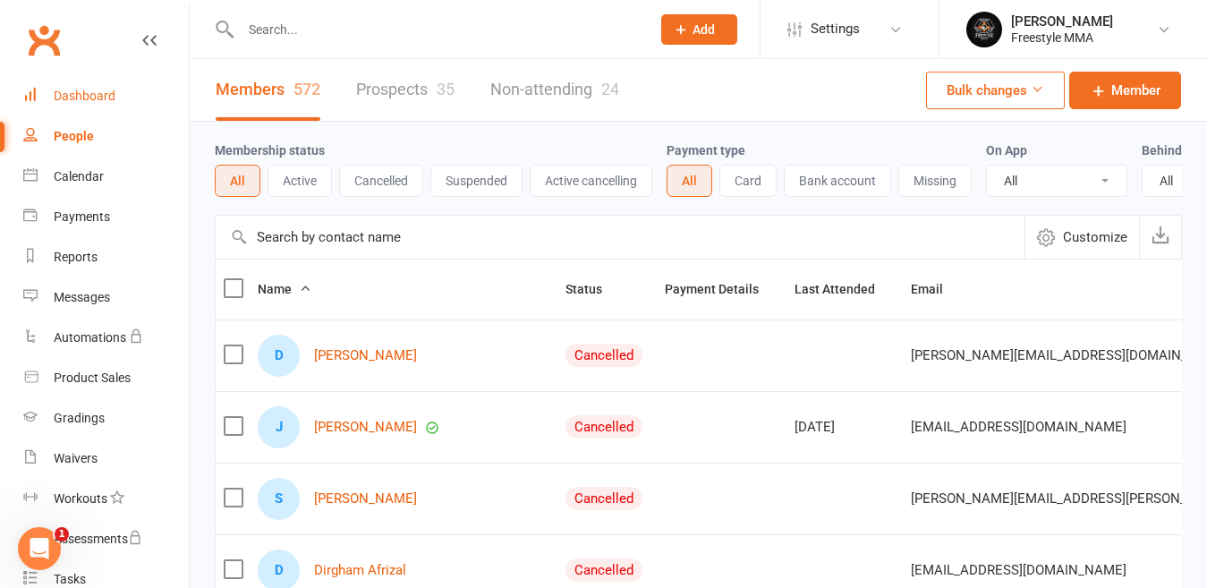
click at [98, 98] on div "Dashboard" at bounding box center [85, 96] width 62 height 14
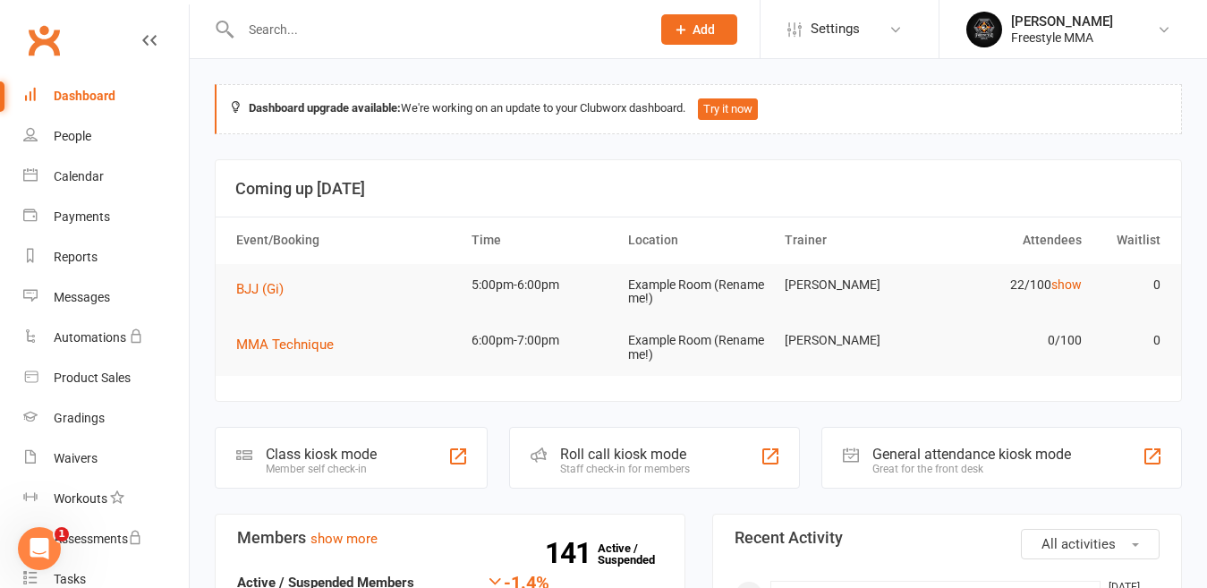
click at [126, 35] on div "Clubworx" at bounding box center [94, 51] width 189 height 66
click at [142, 39] on icon at bounding box center [149, 40] width 14 height 14
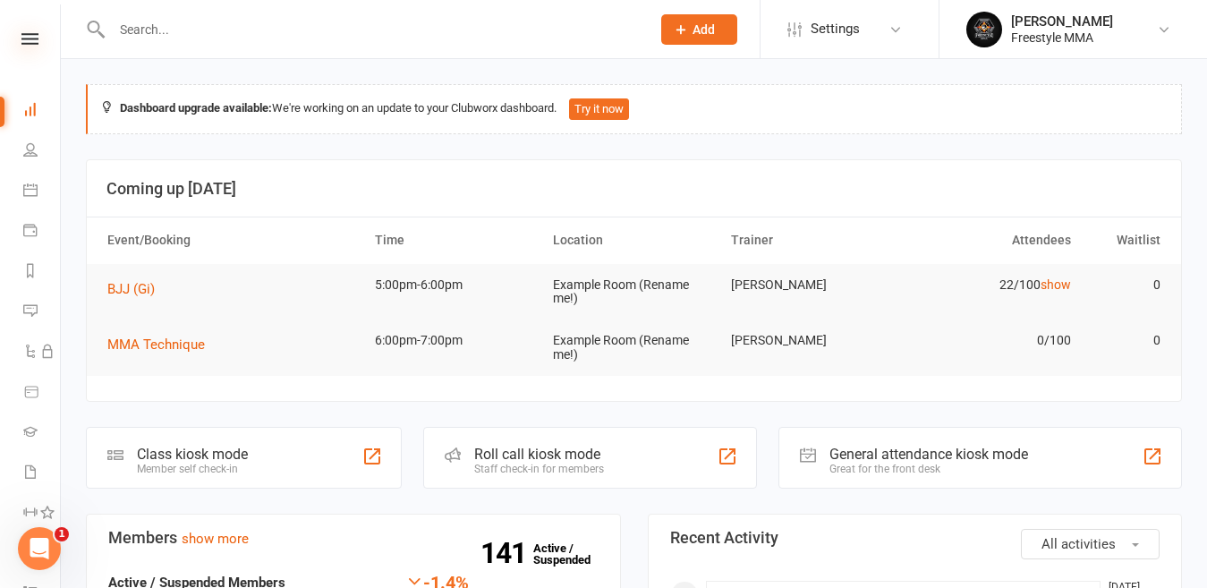
click at [23, 42] on icon at bounding box center [29, 39] width 17 height 12
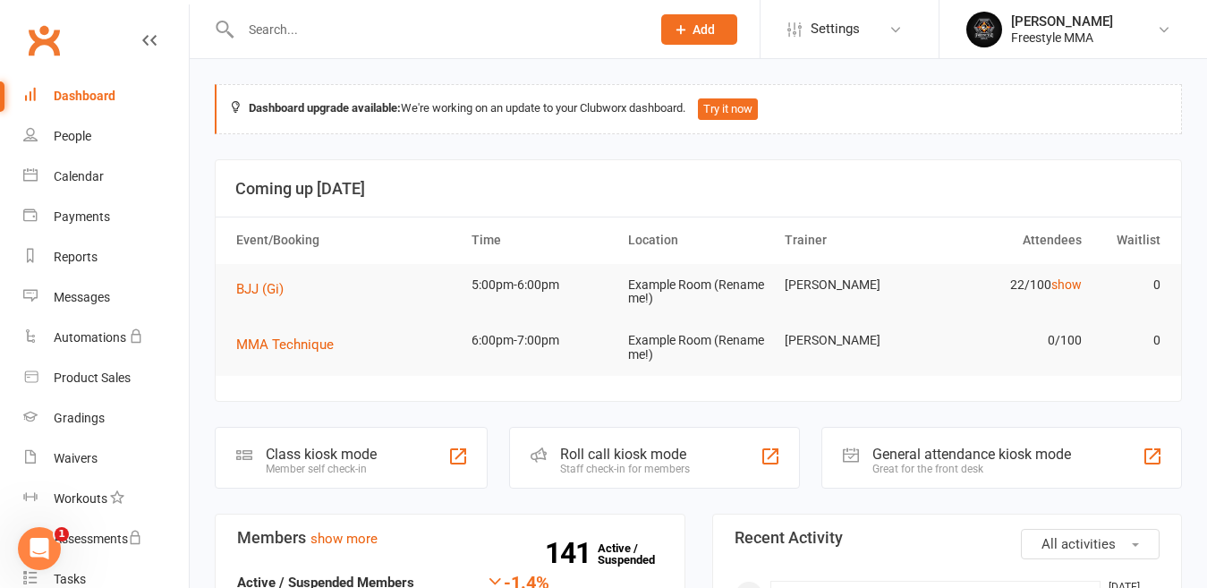
click at [279, 38] on input "text" at bounding box center [436, 29] width 403 height 25
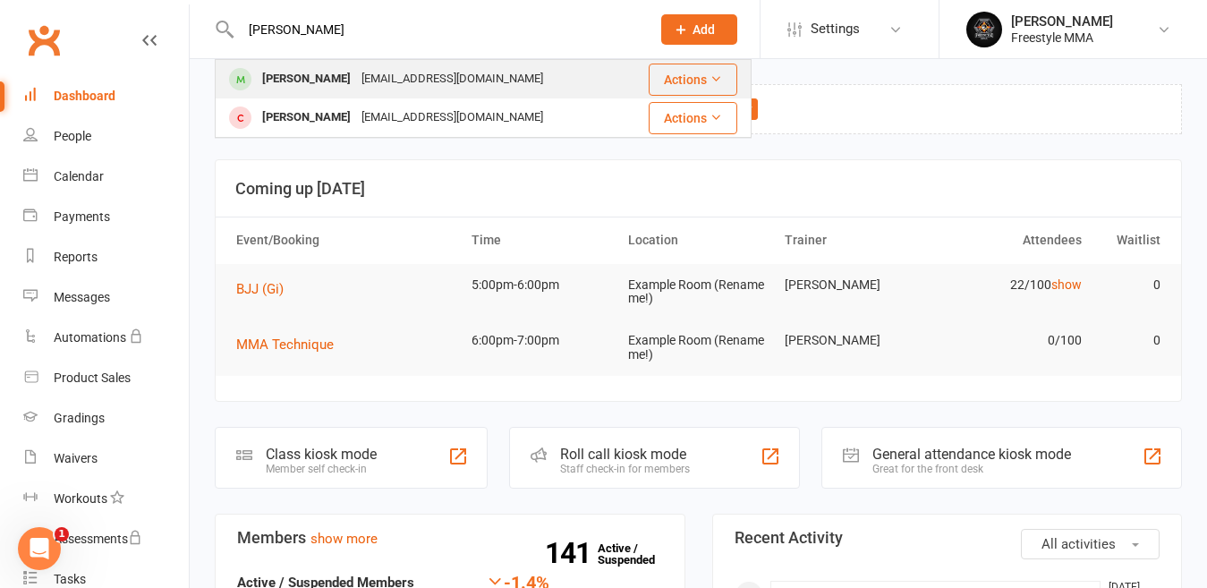
type input "[PERSON_NAME]"
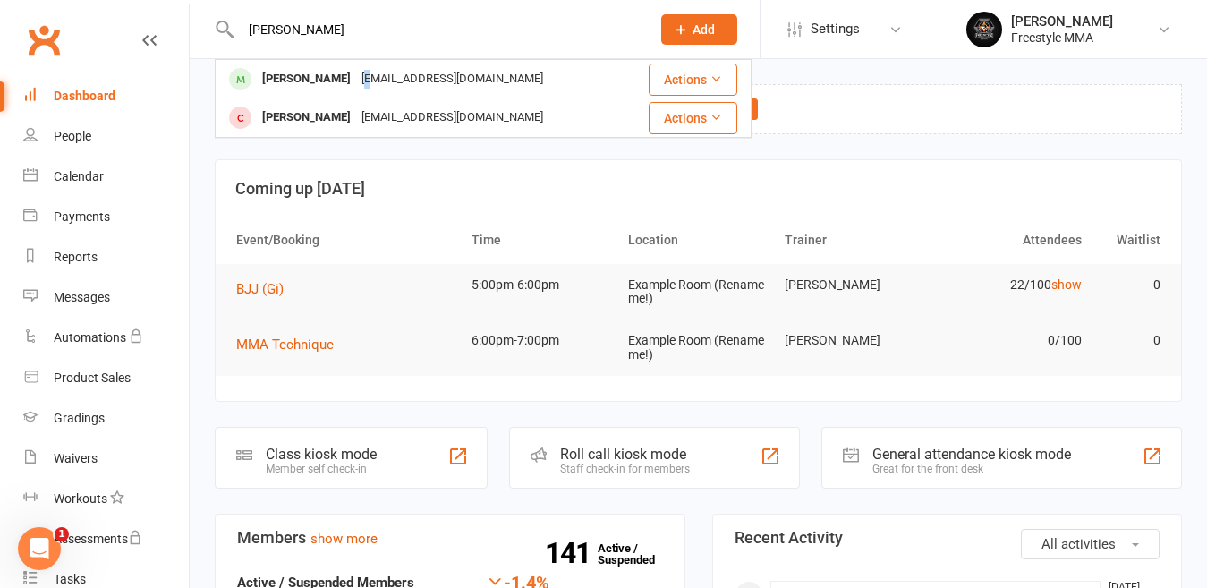
click at [356, 79] on div "[EMAIL_ADDRESS][DOMAIN_NAME]" at bounding box center [452, 79] width 192 height 26
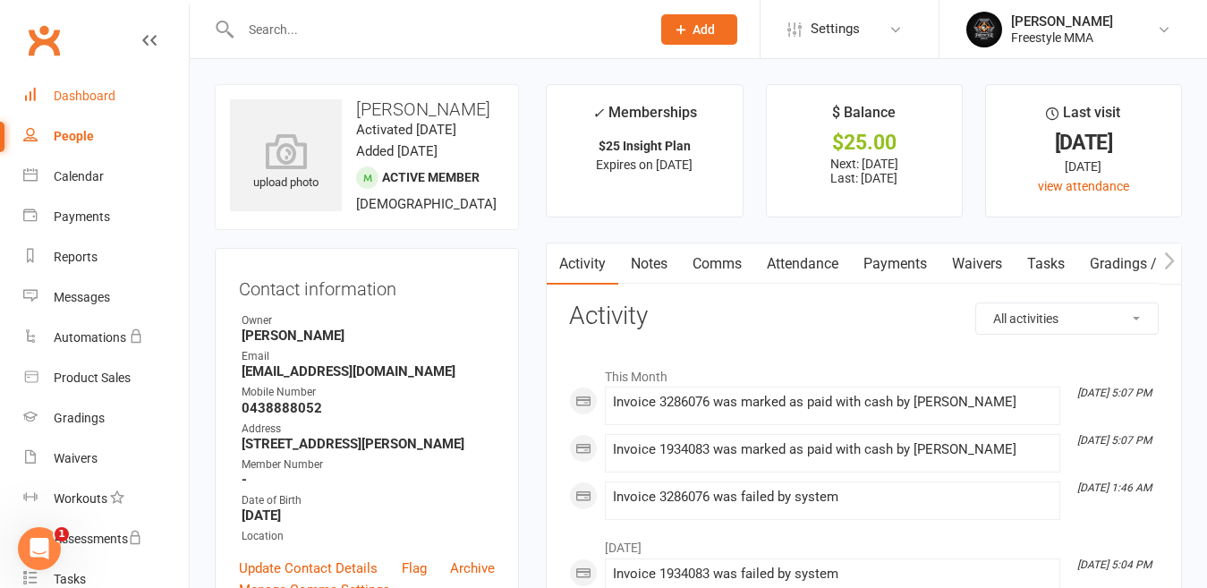
click at [79, 109] on link "Dashboard" at bounding box center [106, 96] width 166 height 40
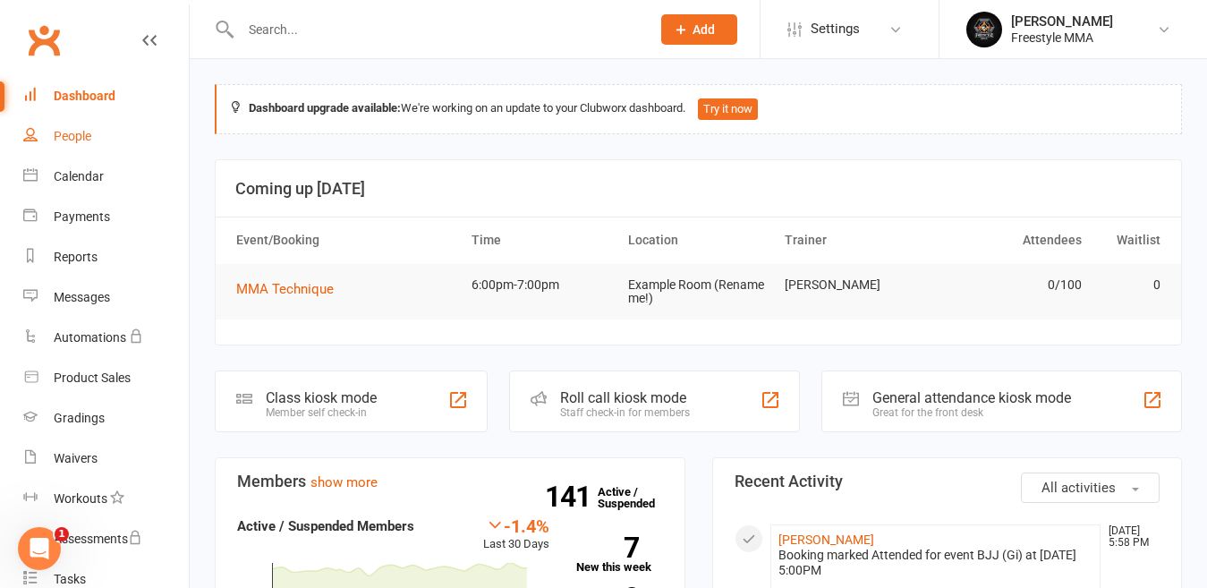
click at [81, 124] on link "People" at bounding box center [106, 136] width 166 height 40
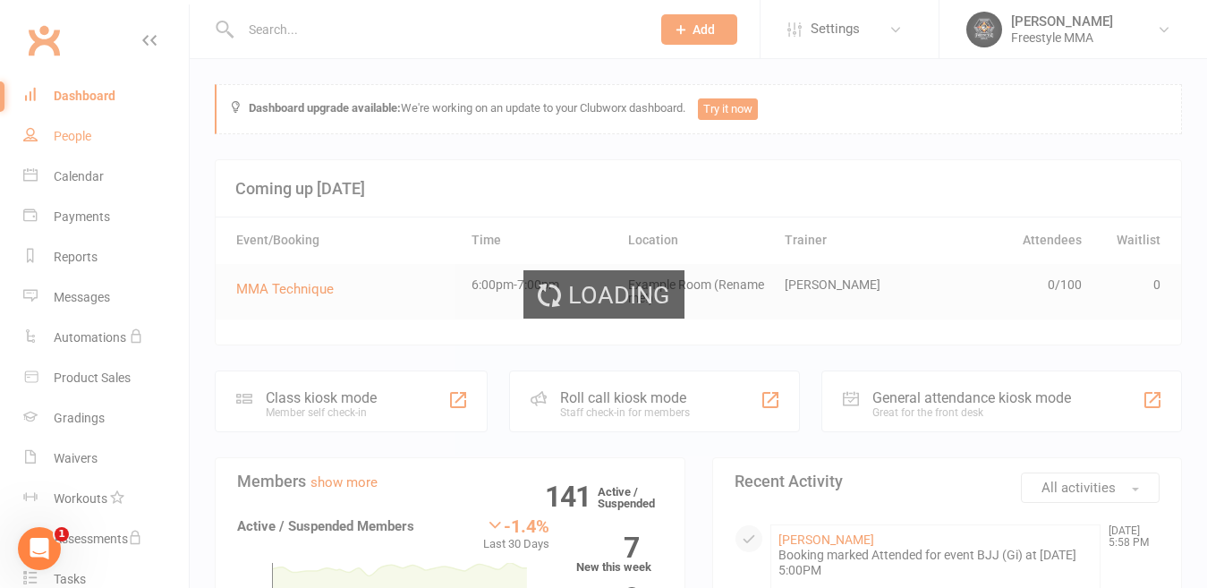
select select "50"
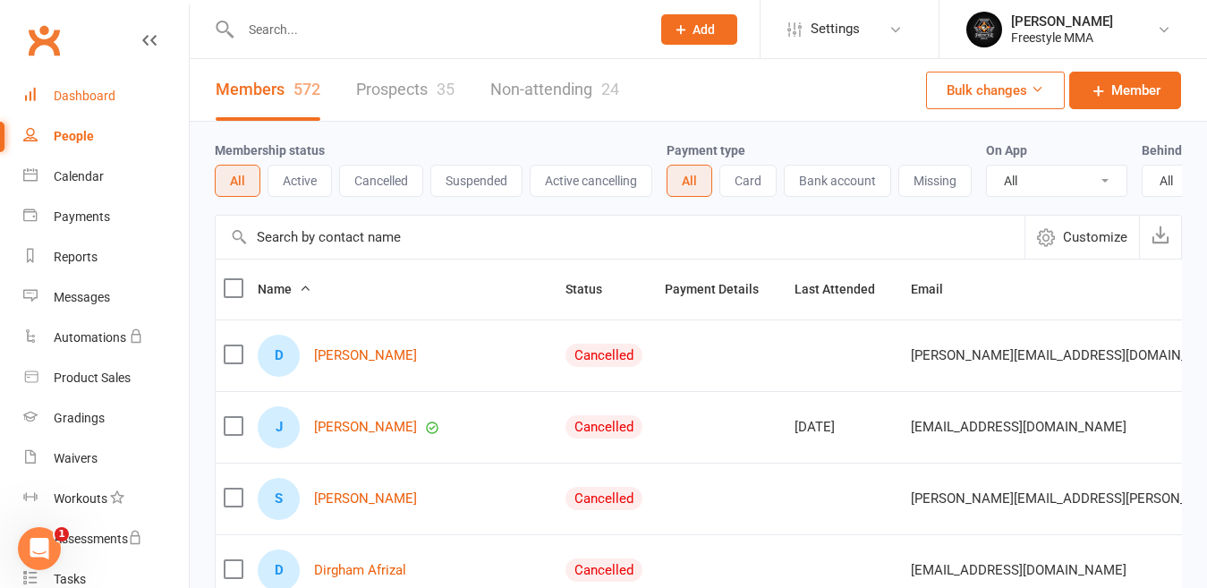
click at [40, 91] on link "Dashboard" at bounding box center [106, 96] width 166 height 40
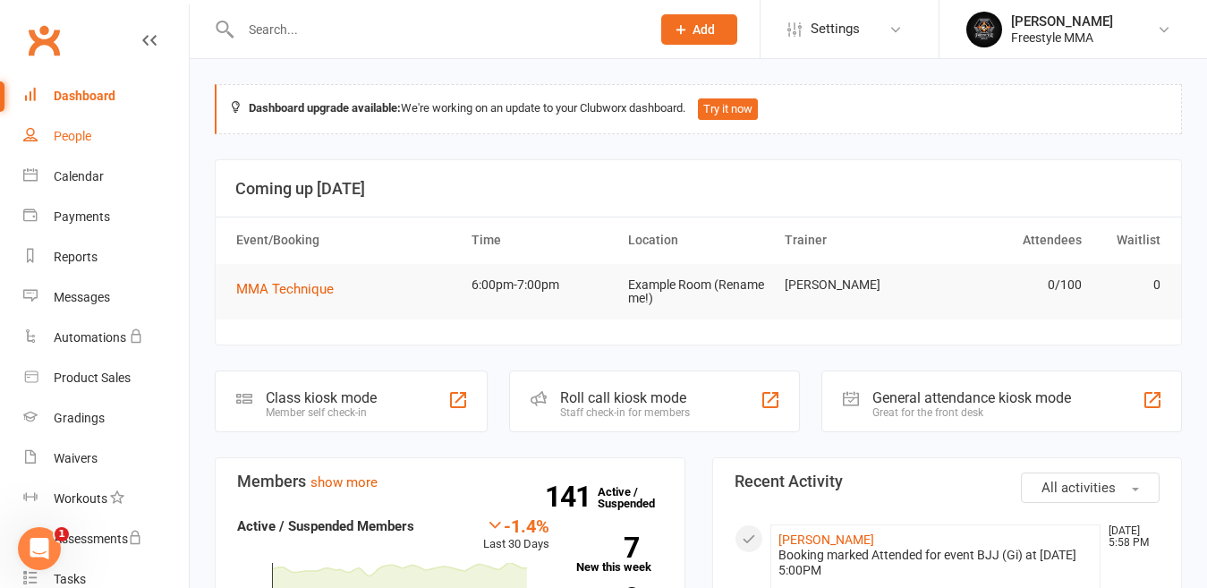
click at [69, 132] on div "People" at bounding box center [73, 136] width 38 height 14
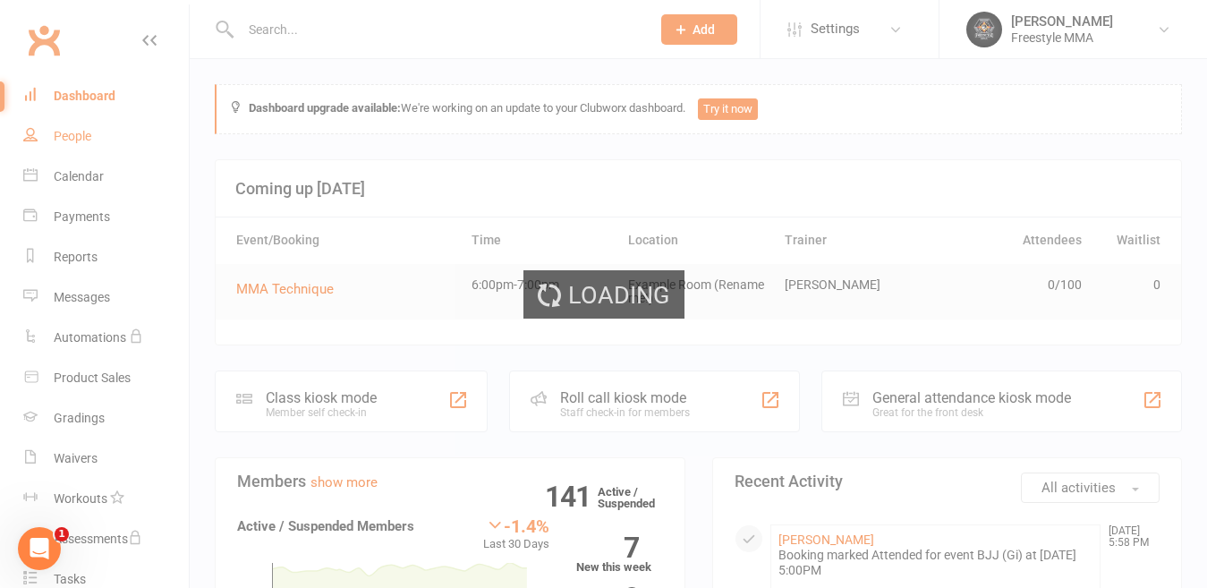
select select "50"
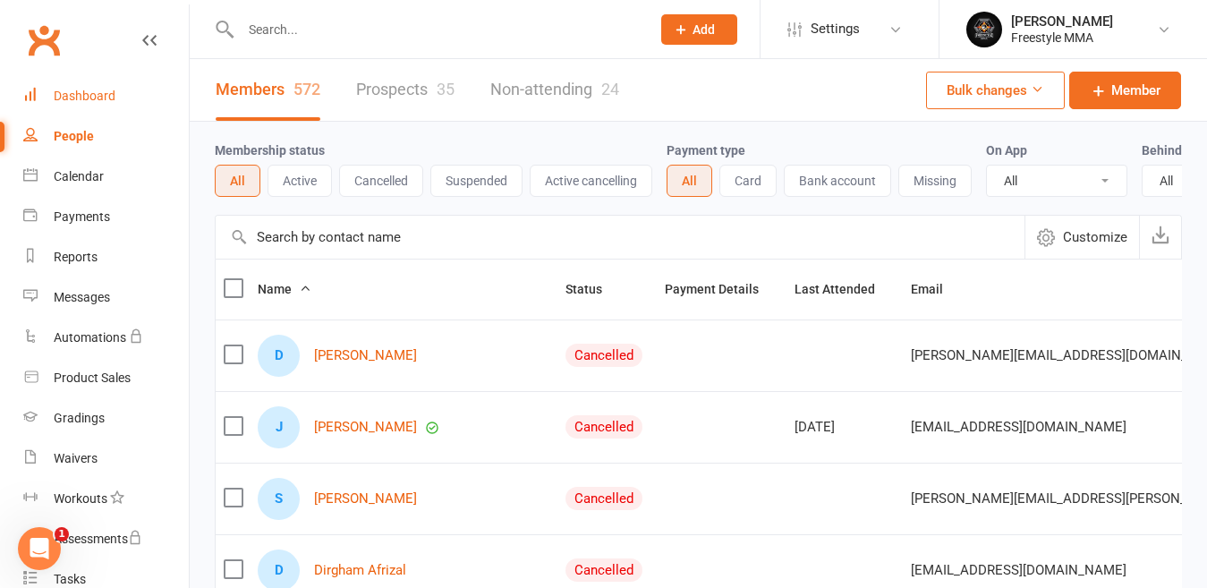
click at [105, 89] on div "Dashboard" at bounding box center [85, 96] width 62 height 14
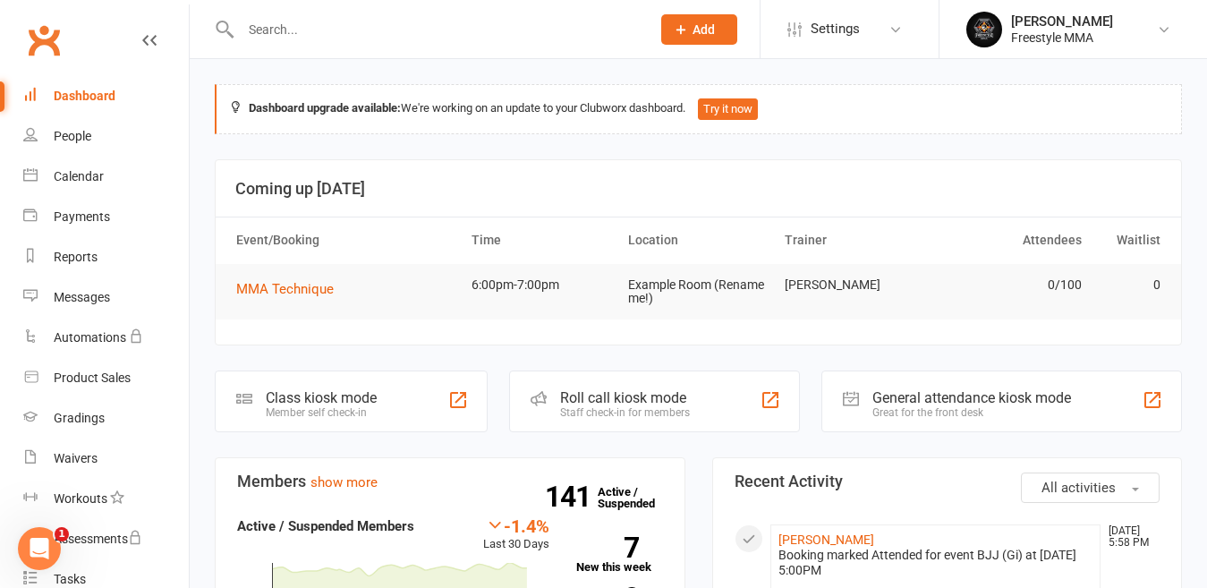
click at [142, 37] on icon at bounding box center [149, 40] width 14 height 14
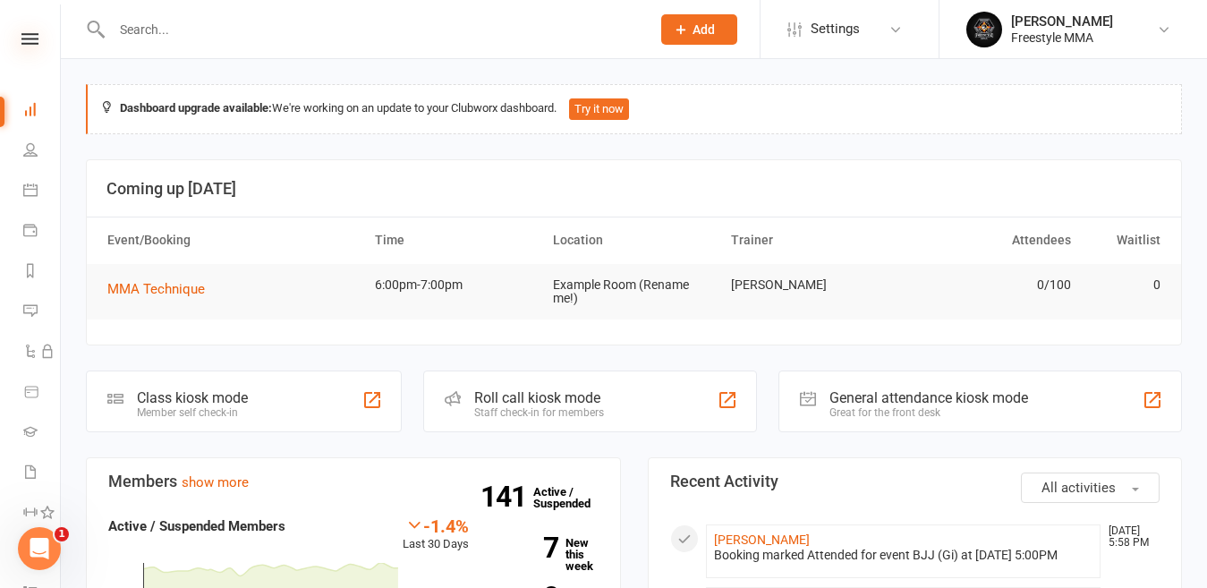
click at [22, 42] on icon at bounding box center [29, 39] width 17 height 12
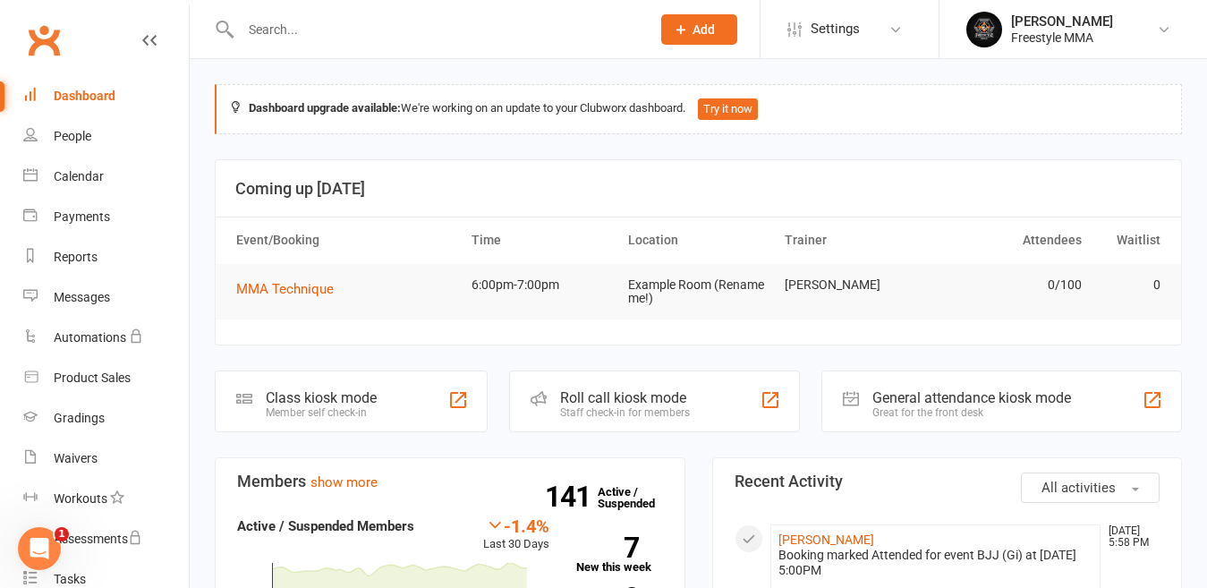
click at [339, 29] on input "text" at bounding box center [436, 29] width 403 height 25
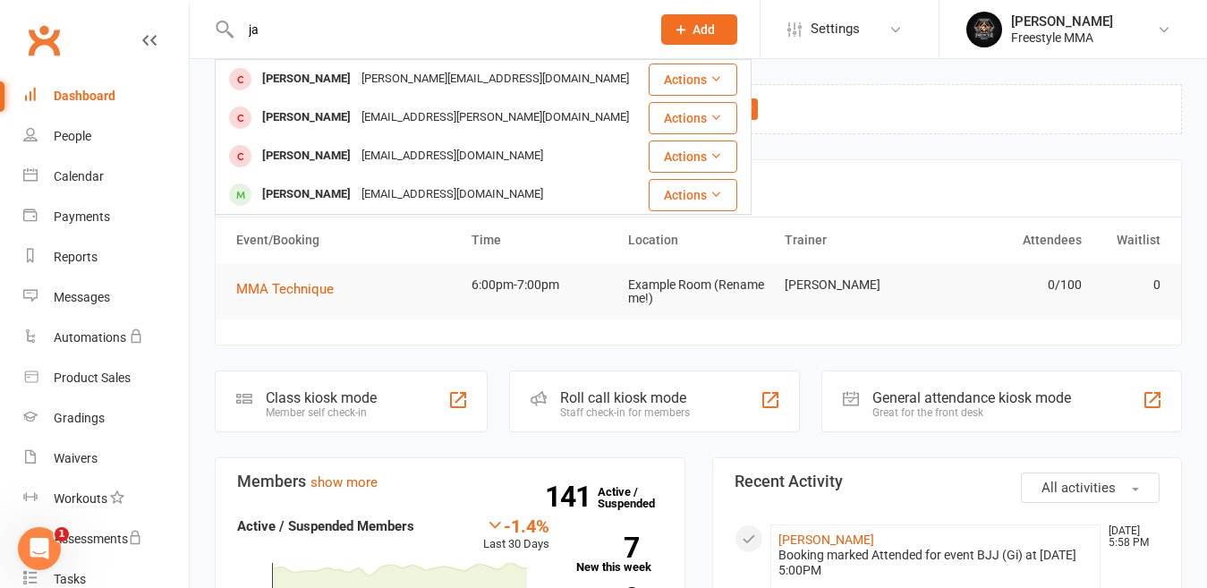
type input "j"
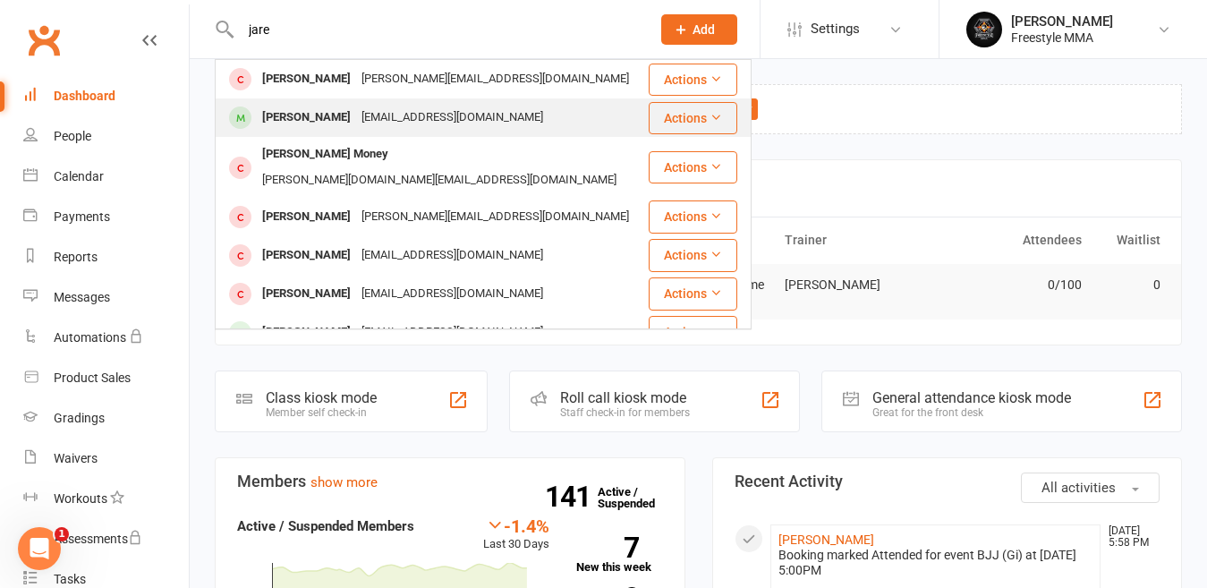
type input "jare"
click at [356, 124] on div "[EMAIL_ADDRESS][DOMAIN_NAME]" at bounding box center [452, 118] width 192 height 26
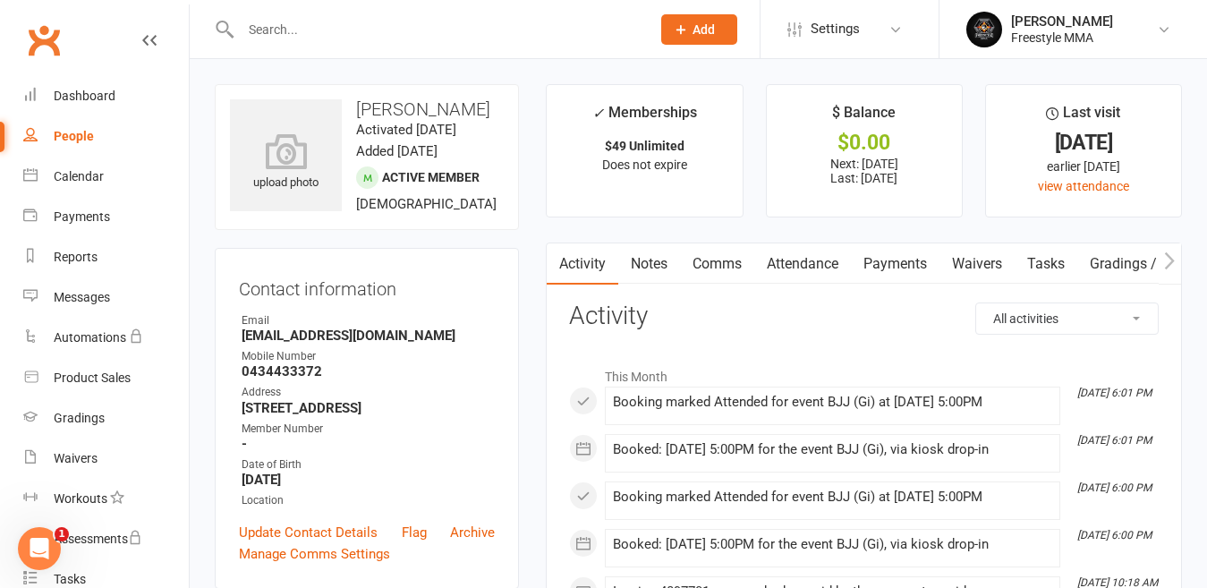
click at [923, 276] on link "Payments" at bounding box center [895, 263] width 89 height 41
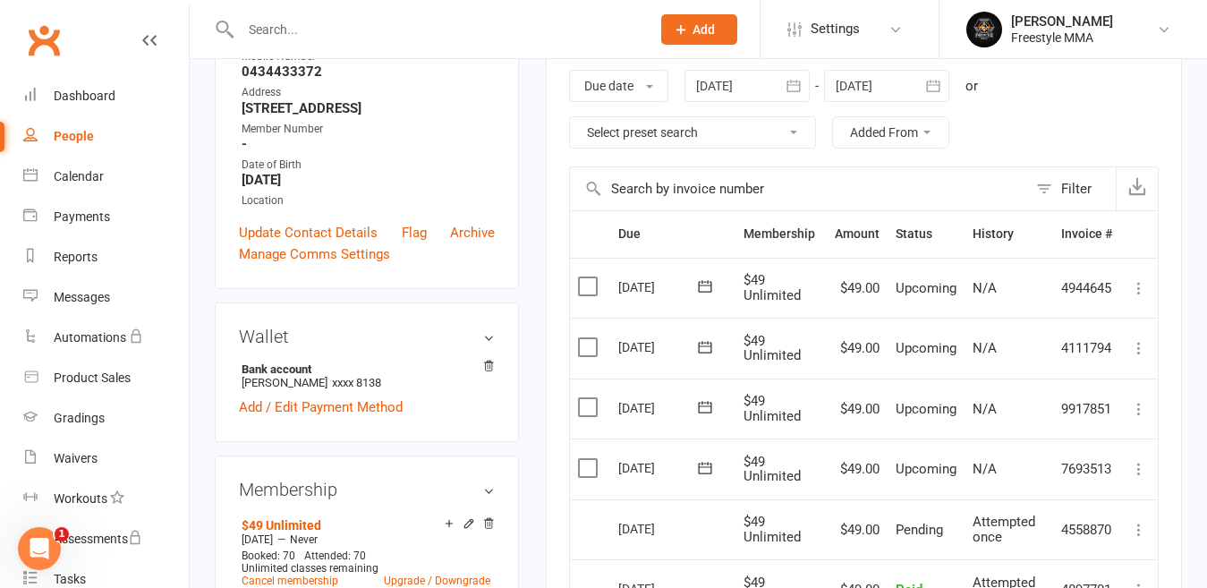
scroll to position [268, 0]
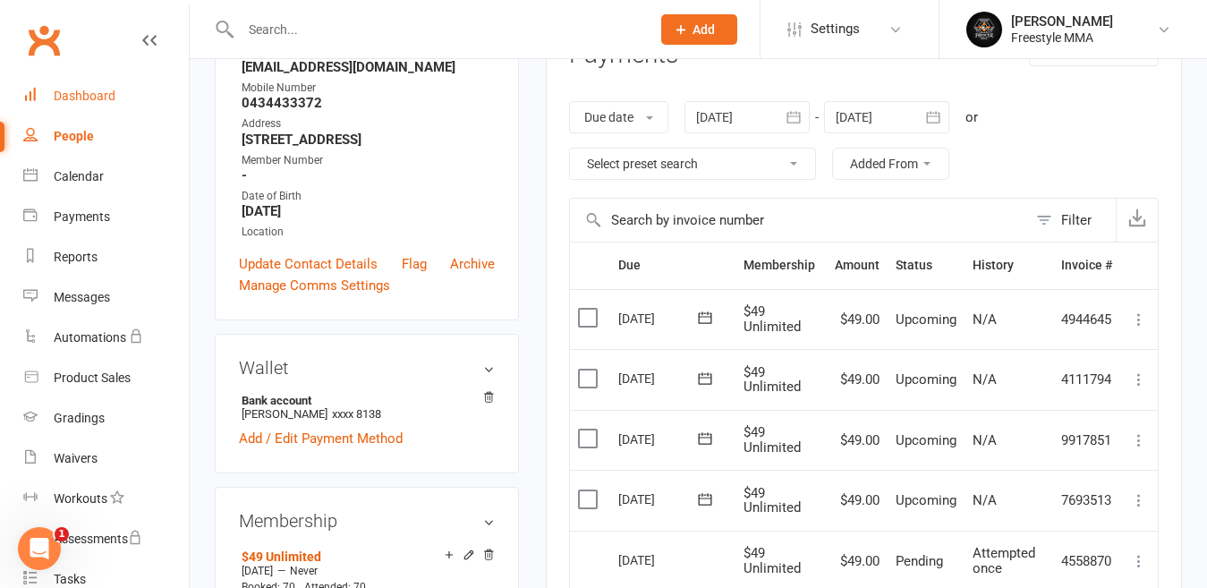
click at [55, 96] on div "Dashboard" at bounding box center [85, 96] width 62 height 14
